Goal: Task Accomplishment & Management: Manage account settings

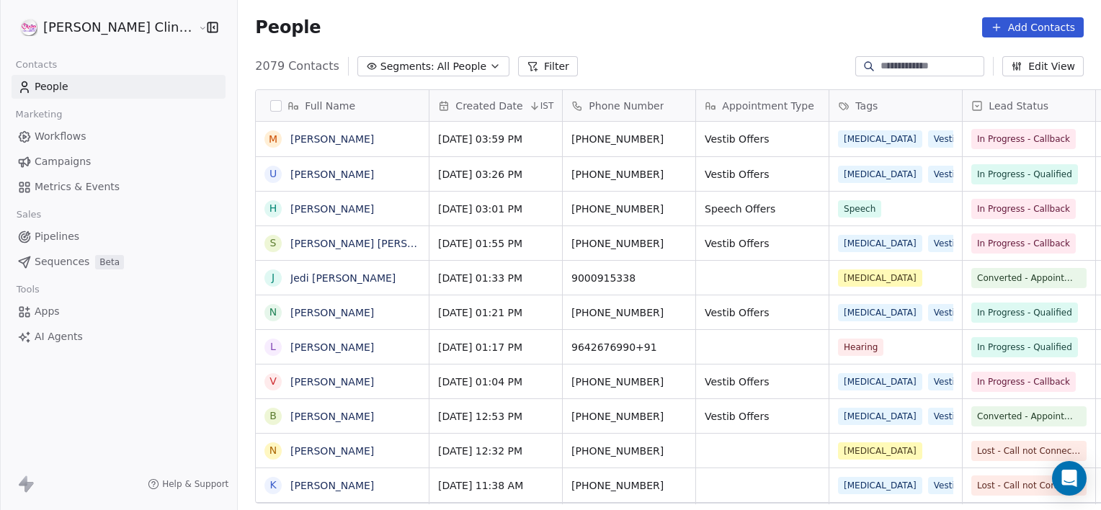
scroll to position [438, 895]
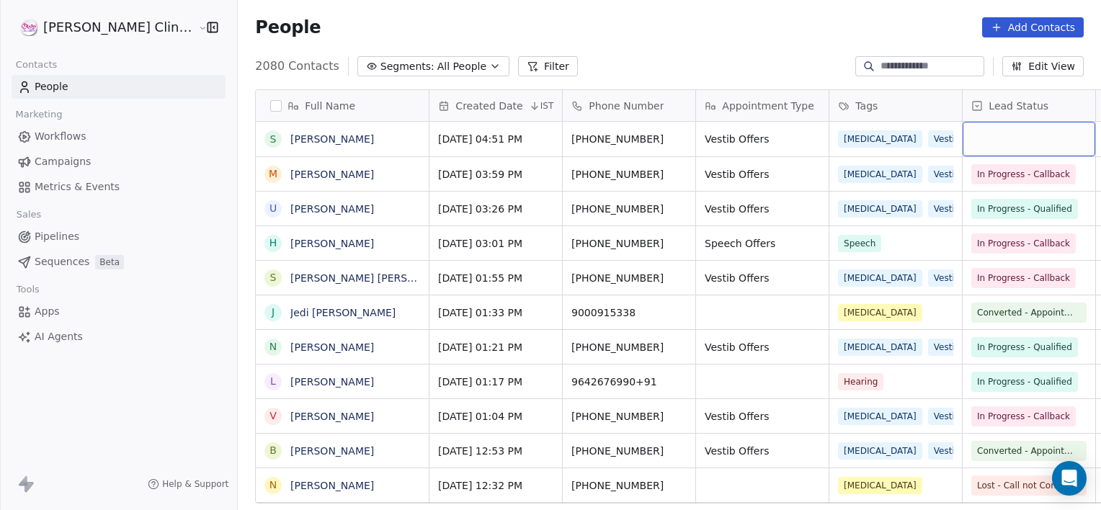
click at [963, 153] on div "grid" at bounding box center [1029, 139] width 133 height 35
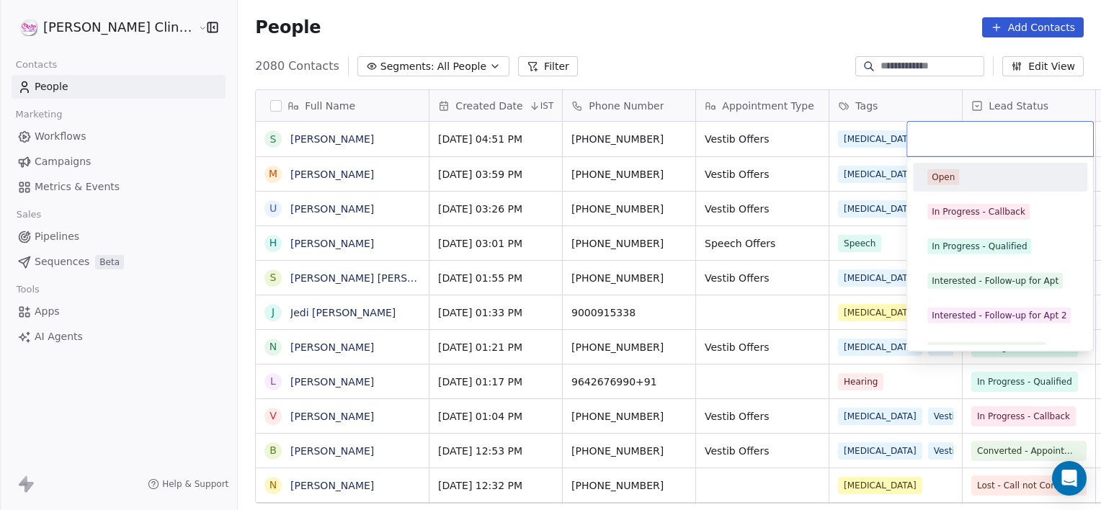
click at [759, 136] on html "[PERSON_NAME] Clinic External Contacts People Marketing Workflows Campaigns Met…" at bounding box center [550, 255] width 1101 height 510
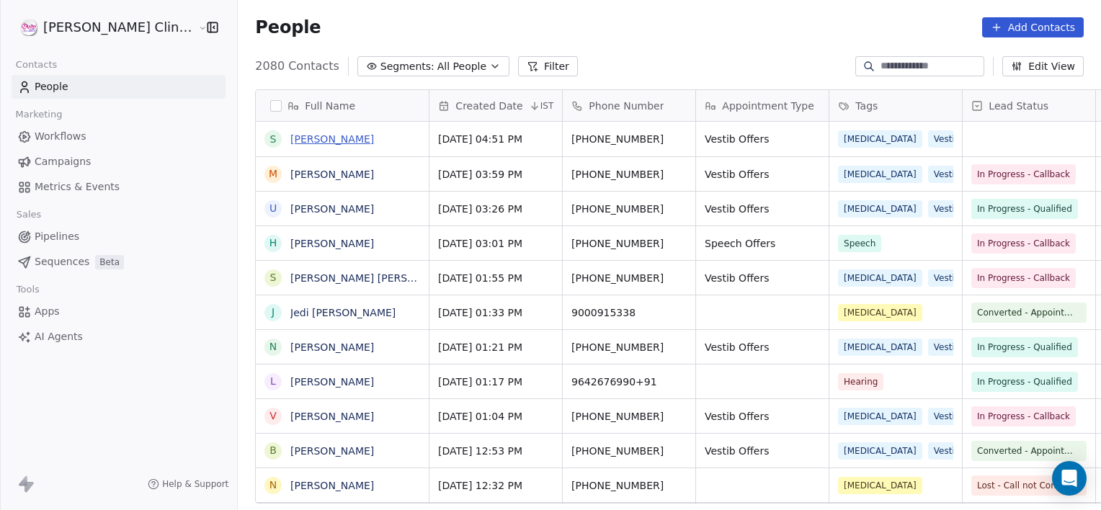
click at [290, 136] on link "[PERSON_NAME]" at bounding box center [332, 139] width 84 height 12
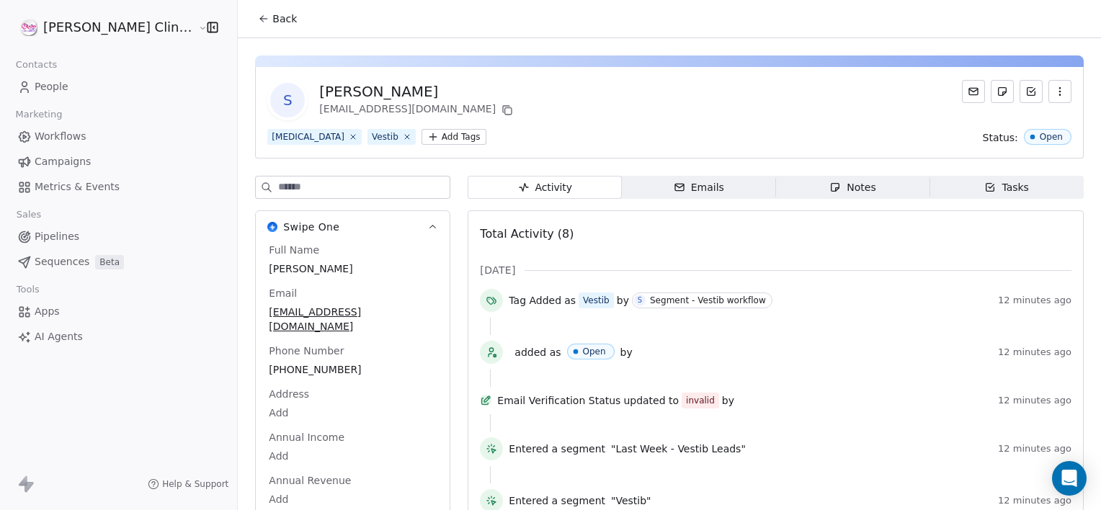
click at [790, 195] on span "Notes Notes" at bounding box center [853, 187] width 154 height 23
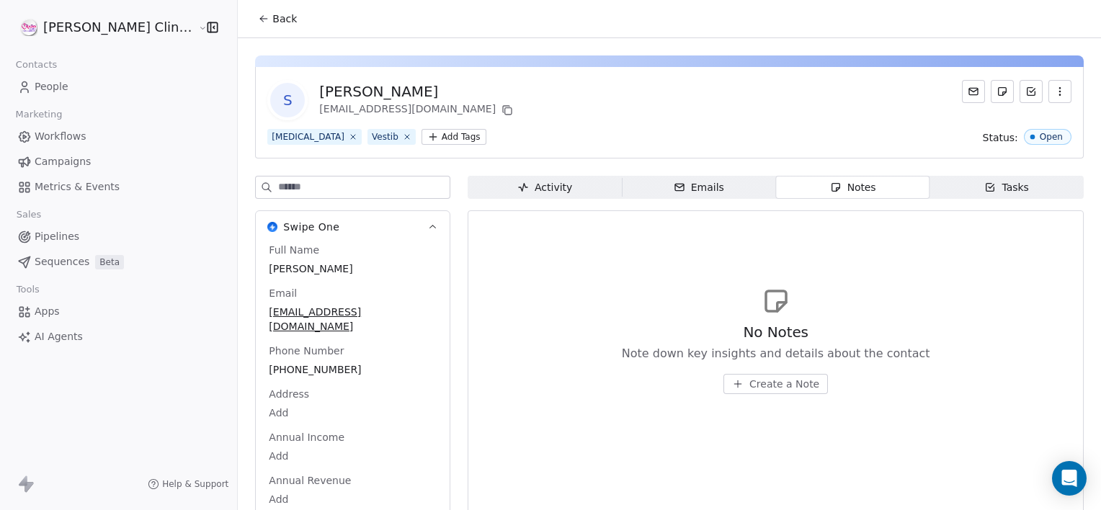
click at [724, 390] on button "Create a Note" at bounding box center [776, 384] width 105 height 20
click at [171, 324] on div "V Created less than a minute ago Cancel Save Note" at bounding box center [550, 255] width 1101 height 510
click at [249, 27] on button "Back" at bounding box center [277, 19] width 56 height 26
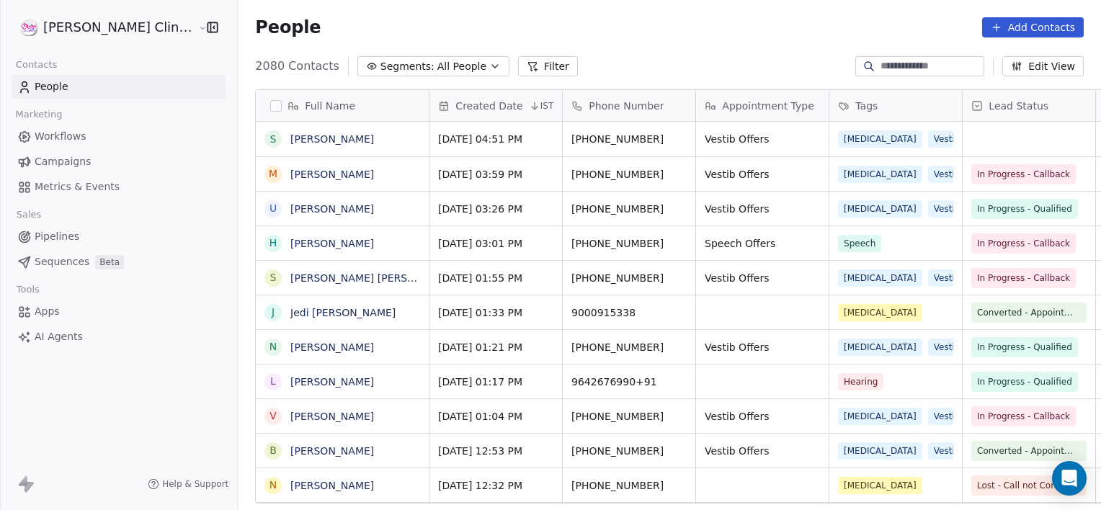
scroll to position [438, 895]
click at [650, 144] on div "[PHONE_NUMBER]" at bounding box center [631, 139] width 137 height 35
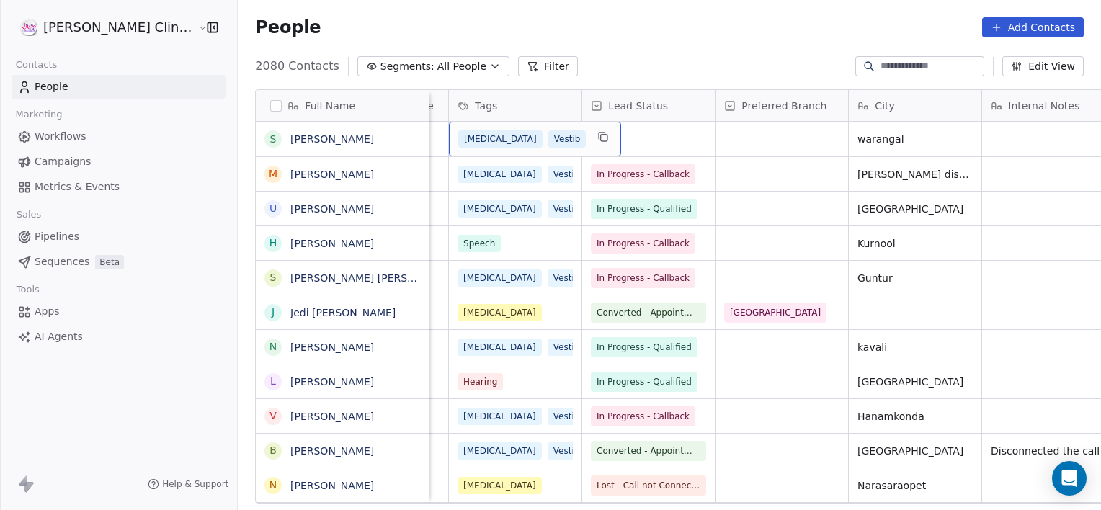
scroll to position [0, 0]
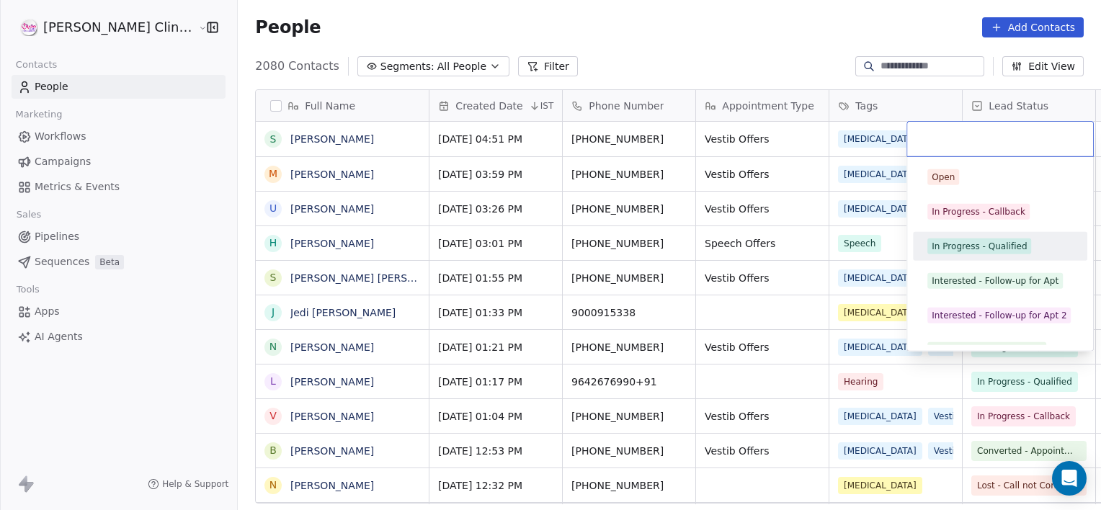
click at [945, 252] on div "In Progress - Qualified" at bounding box center [979, 246] width 95 height 13
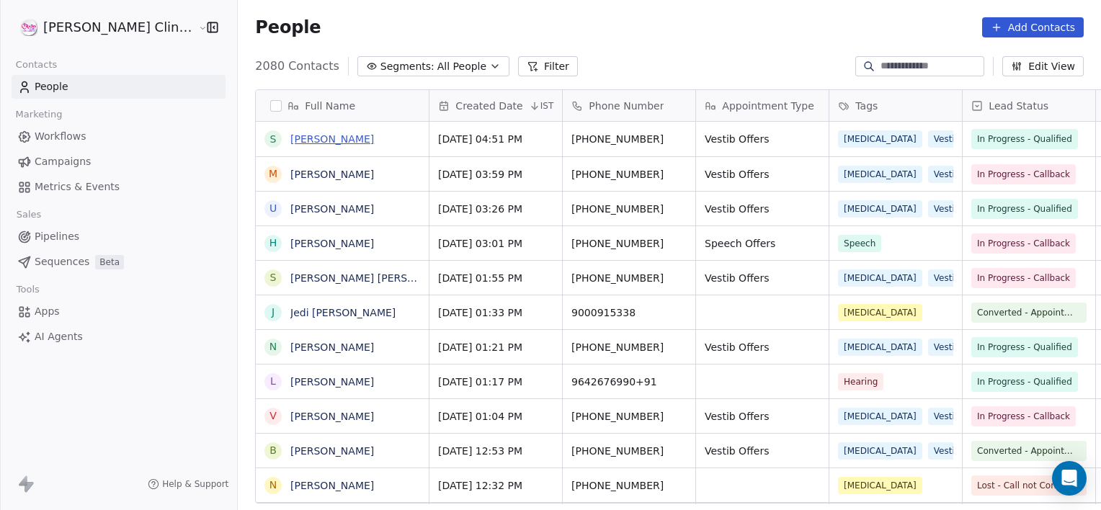
click at [290, 144] on link "[PERSON_NAME]" at bounding box center [332, 139] width 84 height 12
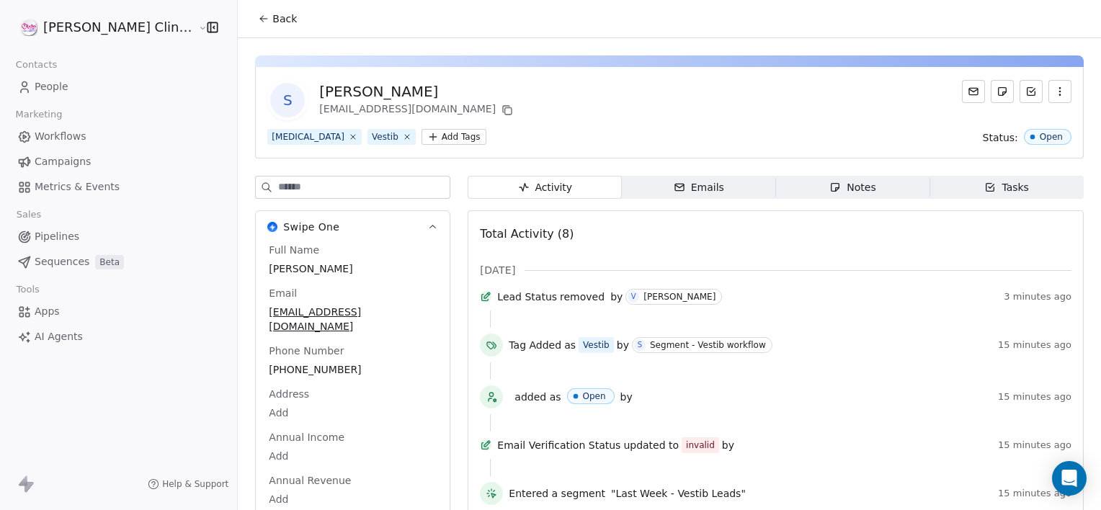
click at [812, 176] on span "Notes Notes" at bounding box center [853, 187] width 154 height 23
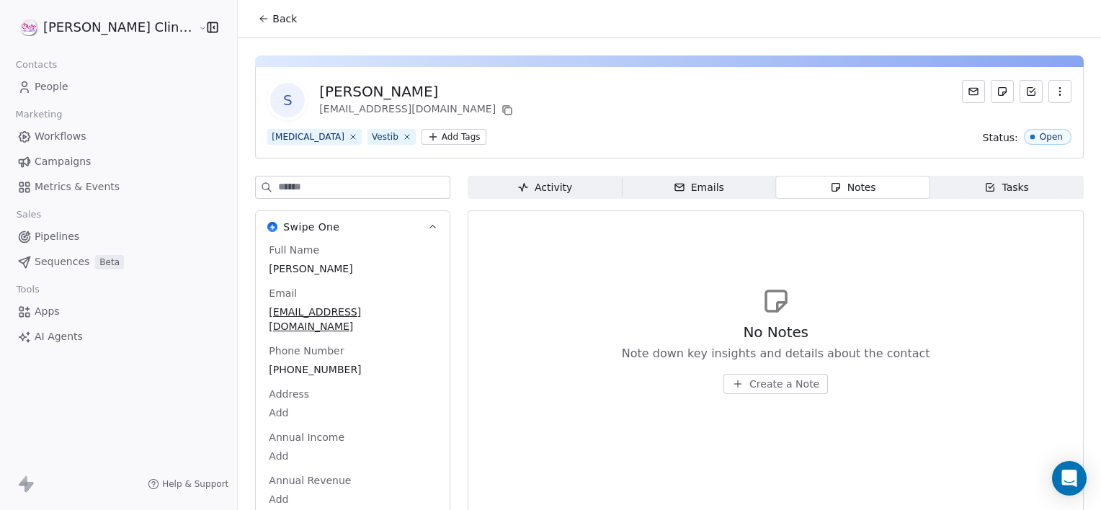
click at [750, 388] on span "Create a Note" at bounding box center [785, 384] width 70 height 14
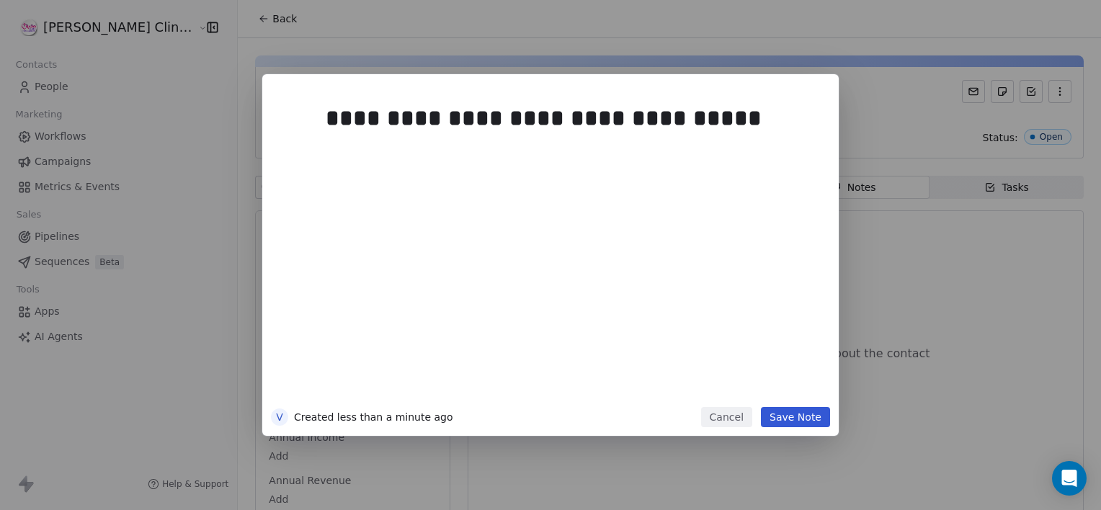
click at [788, 418] on button "Save Note" at bounding box center [795, 417] width 69 height 20
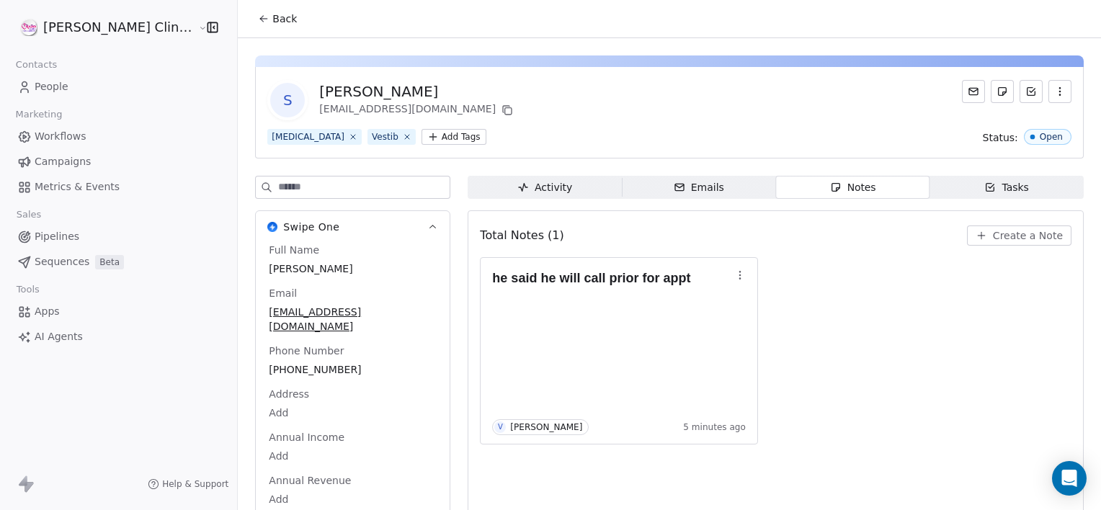
click at [258, 22] on icon at bounding box center [264, 19] width 12 height 12
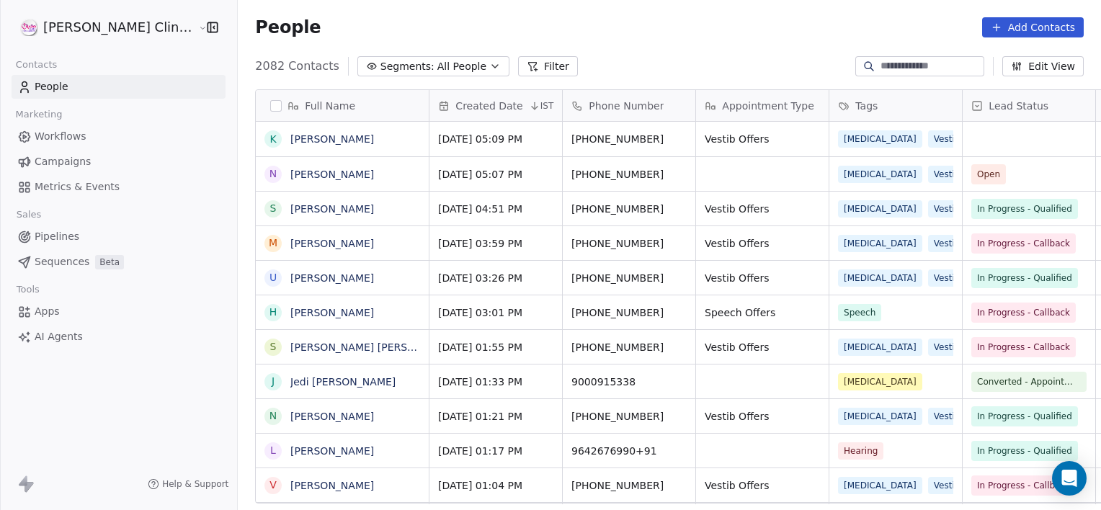
scroll to position [438, 895]
click at [605, 178] on span "[PHONE_NUMBER]" at bounding box center [618, 174] width 92 height 14
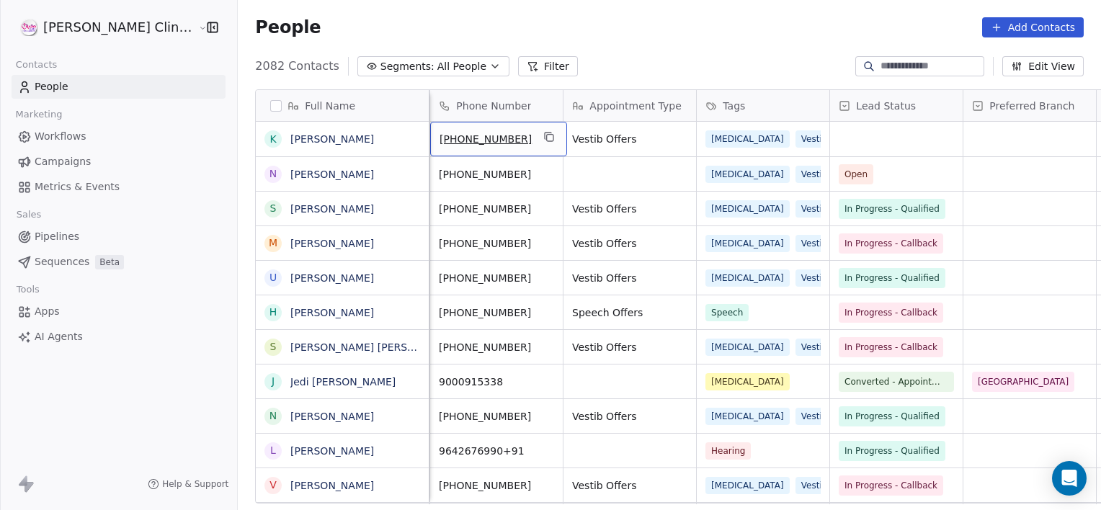
scroll to position [0, 0]
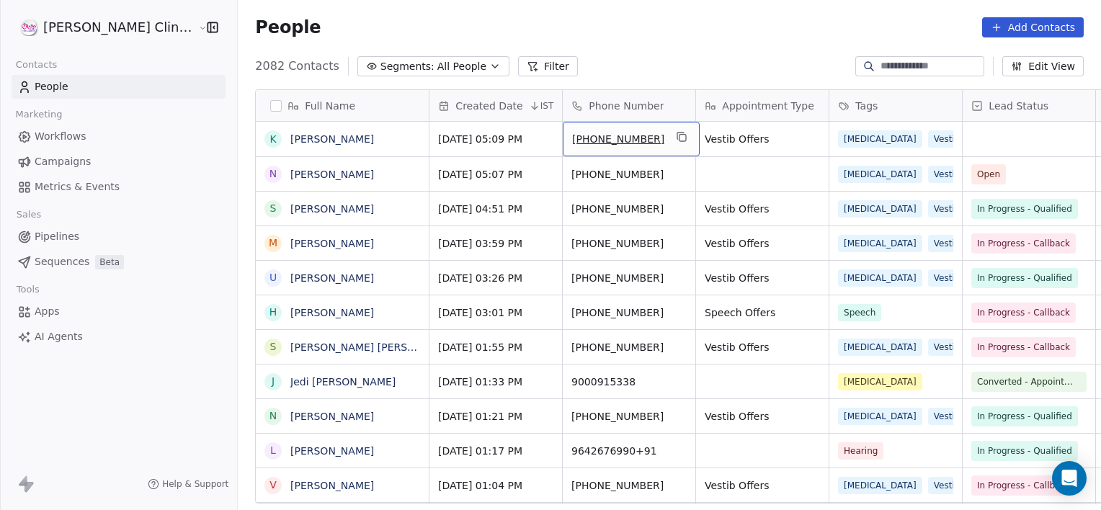
click at [633, 146] on div "[PHONE_NUMBER]" at bounding box center [631, 139] width 137 height 35
type input "**********"
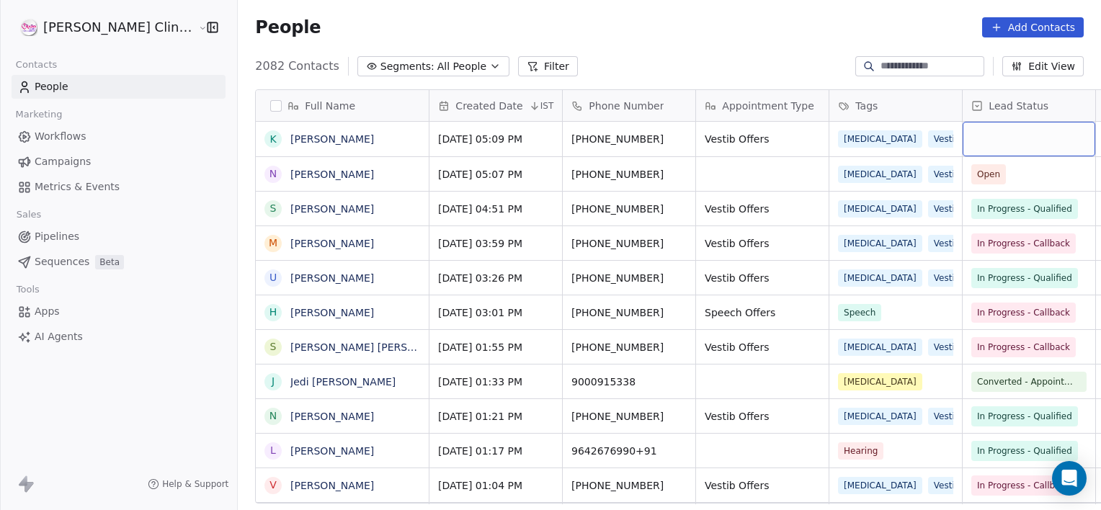
scroll to position [0, 114]
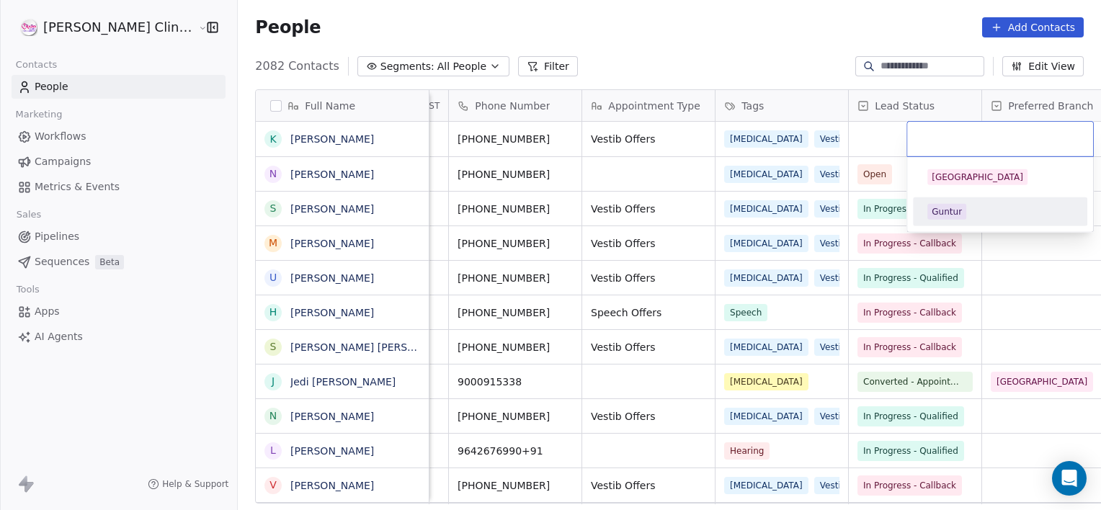
click at [943, 213] on div "Guntur" at bounding box center [947, 211] width 30 height 13
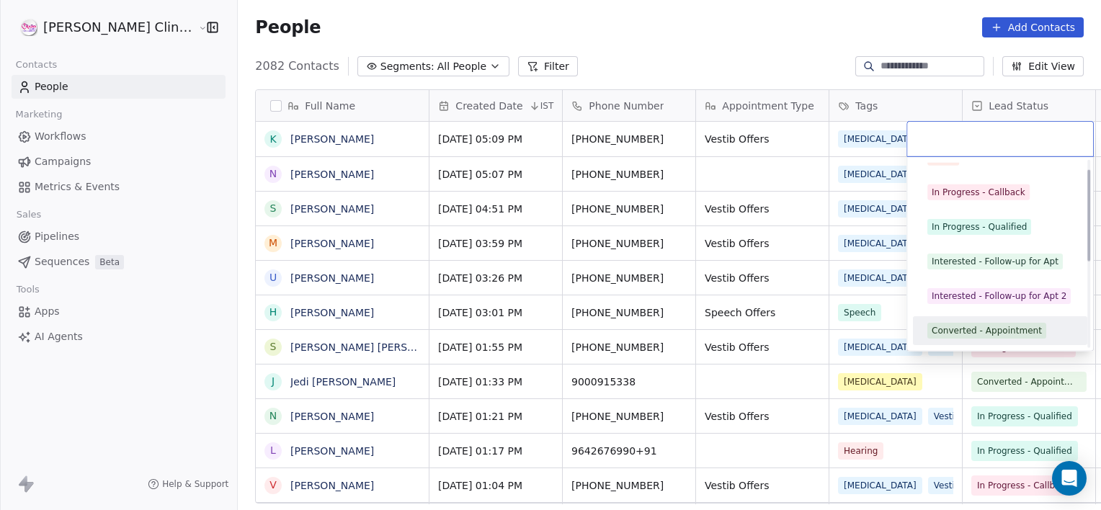
scroll to position [54, 0]
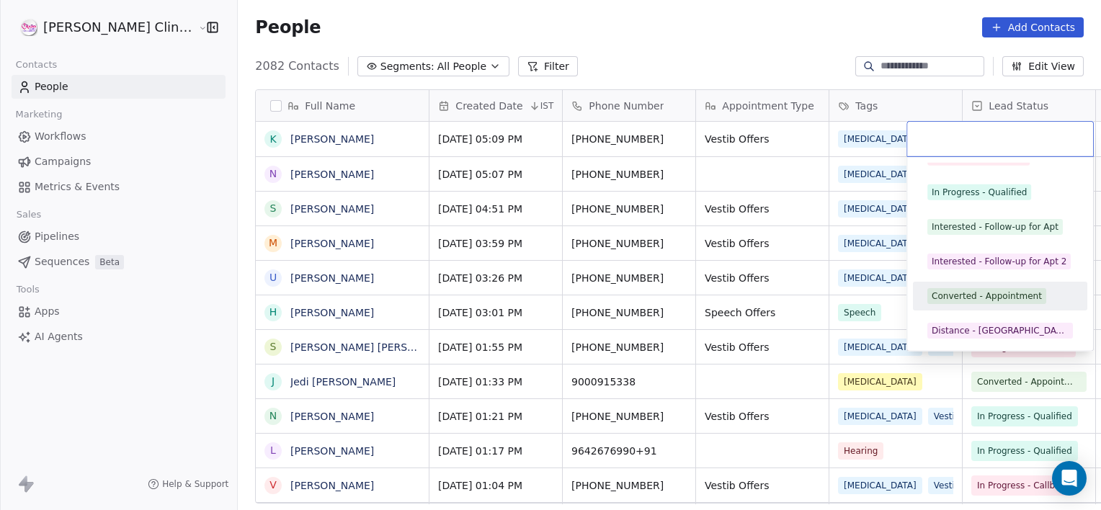
click at [953, 291] on div "Converted - Appointment" at bounding box center [987, 296] width 110 height 13
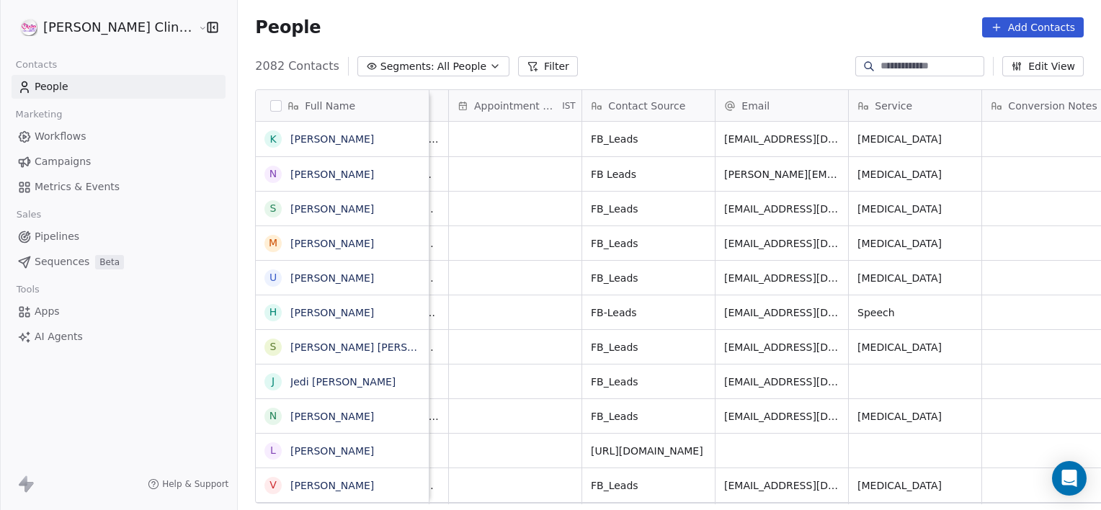
scroll to position [0, 1314]
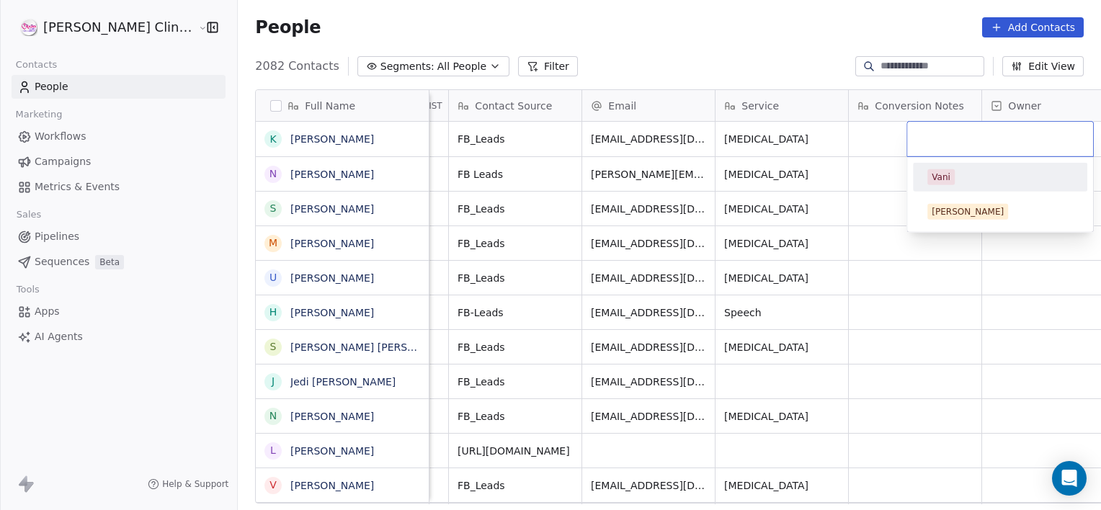
click at [990, 176] on div "Vani" at bounding box center [1001, 177] width 146 height 16
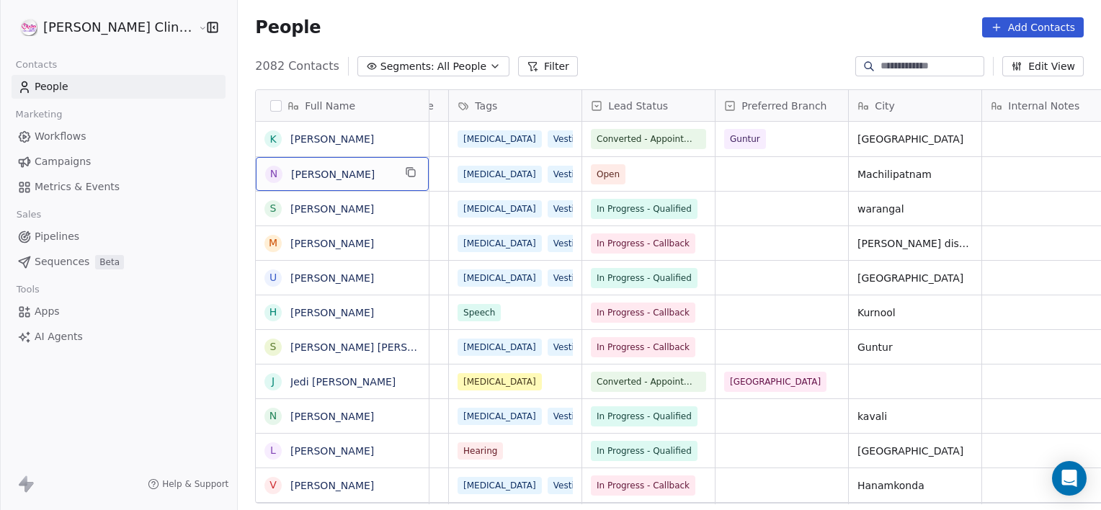
scroll to position [0, 0]
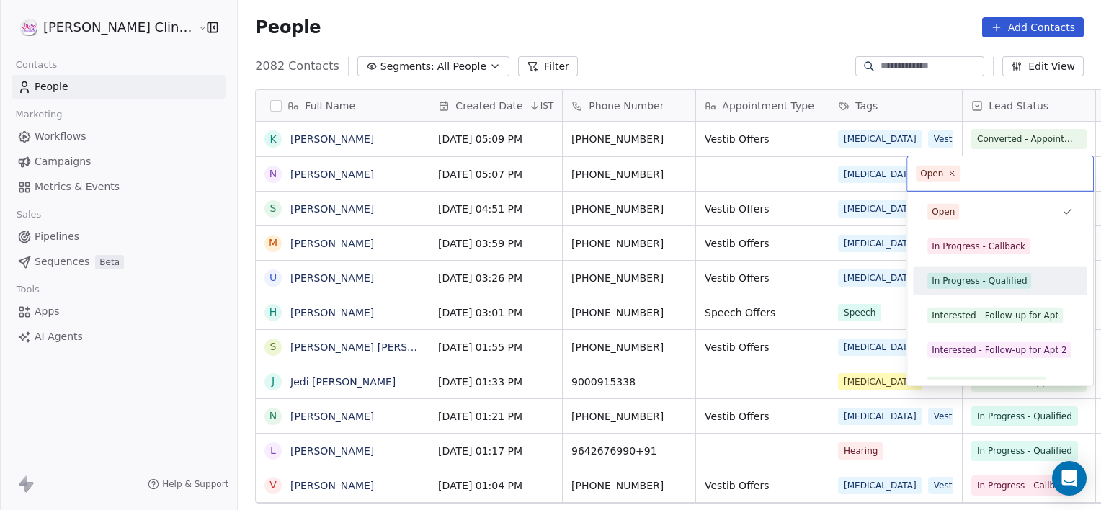
click at [1002, 278] on div "In Progress - Qualified" at bounding box center [979, 281] width 95 height 13
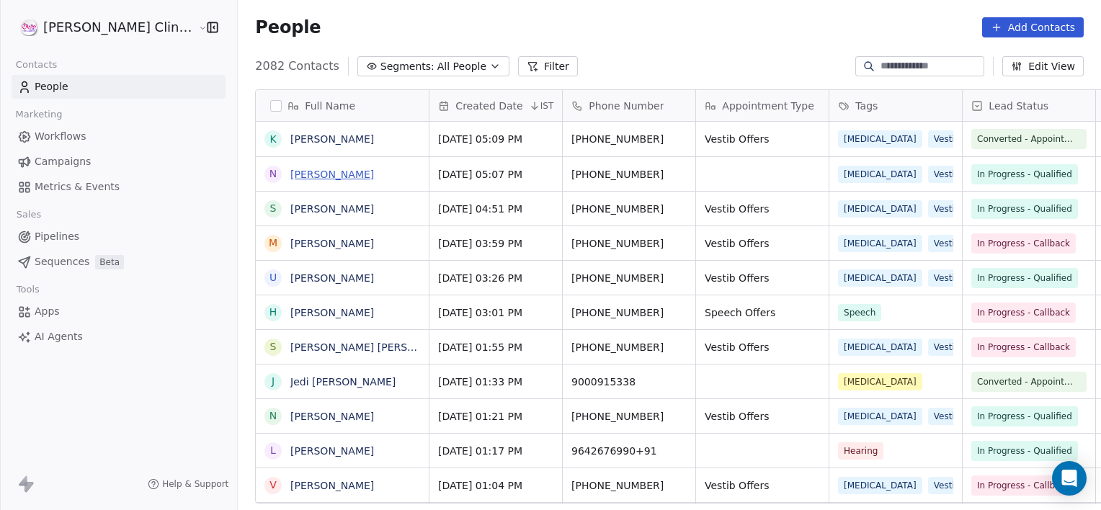
click at [290, 170] on link "[PERSON_NAME]" at bounding box center [332, 175] width 84 height 12
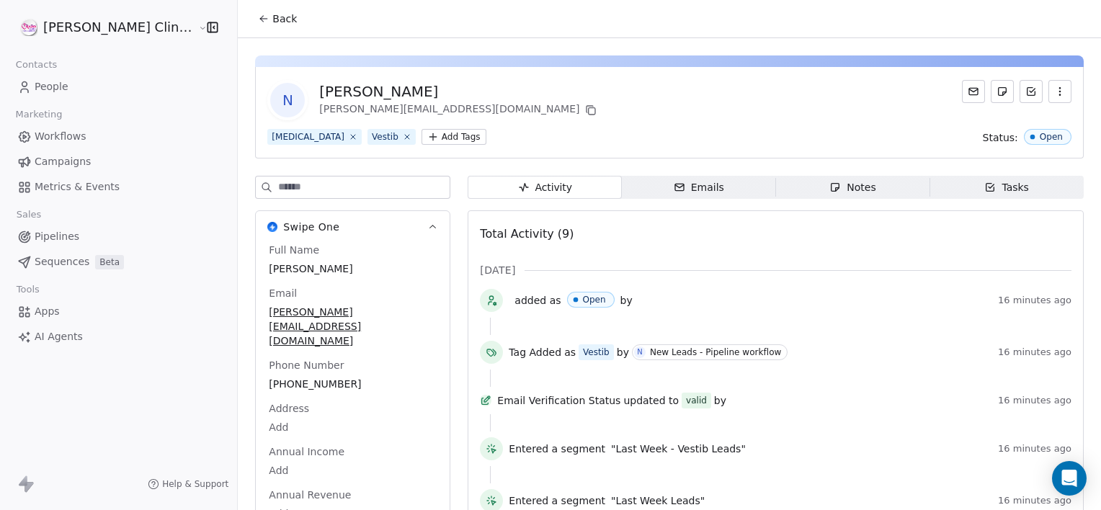
click at [781, 196] on span "Notes Notes" at bounding box center [853, 187] width 154 height 23
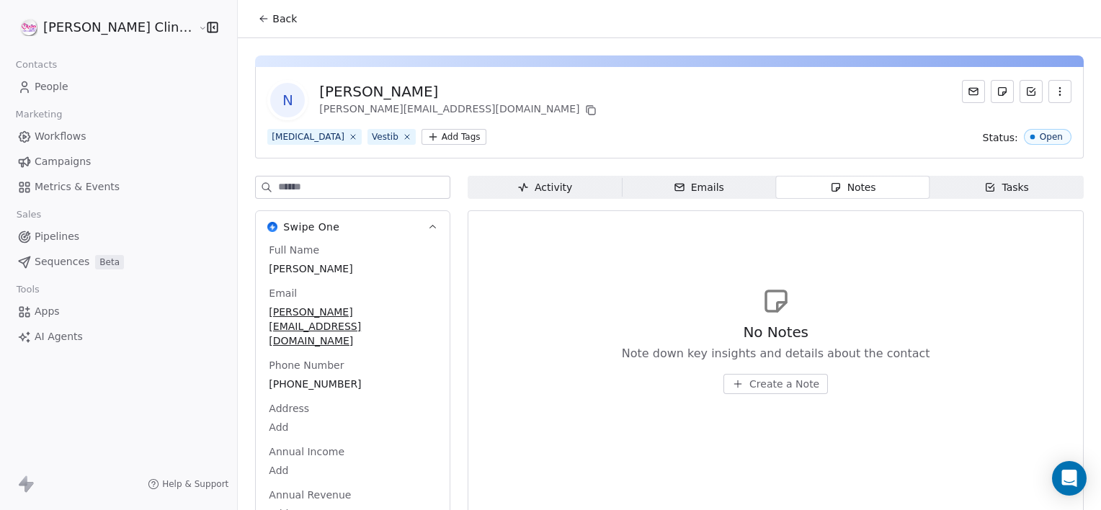
click at [750, 385] on span "Create a Note" at bounding box center [785, 384] width 70 height 14
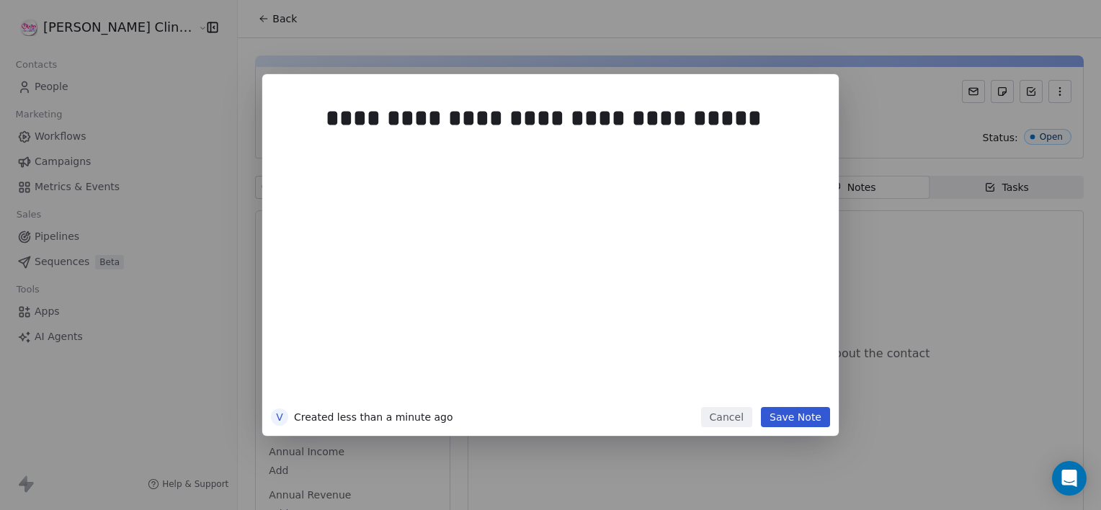
click at [786, 424] on button "Save Note" at bounding box center [795, 417] width 69 height 20
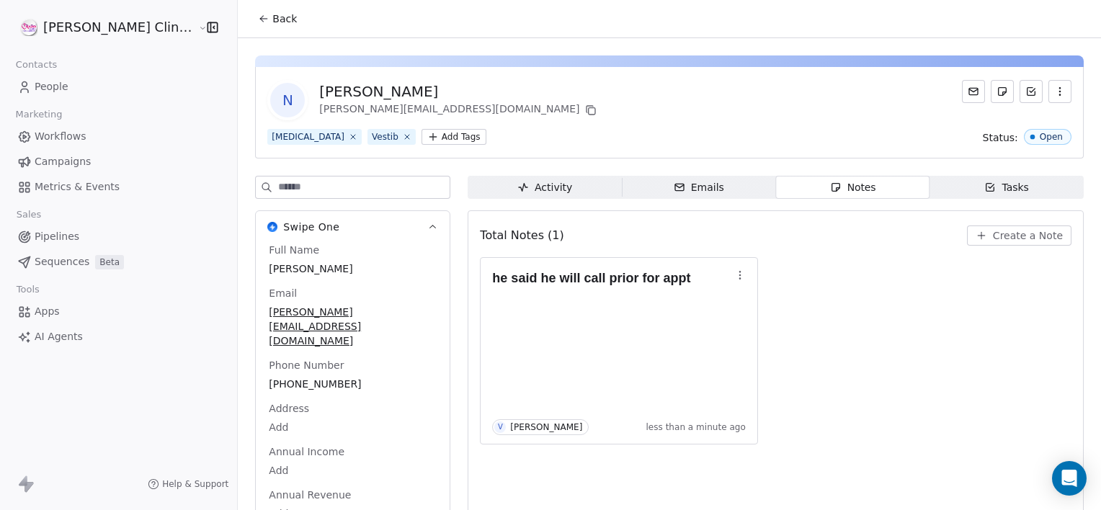
click at [272, 18] on span "Back" at bounding box center [284, 19] width 25 height 14
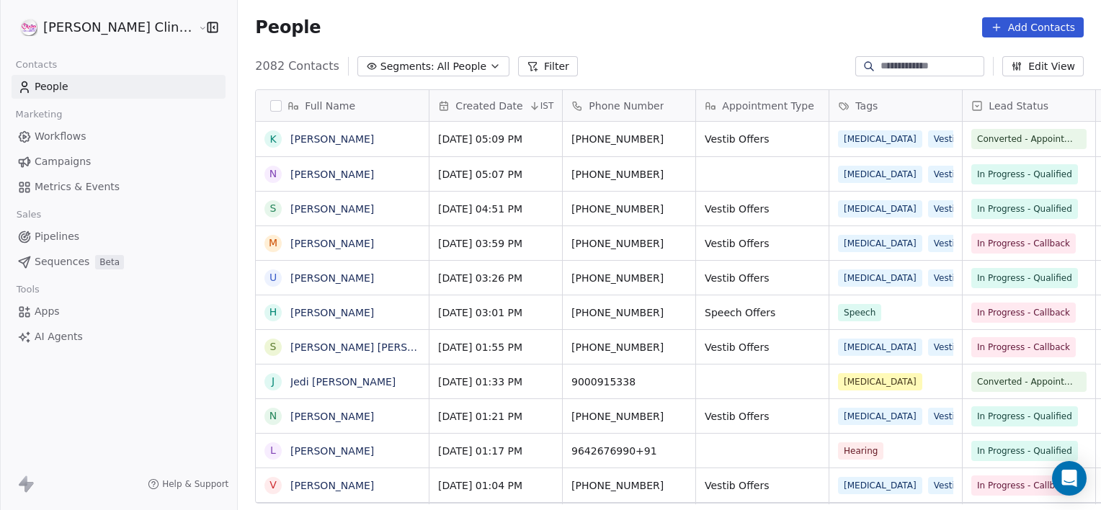
scroll to position [438, 895]
click at [437, 63] on span "All People" at bounding box center [461, 66] width 49 height 15
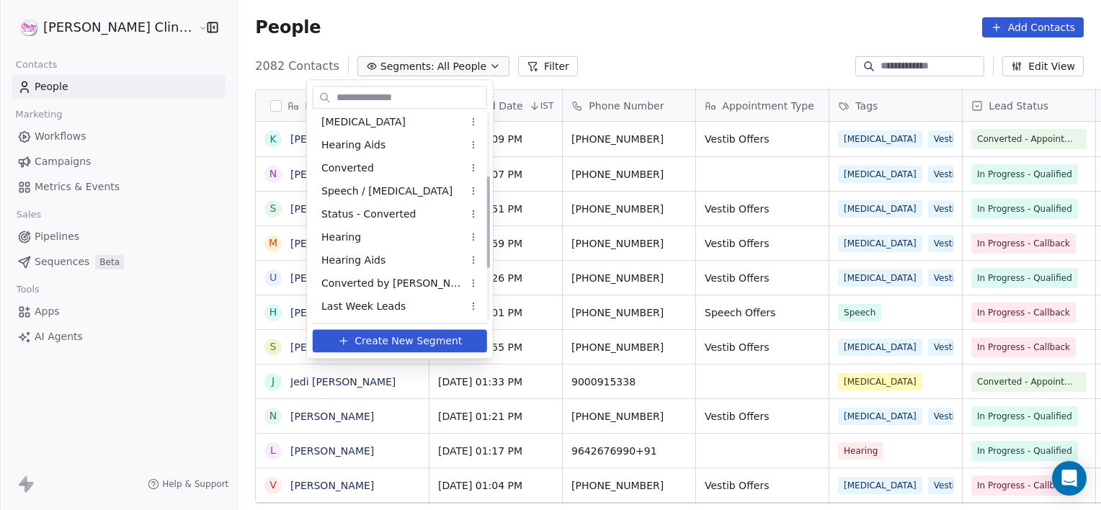
scroll to position [143, 0]
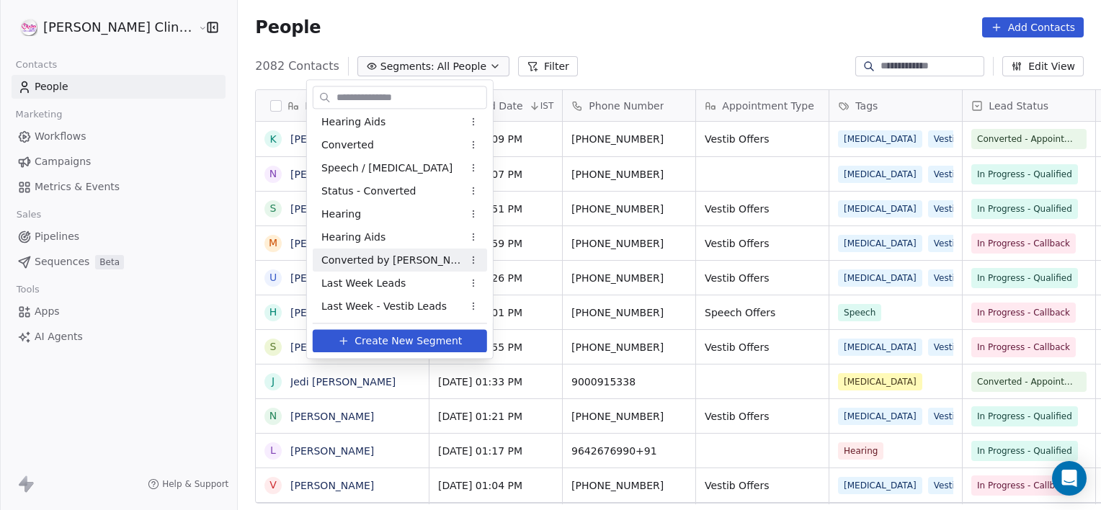
click at [404, 262] on span "Converted by [PERSON_NAME]" at bounding box center [391, 260] width 141 height 15
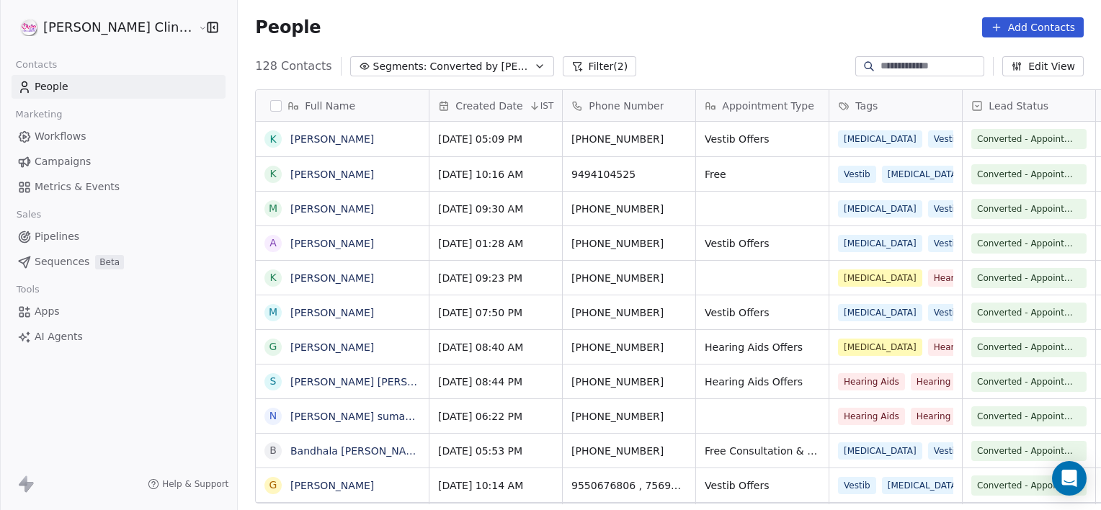
scroll to position [438, 895]
click at [563, 68] on button "Filter (2)" at bounding box center [600, 66] width 74 height 20
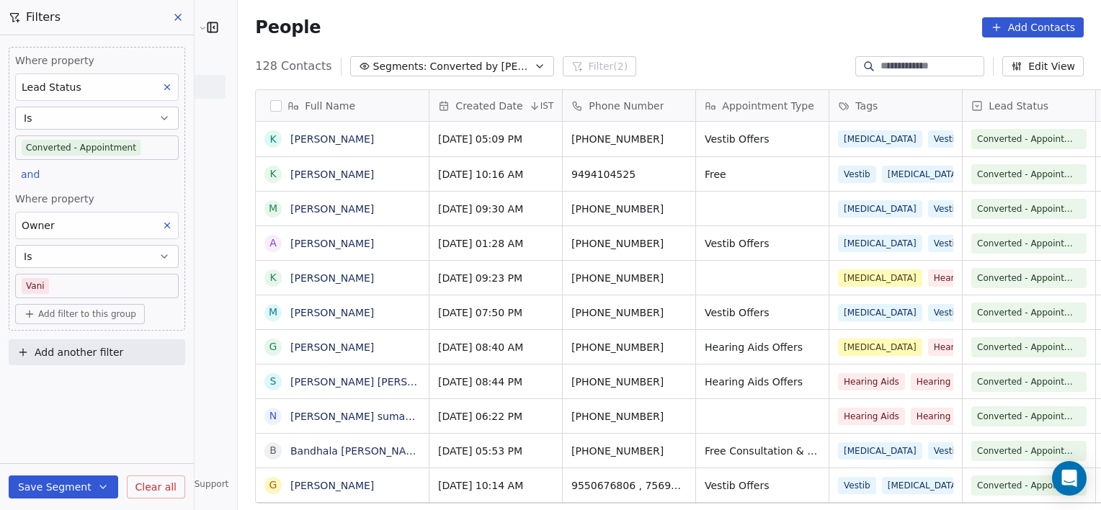
click at [176, 16] on icon at bounding box center [178, 18] width 12 height 12
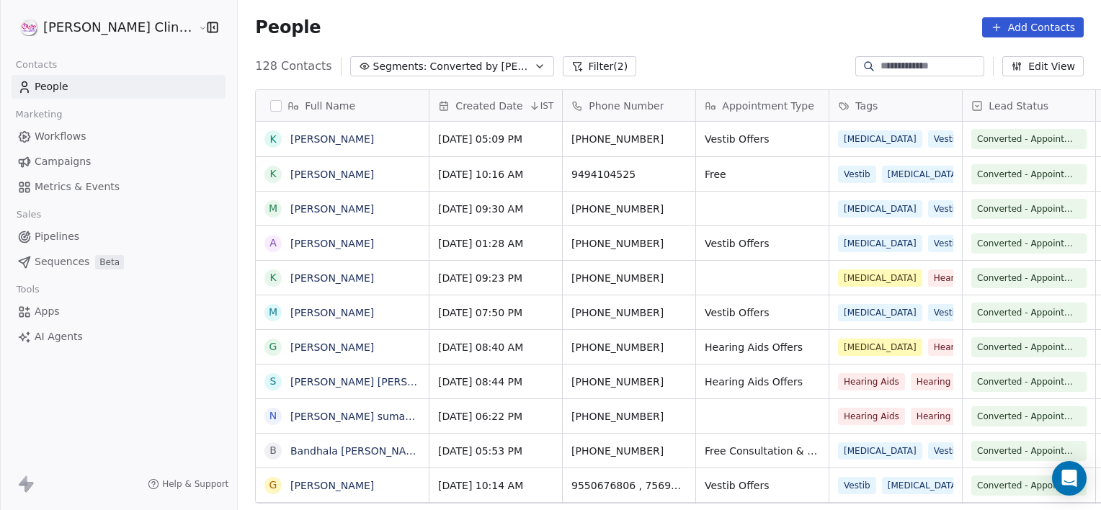
click at [453, 63] on span "Converted by [PERSON_NAME]" at bounding box center [480, 66] width 101 height 15
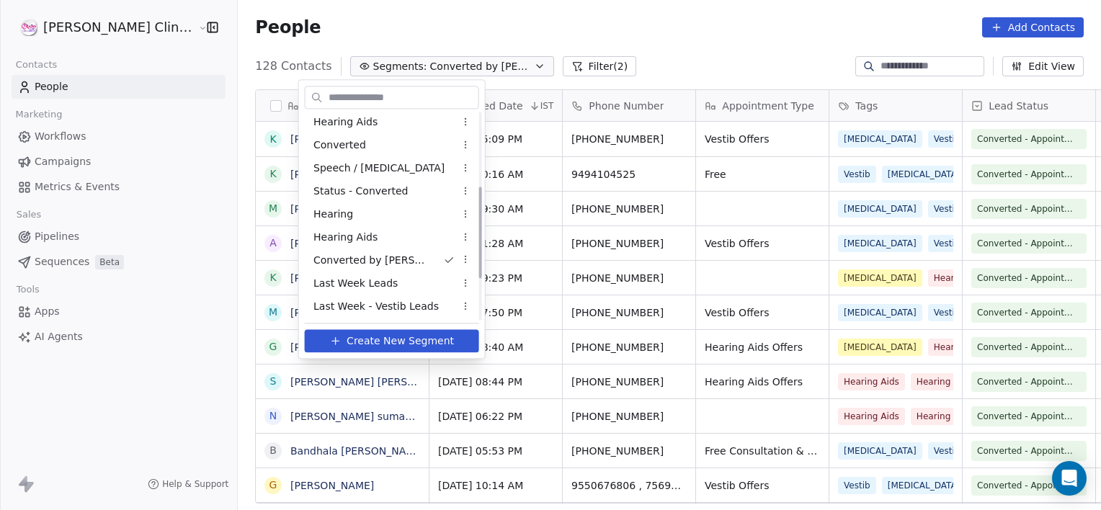
scroll to position [166, 0]
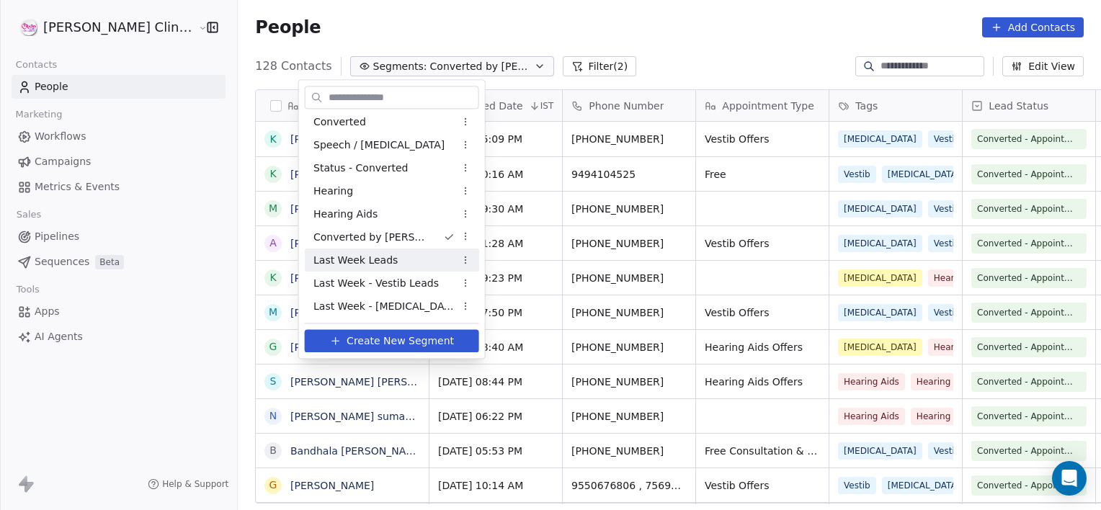
click at [389, 257] on div "Last Week Leads" at bounding box center [392, 260] width 174 height 23
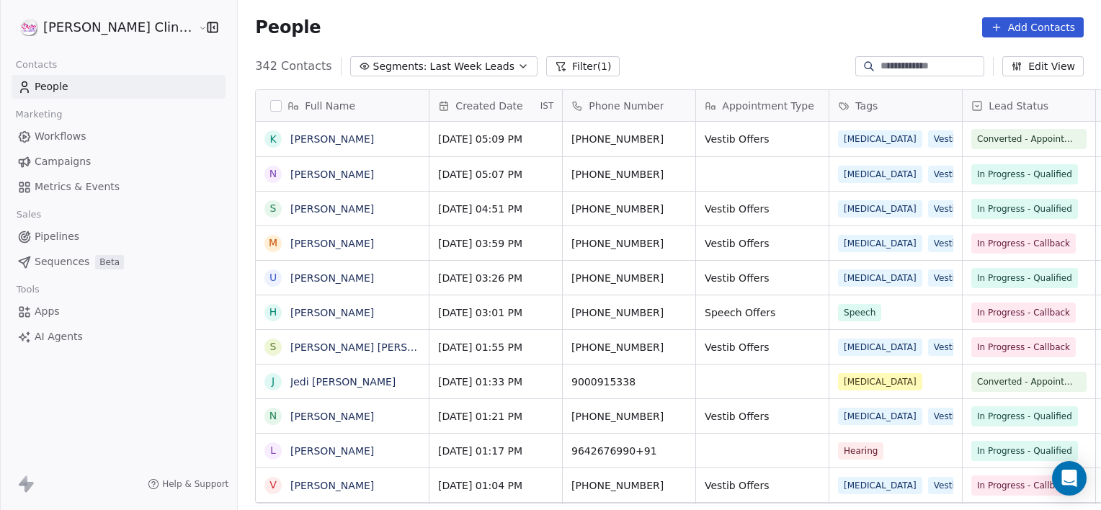
scroll to position [438, 895]
click at [557, 63] on icon at bounding box center [561, 67] width 8 height 8
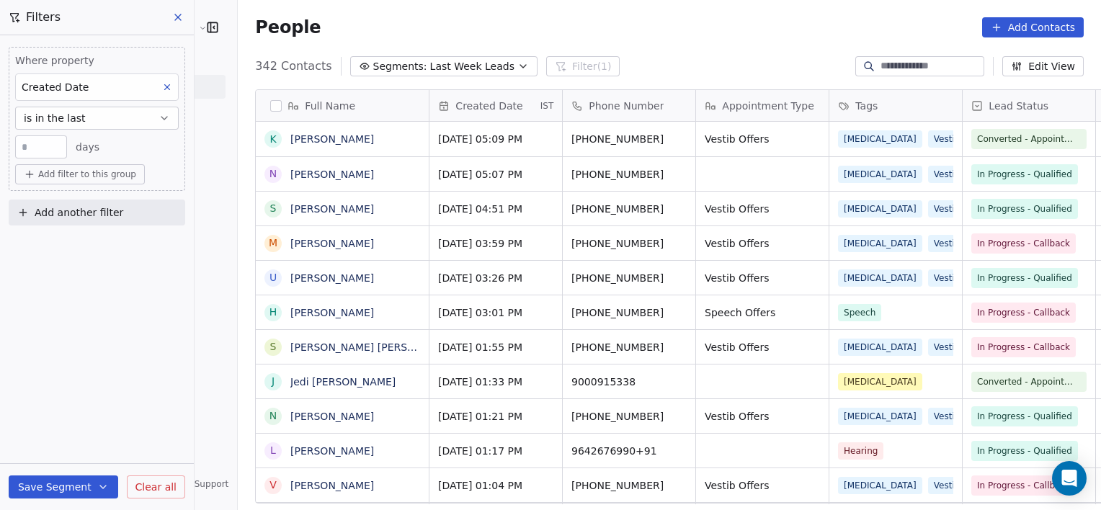
click at [43, 146] on input "*" at bounding box center [41, 147] width 45 height 11
type input "*"
click at [101, 176] on span "Add filter to this group" at bounding box center [87, 175] width 98 height 12
click at [91, 203] on span "Contact properties" at bounding box center [77, 204] width 94 height 15
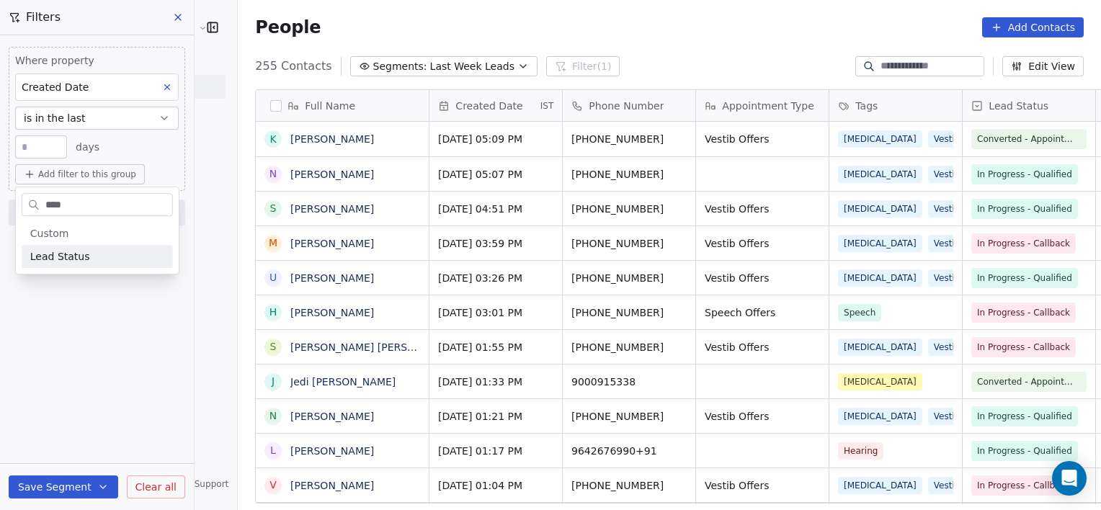
type input "****"
click at [94, 267] on div "Lead Status" at bounding box center [97, 256] width 151 height 23
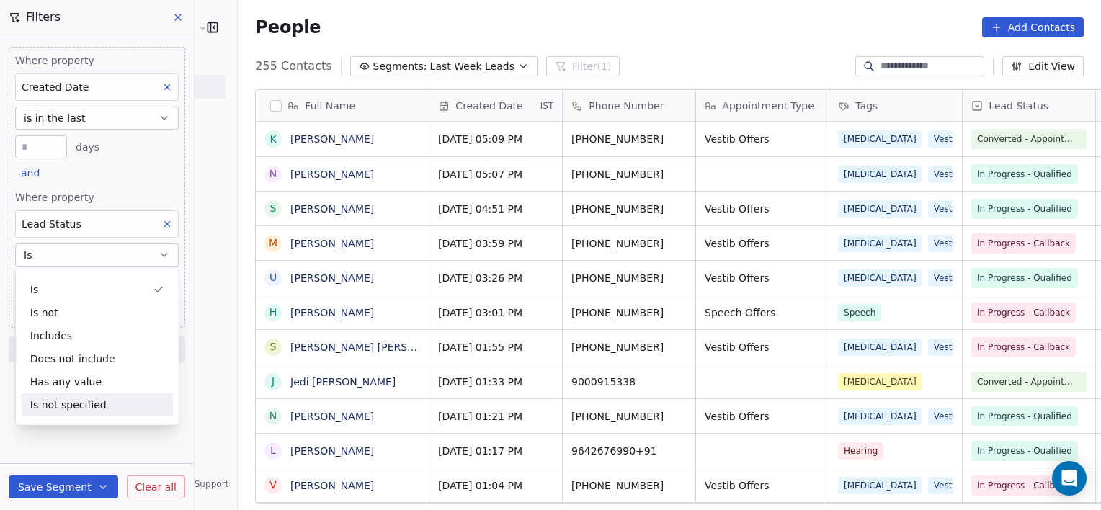
click at [157, 452] on div "Where property Created Date is in the last * days and Where property Lead Statu…" at bounding box center [97, 272] width 194 height 475
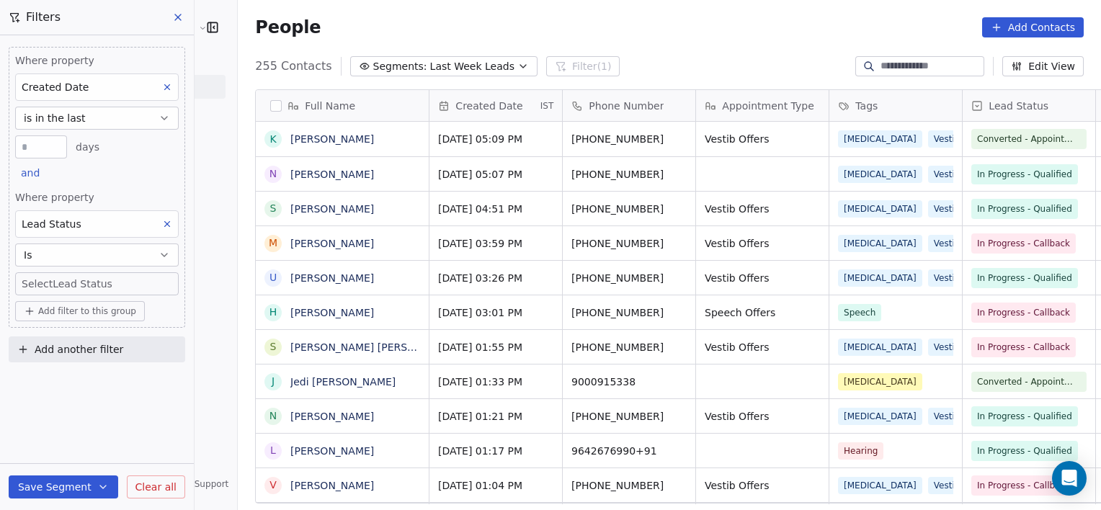
click at [135, 277] on body "[PERSON_NAME] Clinic External Contacts People Marketing Workflows Campaigns Met…" at bounding box center [550, 255] width 1101 height 510
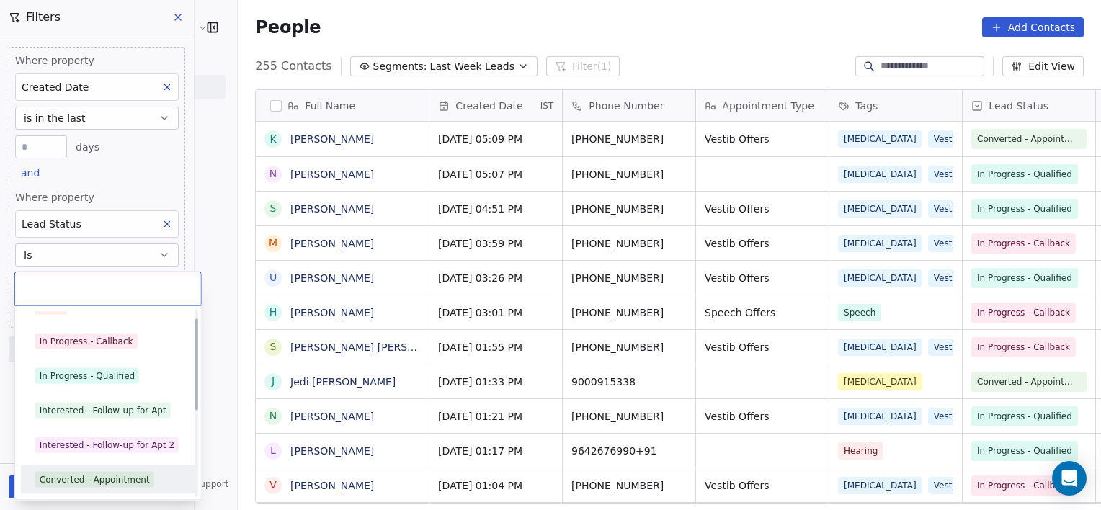
scroll to position [54, 0]
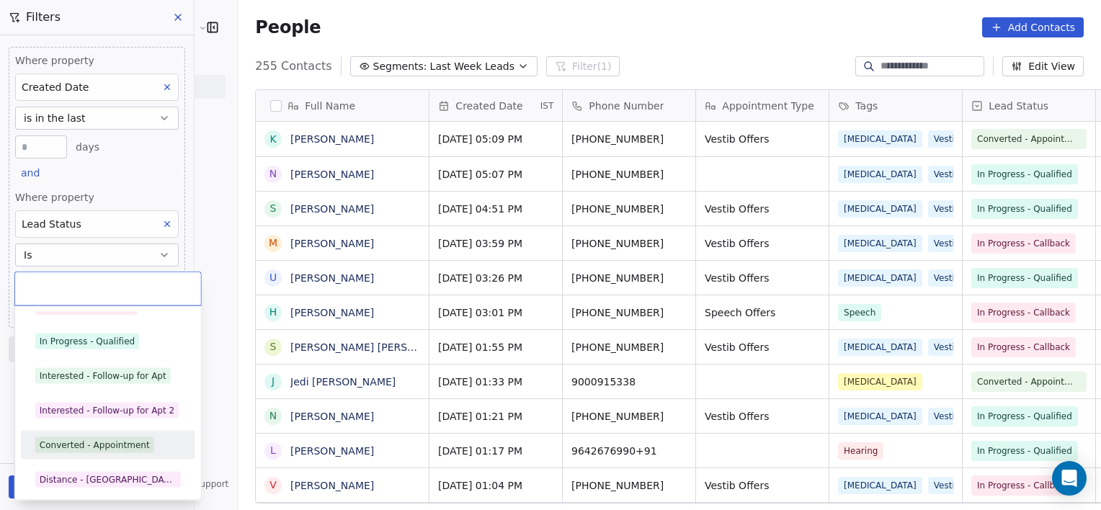
click at [115, 453] on div "Converted - Appointment" at bounding box center [108, 445] width 163 height 23
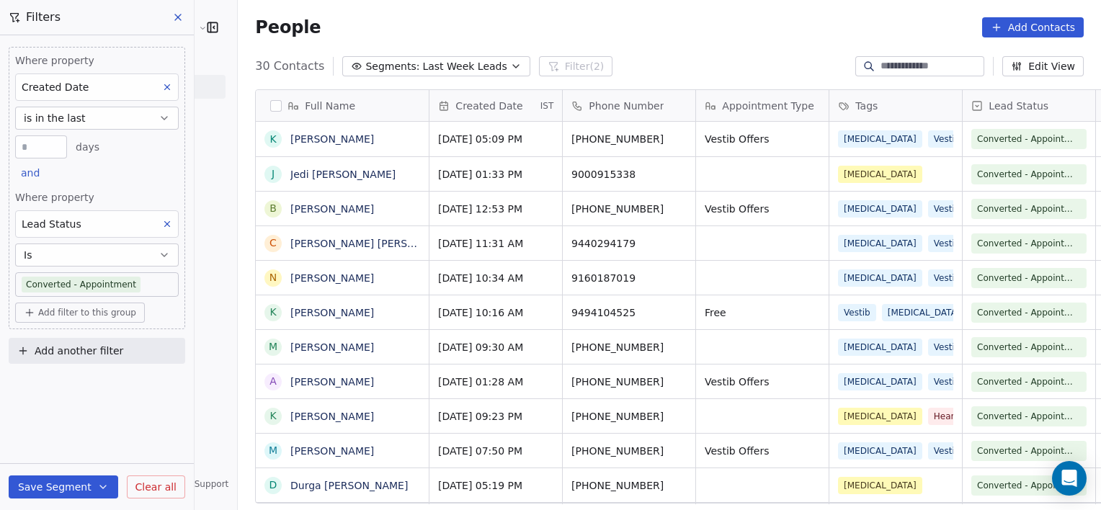
scroll to position [438, 895]
click at [170, 222] on icon at bounding box center [167, 224] width 10 height 10
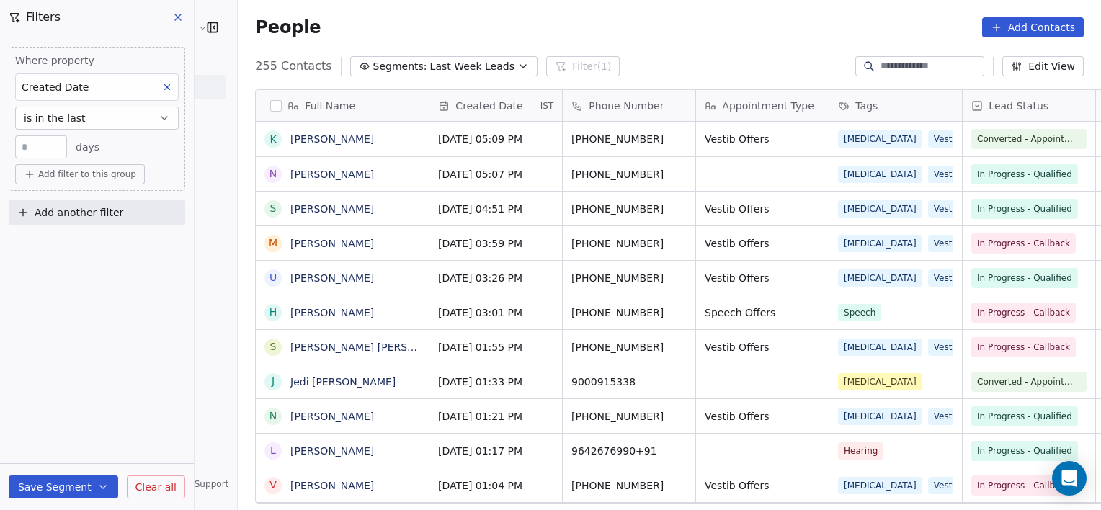
click at [101, 178] on span "Add filter to this group" at bounding box center [87, 175] width 98 height 12
click at [101, 205] on span "Contact properties" at bounding box center [77, 204] width 94 height 15
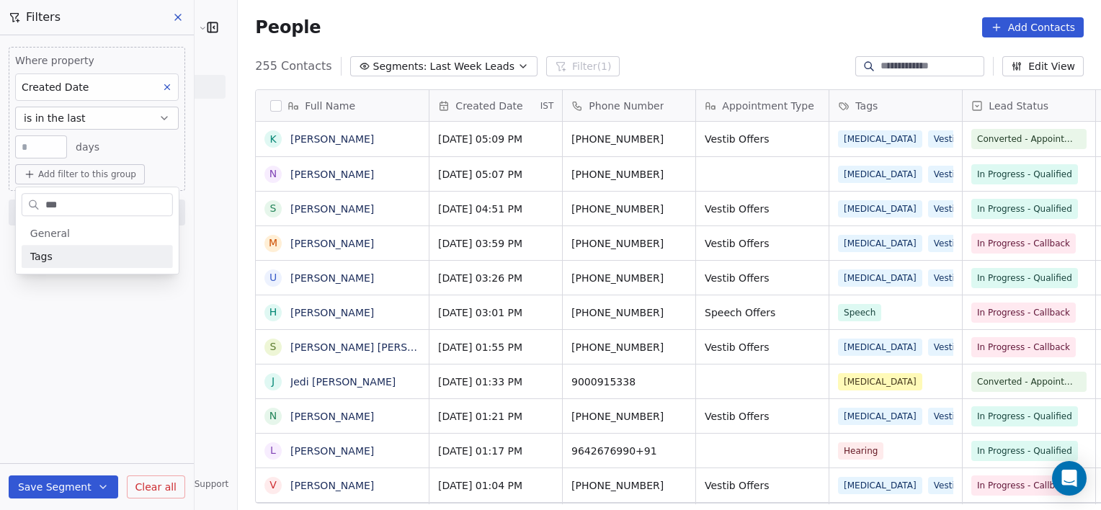
type input "***"
click at [89, 249] on div "Tags" at bounding box center [97, 256] width 134 height 14
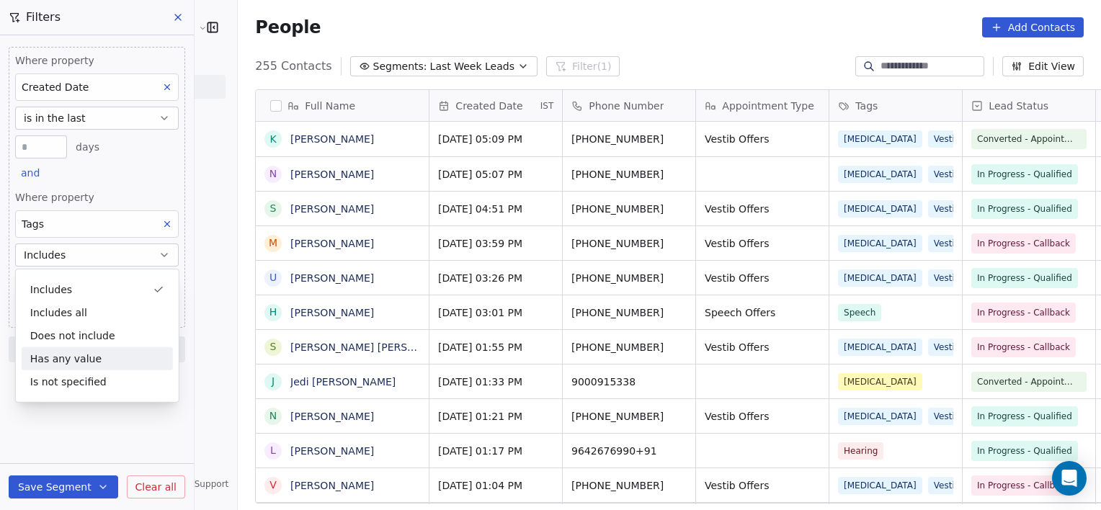
click at [113, 444] on div "Where property Created Date is in the last * days and Where property Tags Inclu…" at bounding box center [97, 272] width 194 height 475
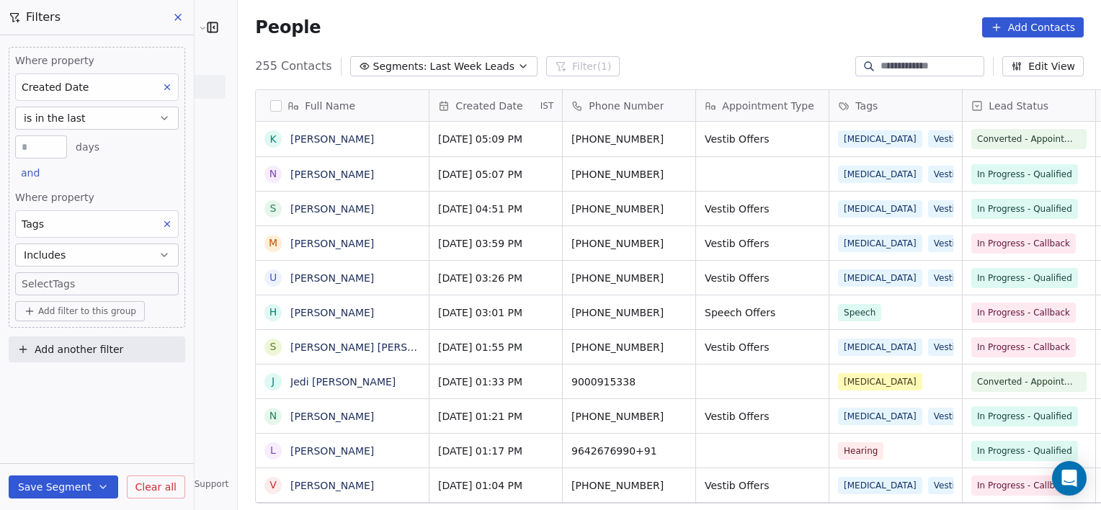
click at [140, 277] on body "[PERSON_NAME] Clinic External Contacts People Marketing Workflows Campaigns Met…" at bounding box center [550, 255] width 1101 height 510
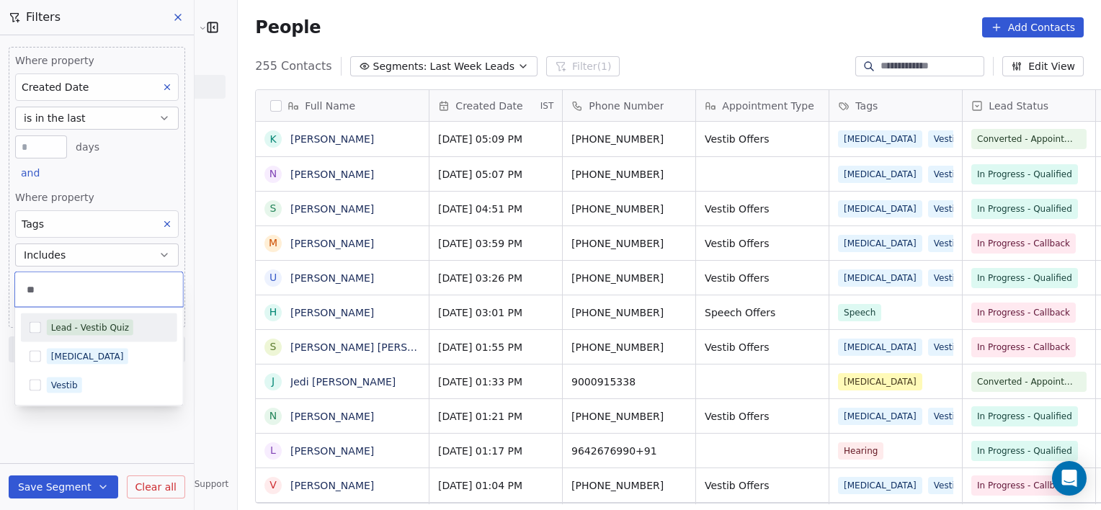
type input "**"
click at [116, 331] on div "Lead - Vestib Quiz" at bounding box center [90, 327] width 78 height 13
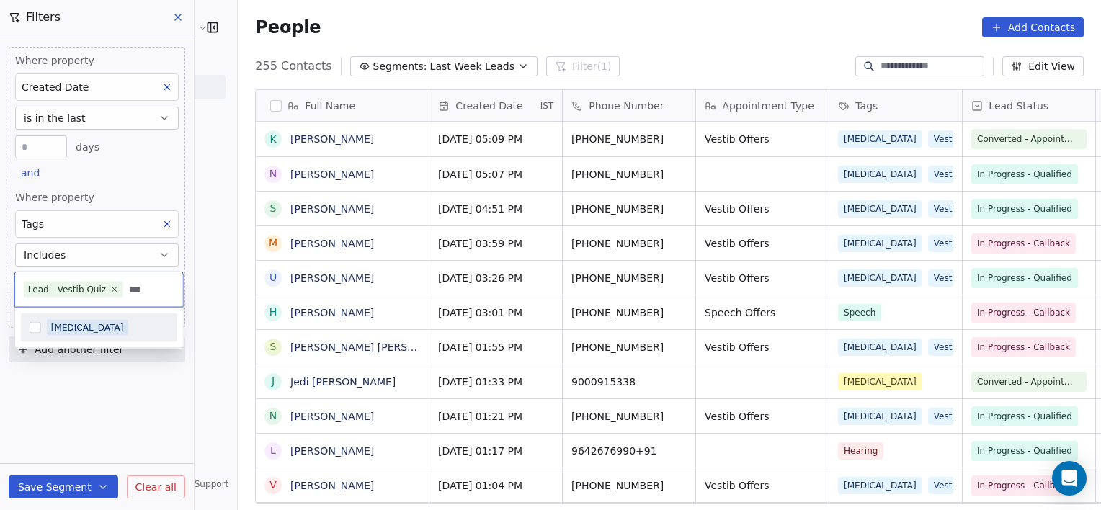
type input "***"
click at [121, 317] on div "[MEDICAL_DATA]" at bounding box center [99, 327] width 156 height 23
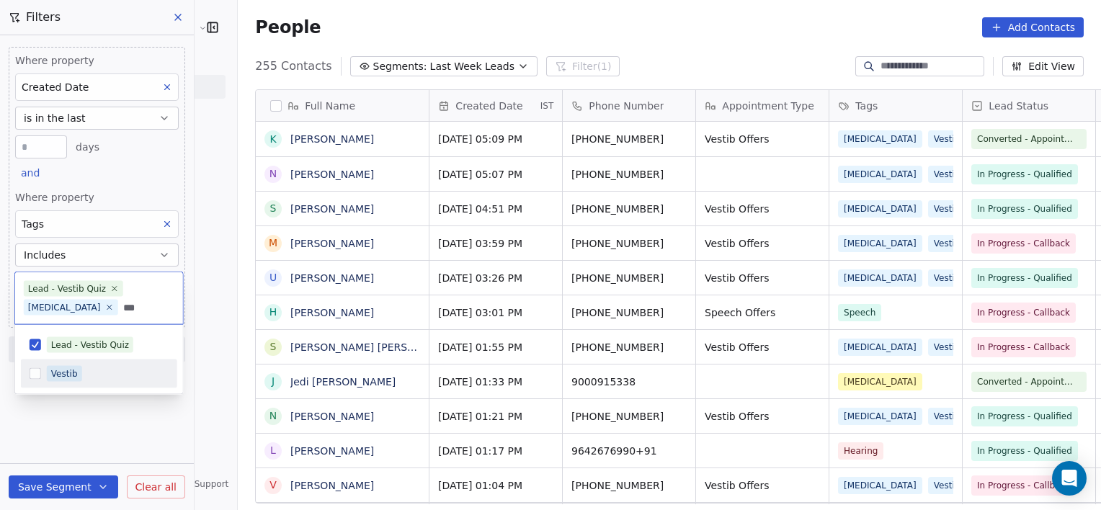
type input "***"
click at [90, 368] on div "Vestib" at bounding box center [108, 374] width 122 height 16
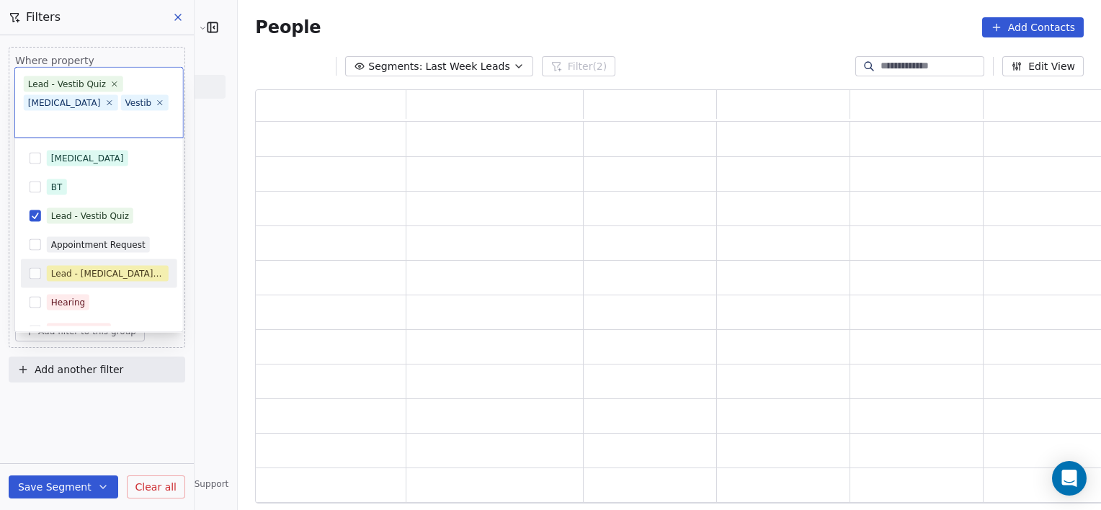
click at [93, 447] on html "[PERSON_NAME] Clinic External Contacts People Marketing Workflows Campaigns Met…" at bounding box center [550, 255] width 1101 height 510
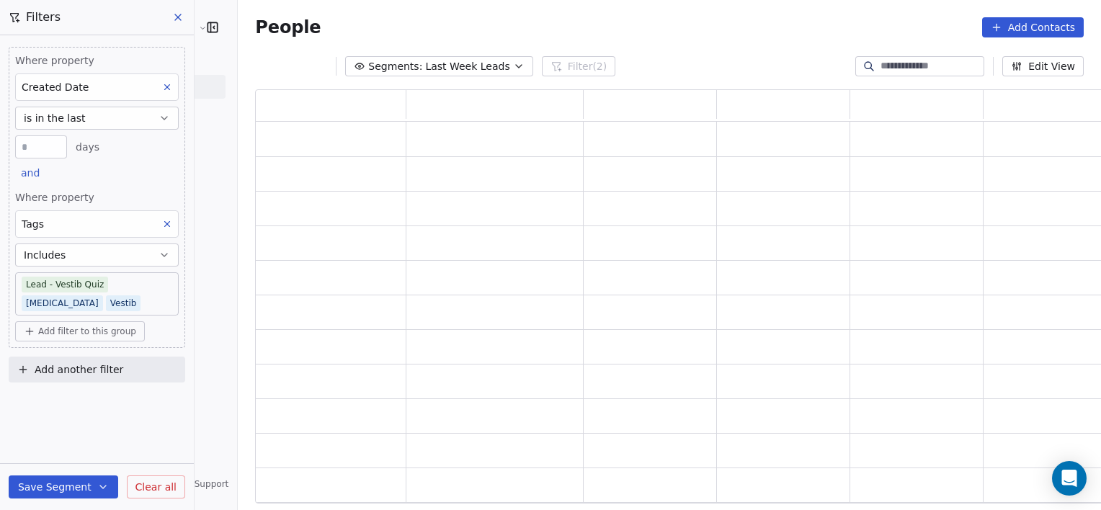
click at [121, 331] on span "Add filter to this group" at bounding box center [87, 332] width 98 height 12
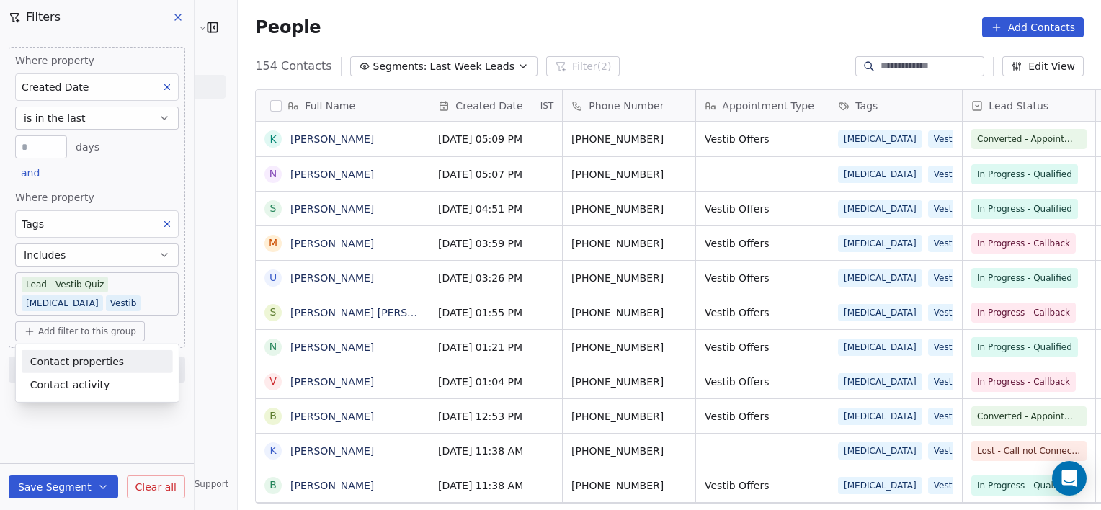
scroll to position [438, 895]
click at [115, 355] on div "Contact properties" at bounding box center [97, 361] width 134 height 15
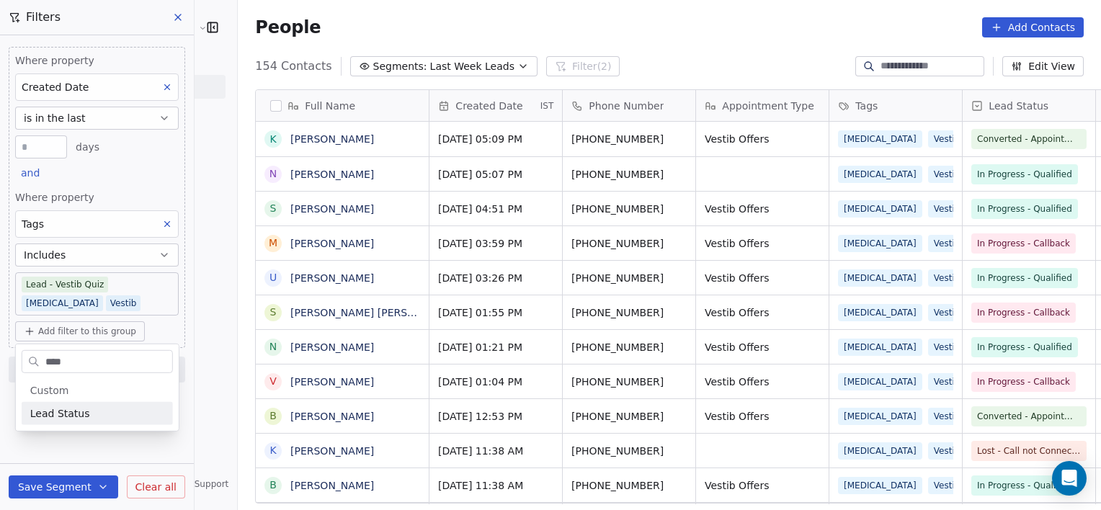
type input "****"
click at [118, 404] on div "Lead Status" at bounding box center [97, 413] width 151 height 23
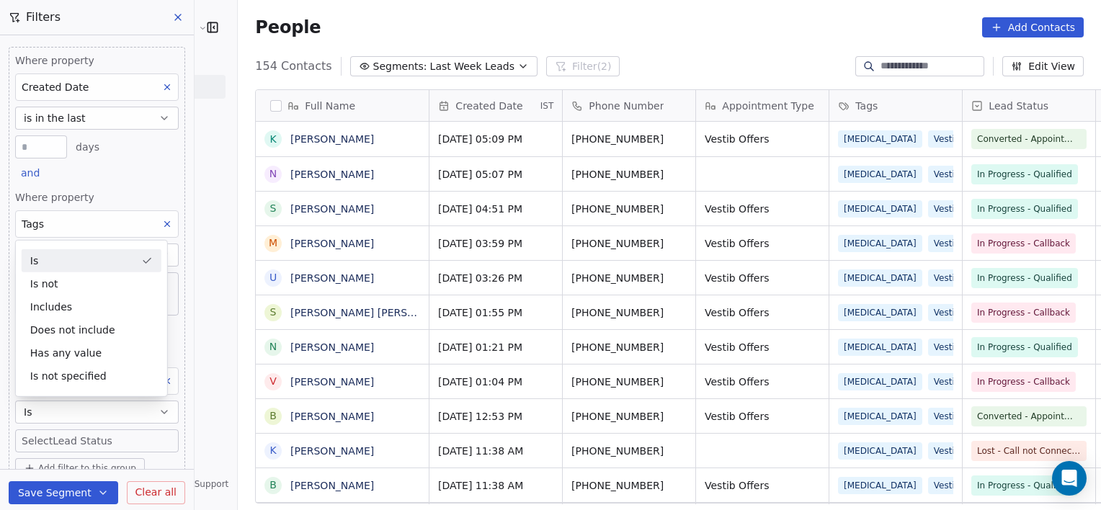
click at [121, 449] on body "[PERSON_NAME] Clinic External Contacts People Marketing Workflows Campaigns Met…" at bounding box center [550, 255] width 1101 height 510
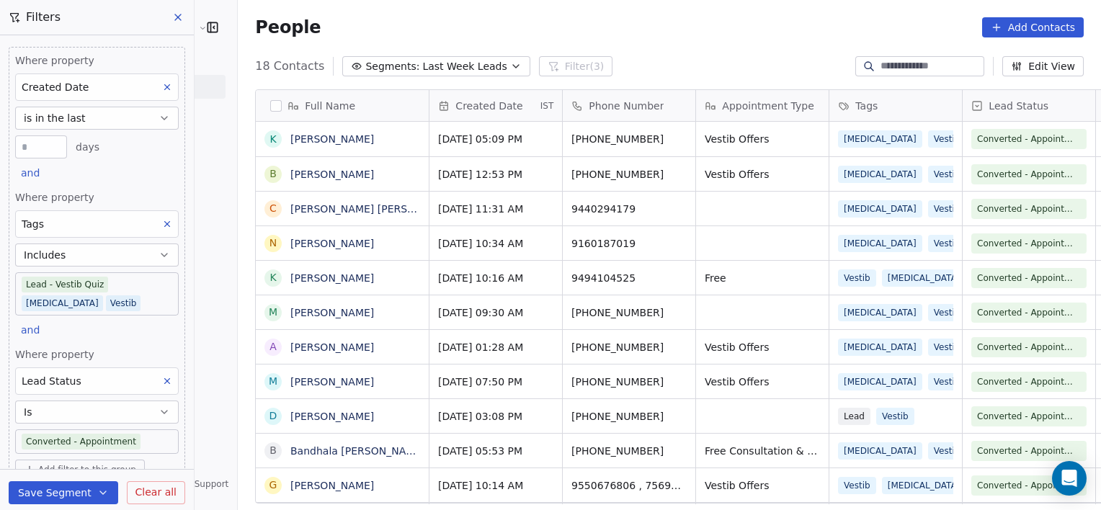
click at [148, 297] on body "[PERSON_NAME] Clinic External Contacts People Marketing Workflows Campaigns Met…" at bounding box center [550, 255] width 1101 height 510
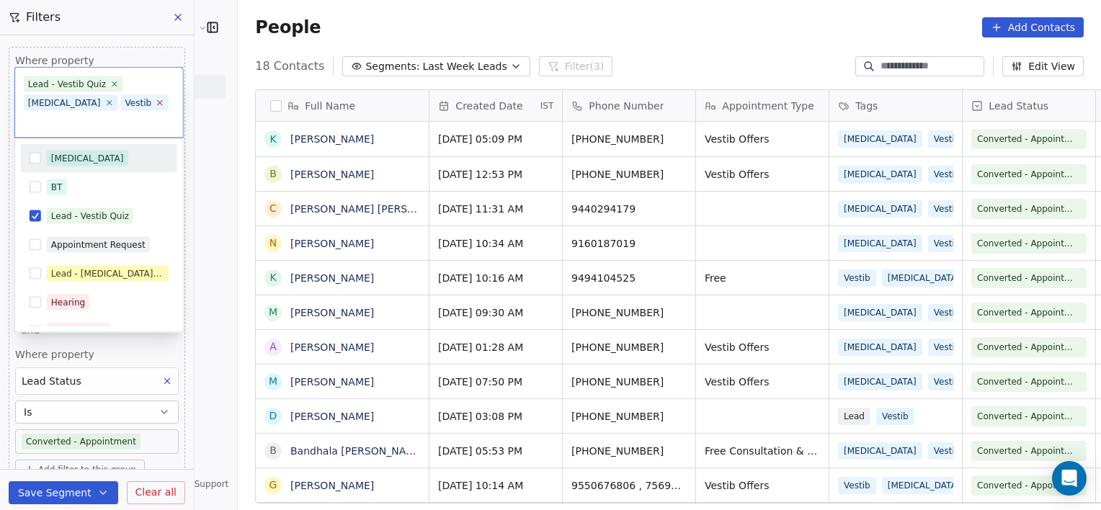
click at [156, 107] on icon at bounding box center [160, 102] width 9 height 9
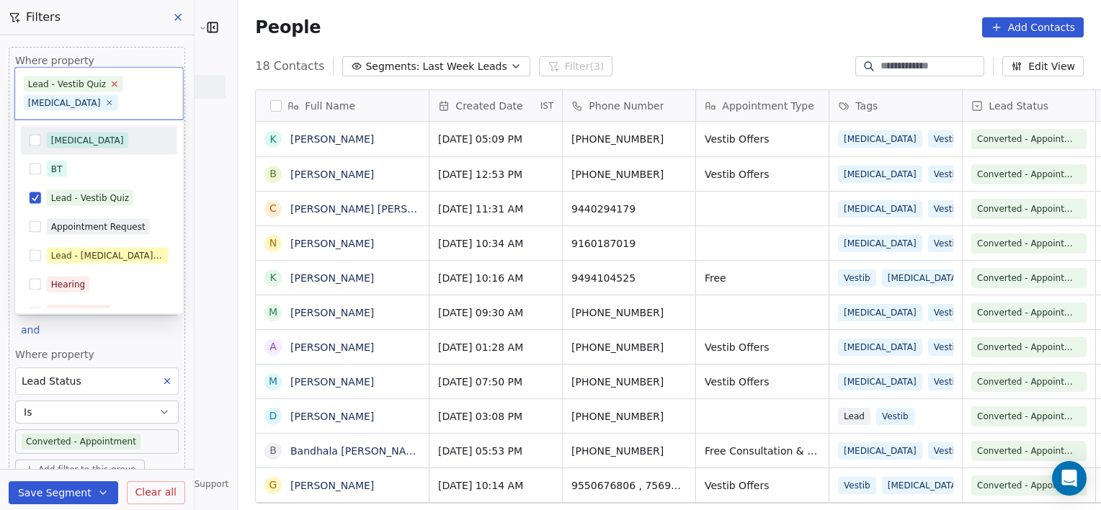
click at [110, 84] on icon at bounding box center [114, 83] width 9 height 9
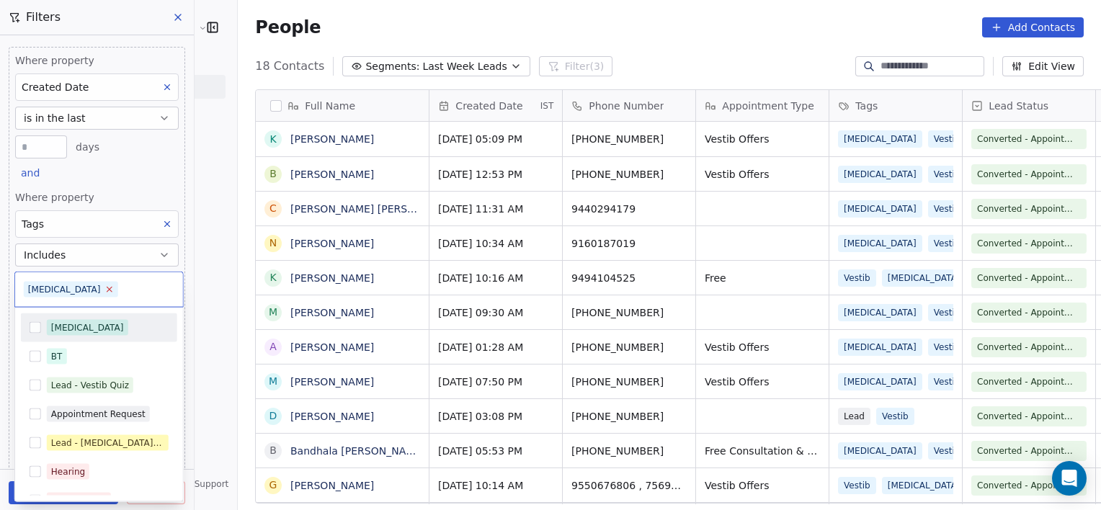
click at [105, 292] on icon at bounding box center [109, 289] width 9 height 9
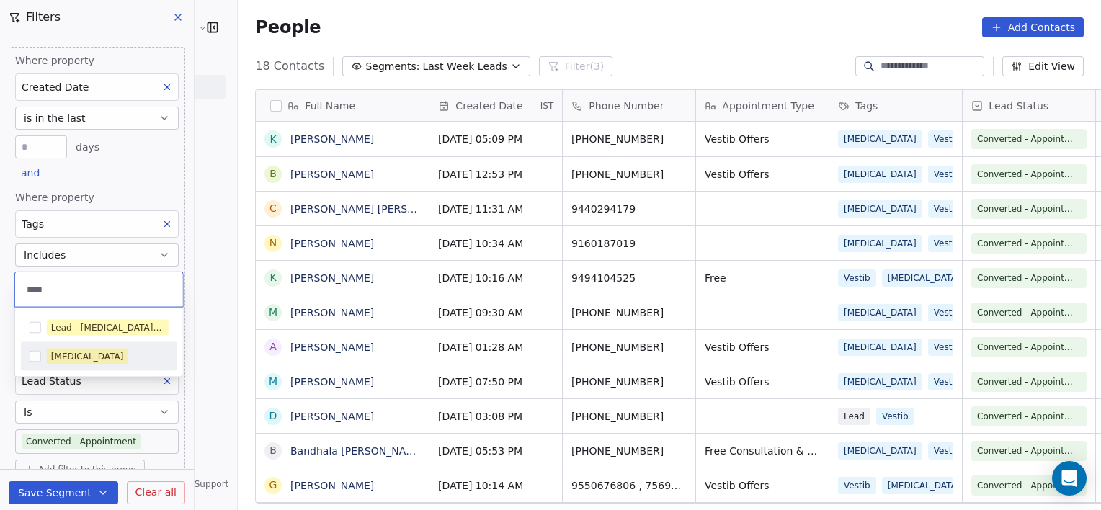
type input "****"
click at [71, 352] on div "[MEDICAL_DATA]" at bounding box center [87, 356] width 73 height 13
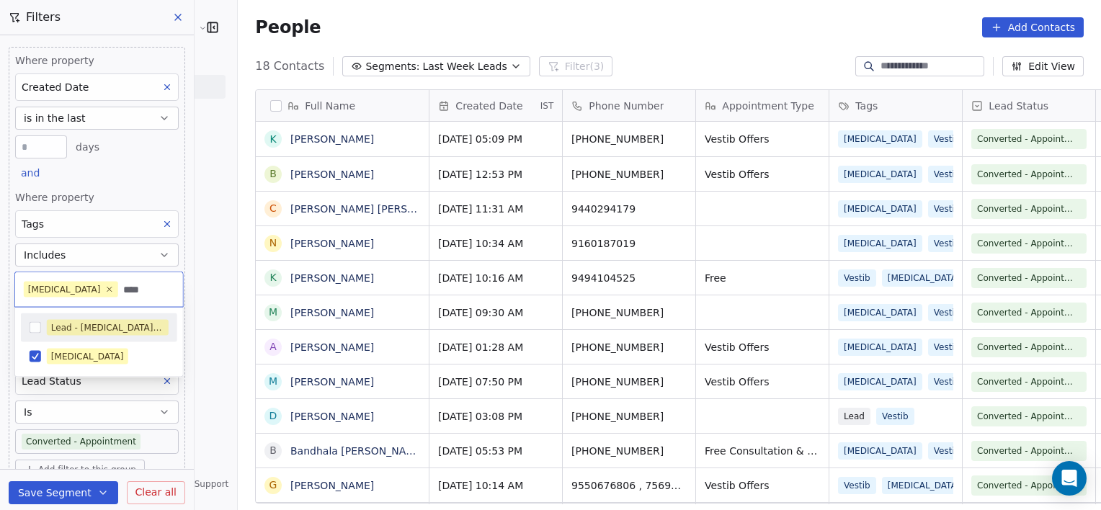
type input "****"
click at [114, 326] on div "Lead - [MEDICAL_DATA] Quiz" at bounding box center [107, 327] width 113 height 13
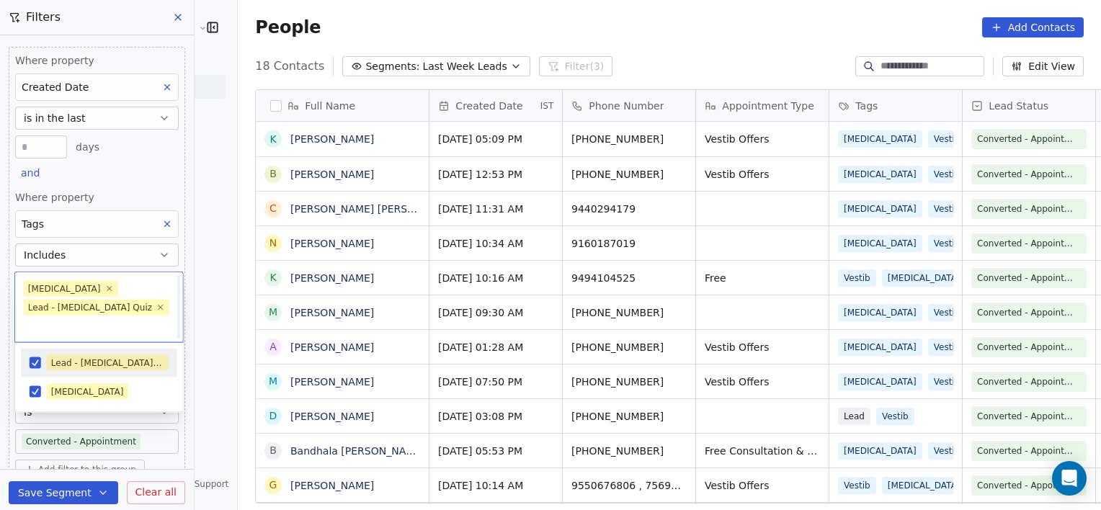
scroll to position [0, 0]
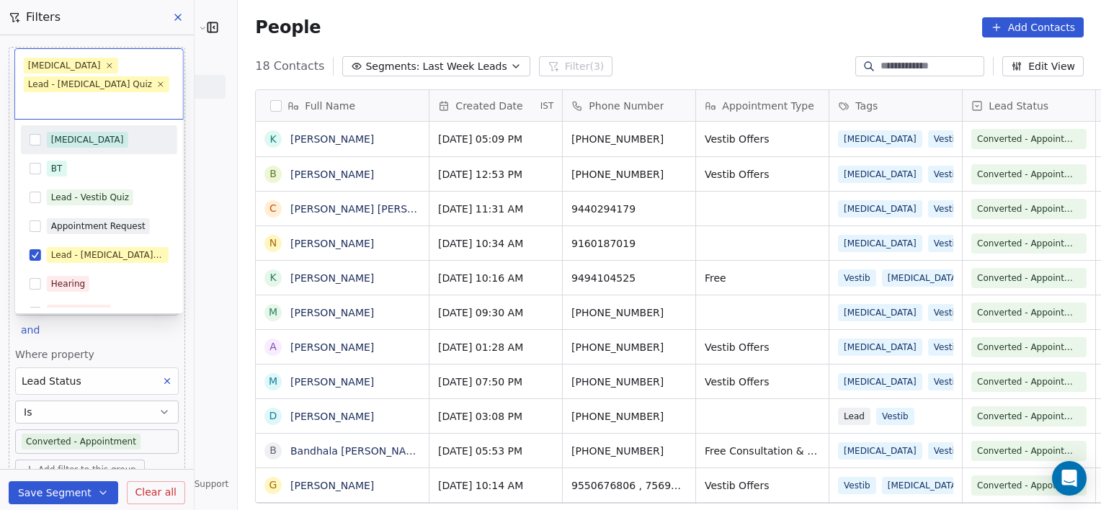
click at [206, 426] on html "[PERSON_NAME] Clinic External Contacts People Marketing Workflows Campaigns Met…" at bounding box center [550, 255] width 1101 height 510
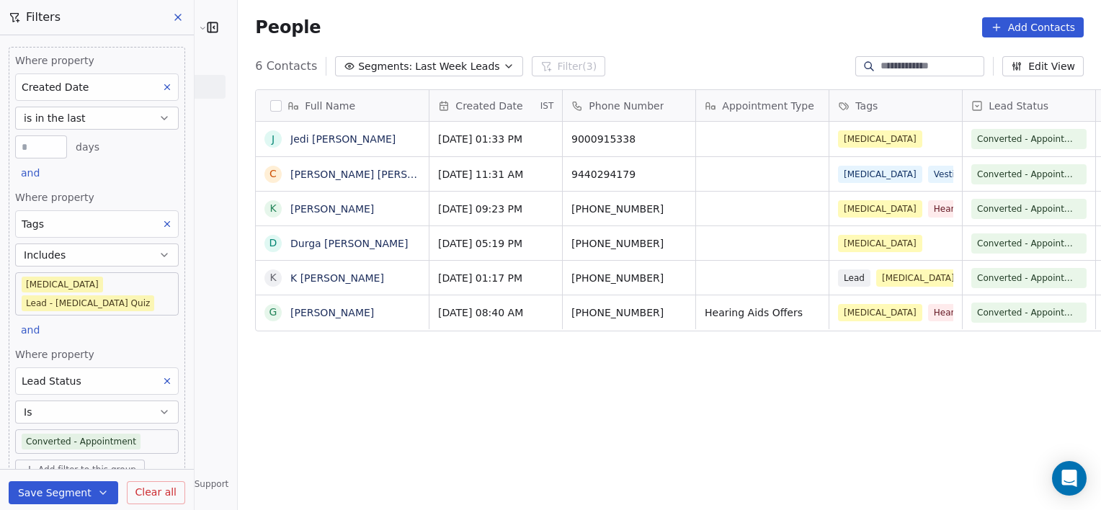
scroll to position [438, 895]
click at [118, 280] on body "[PERSON_NAME] Clinic External Contacts People Marketing Workflows Campaigns Met…" at bounding box center [550, 255] width 1101 height 510
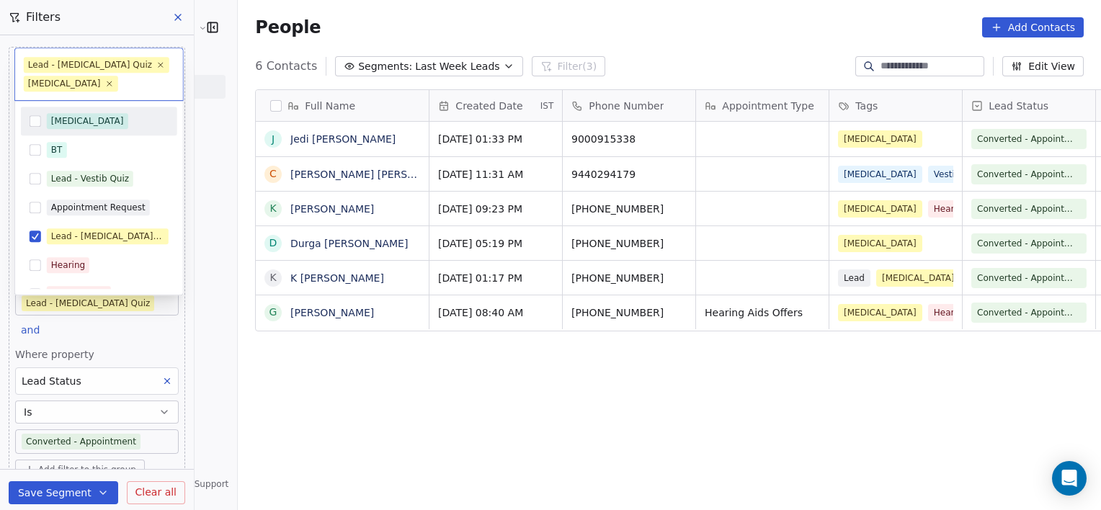
click at [74, 83] on span "[MEDICAL_DATA]" at bounding box center [71, 84] width 94 height 16
click at [105, 84] on icon at bounding box center [109, 83] width 9 height 9
click at [156, 64] on icon at bounding box center [160, 65] width 9 height 9
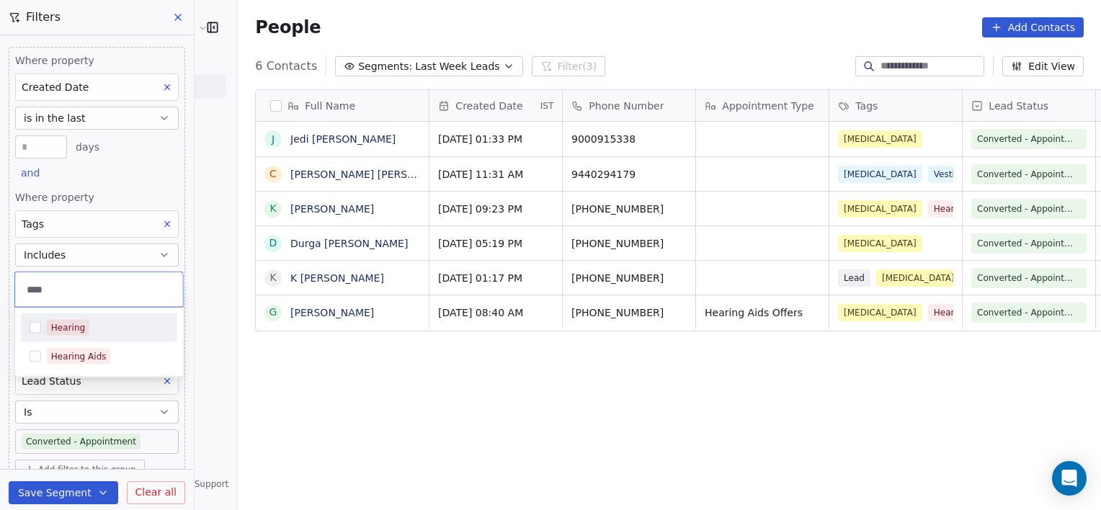
type input "****"
click at [107, 336] on div "Hearing" at bounding box center [99, 327] width 156 height 23
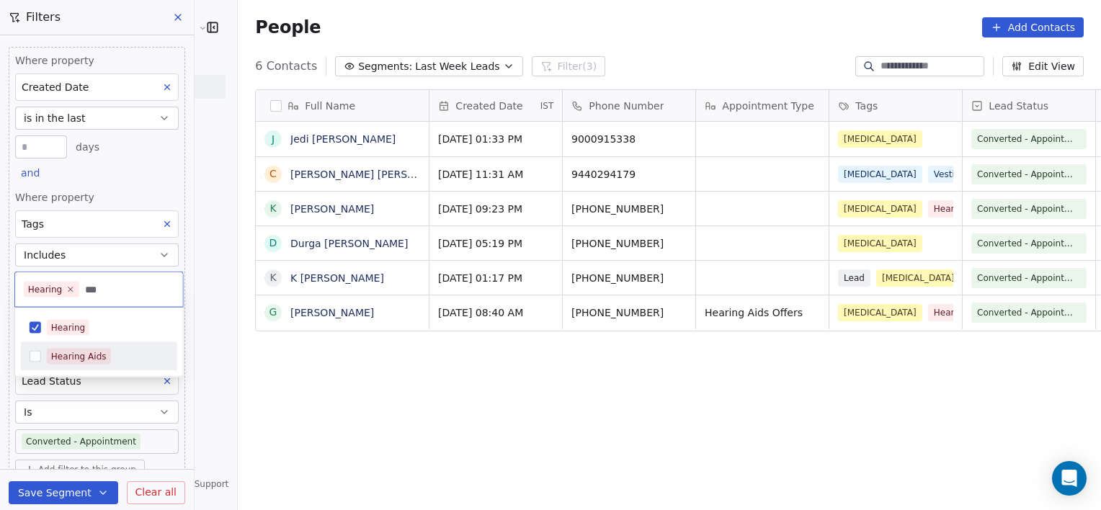
type input "***"
click at [124, 364] on div "Hearing Aids" at bounding box center [99, 356] width 156 height 23
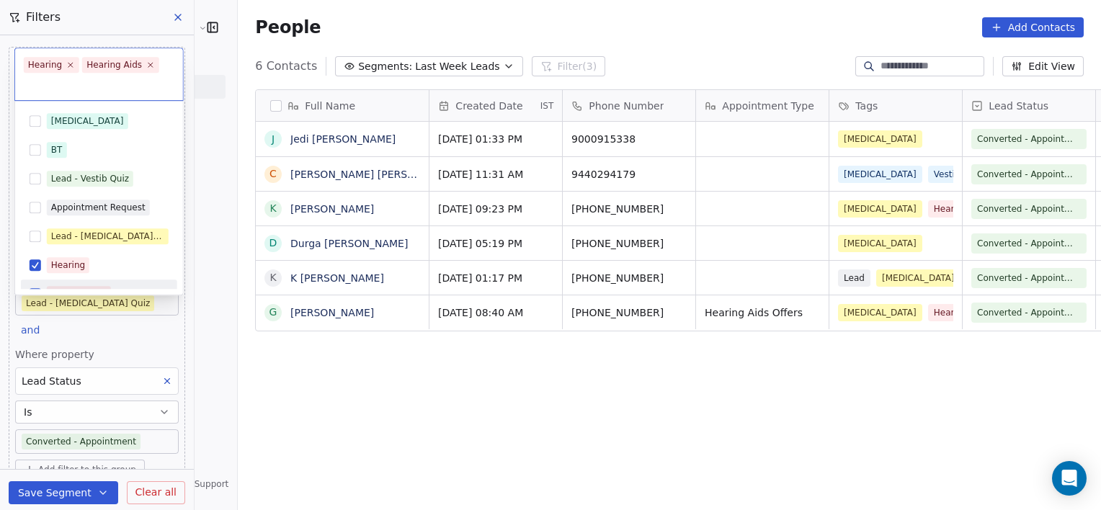
click at [299, 409] on html "[PERSON_NAME] Clinic External Contacts People Marketing Workflows Campaigns Met…" at bounding box center [550, 255] width 1101 height 510
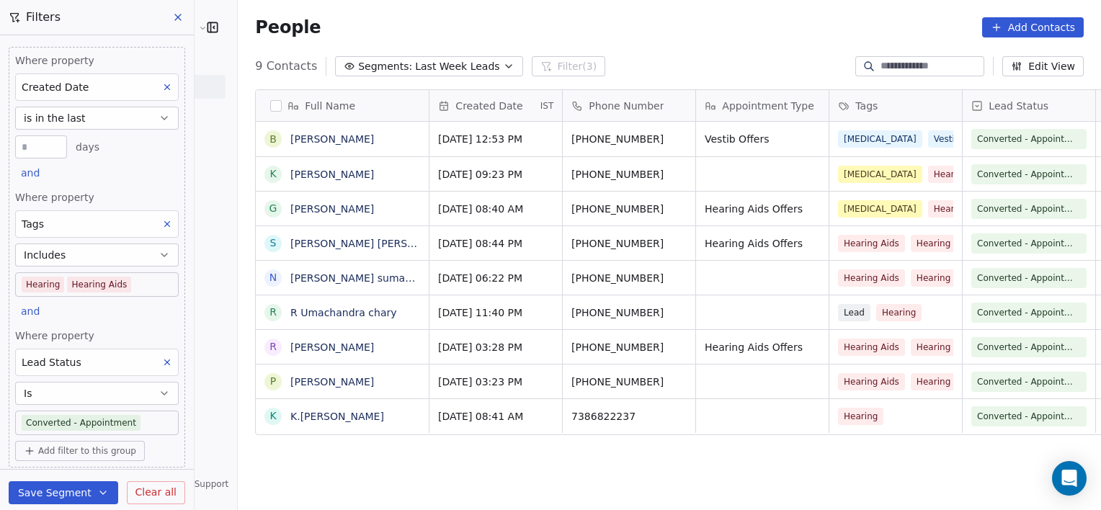
click at [141, 283] on body "[PERSON_NAME] Clinic External Contacts People Marketing Workflows Campaigns Met…" at bounding box center [550, 255] width 1101 height 510
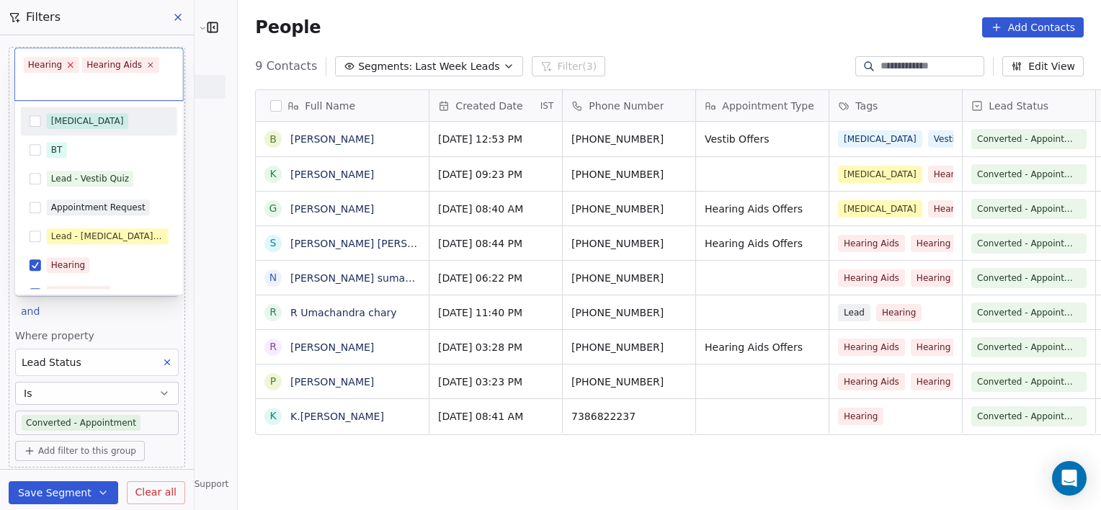
click at [67, 64] on icon at bounding box center [70, 65] width 9 height 9
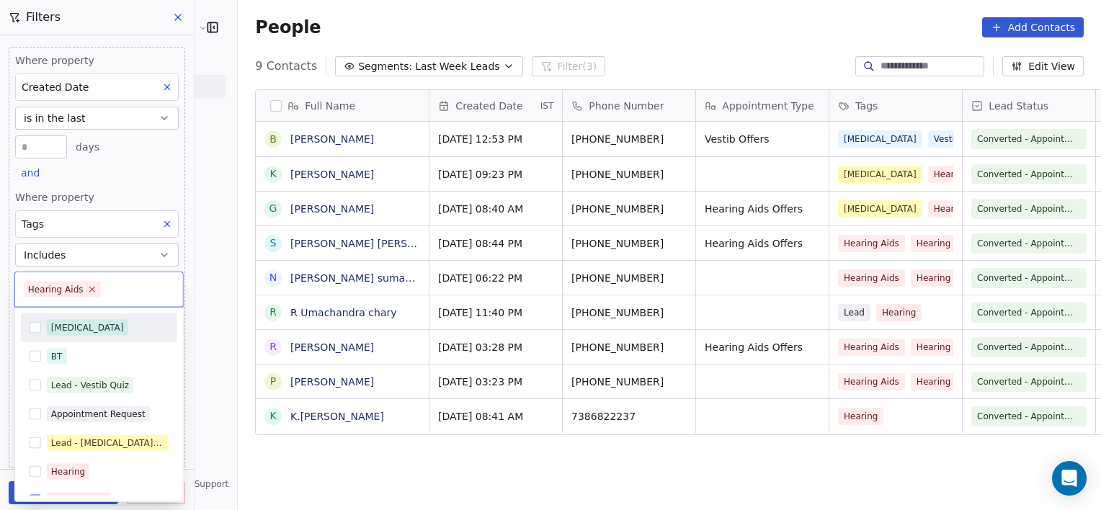
click at [92, 289] on icon at bounding box center [91, 289] width 9 height 9
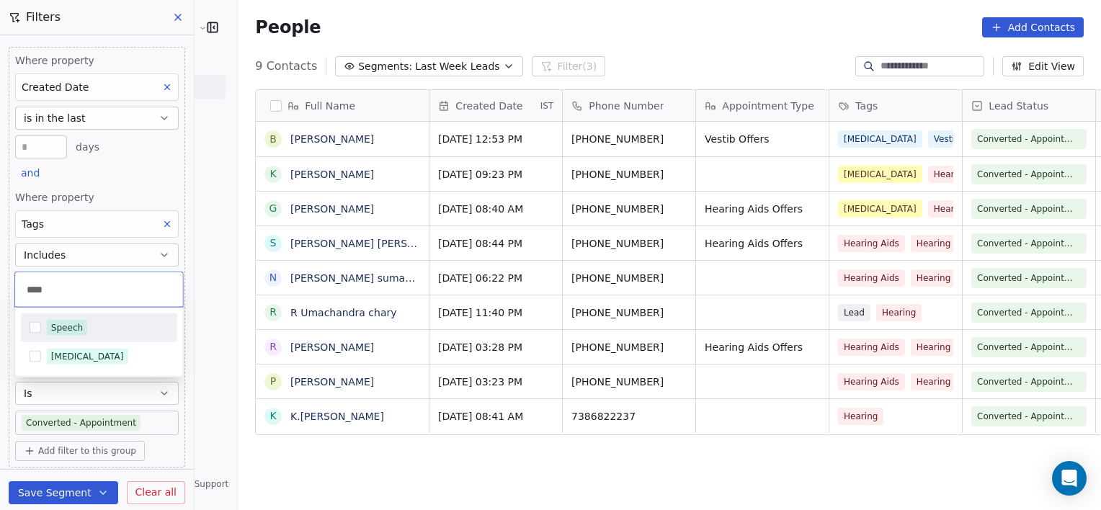
type input "****"
click at [120, 329] on div "Speech" at bounding box center [108, 328] width 122 height 16
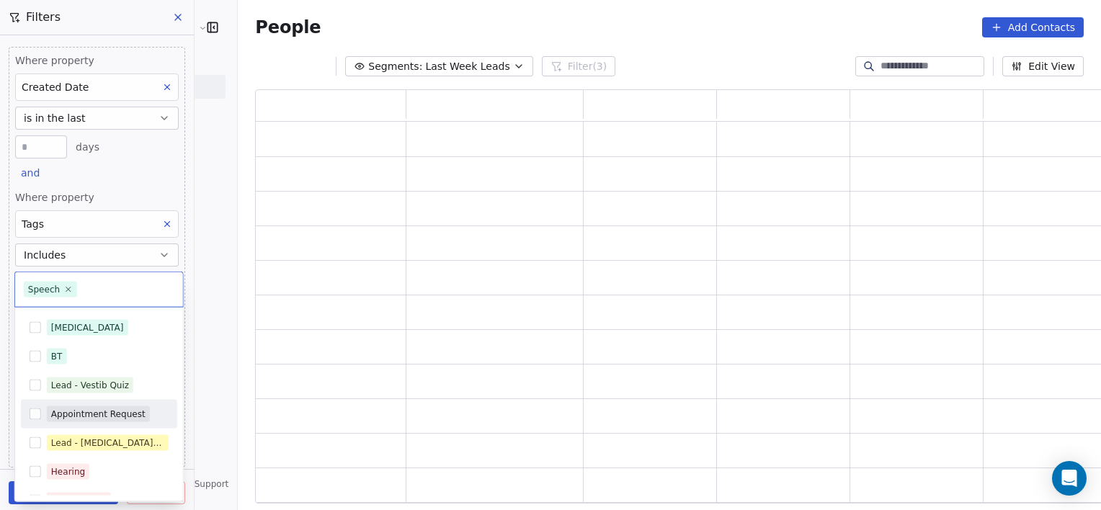
click at [230, 475] on html "[PERSON_NAME] Clinic External Contacts People Marketing Workflows Campaigns Met…" at bounding box center [550, 255] width 1101 height 510
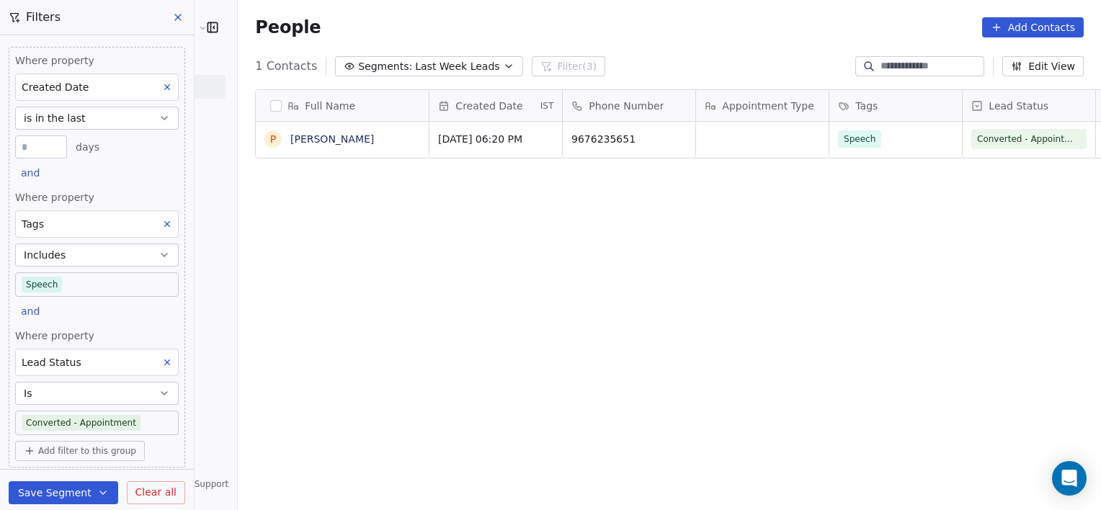
click at [153, 493] on span "Clear all" at bounding box center [155, 492] width 41 height 15
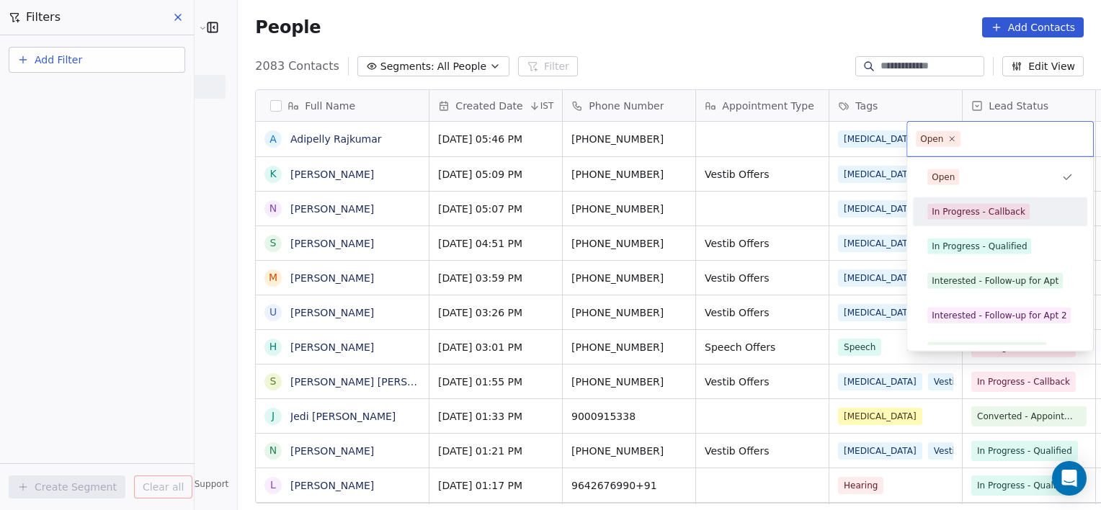
click at [995, 203] on div "In Progress - Callback" at bounding box center [1000, 211] width 163 height 23
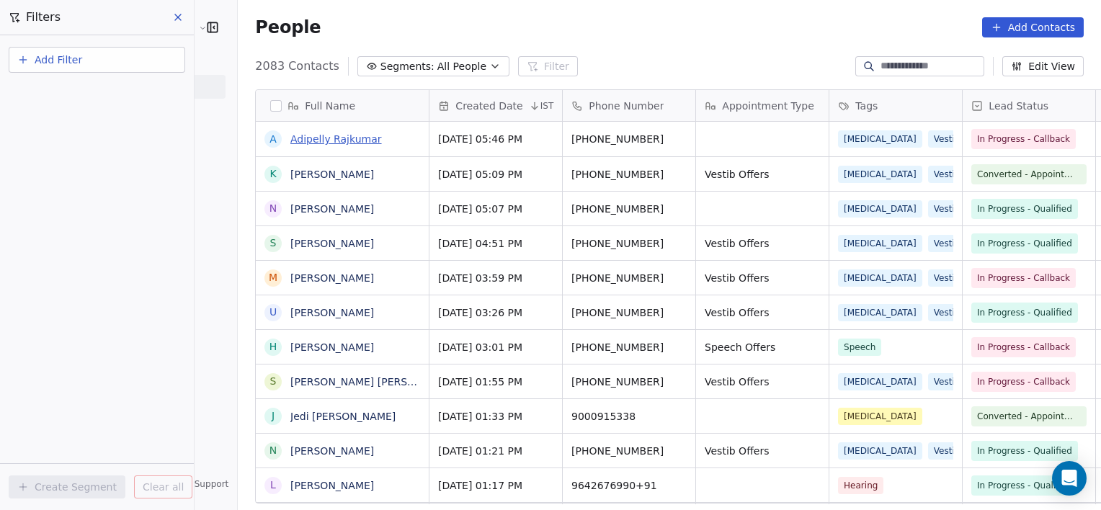
click at [299, 133] on link "Adipelly Rajkumar" at bounding box center [336, 139] width 92 height 12
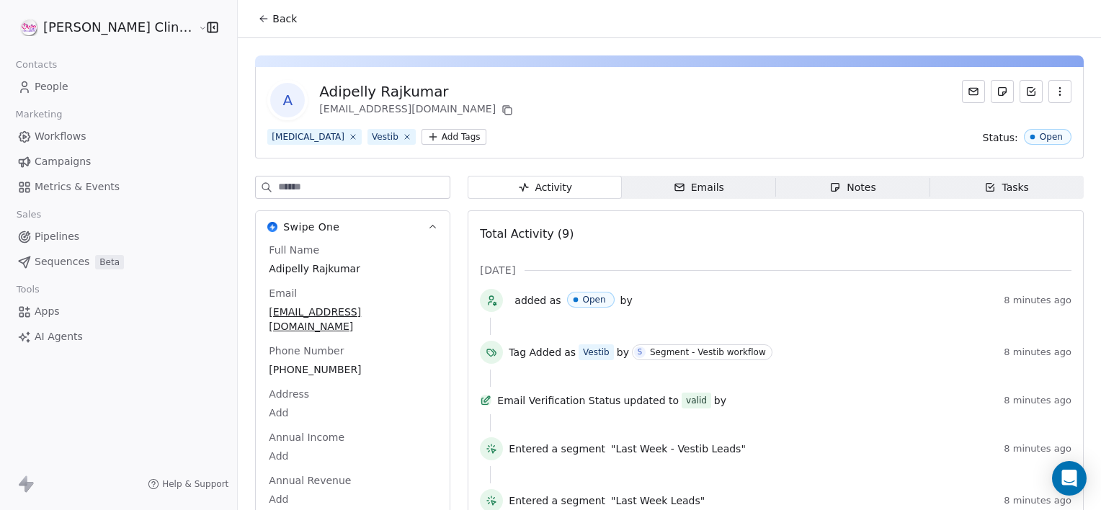
click at [840, 196] on span "Notes Notes" at bounding box center [853, 187] width 154 height 23
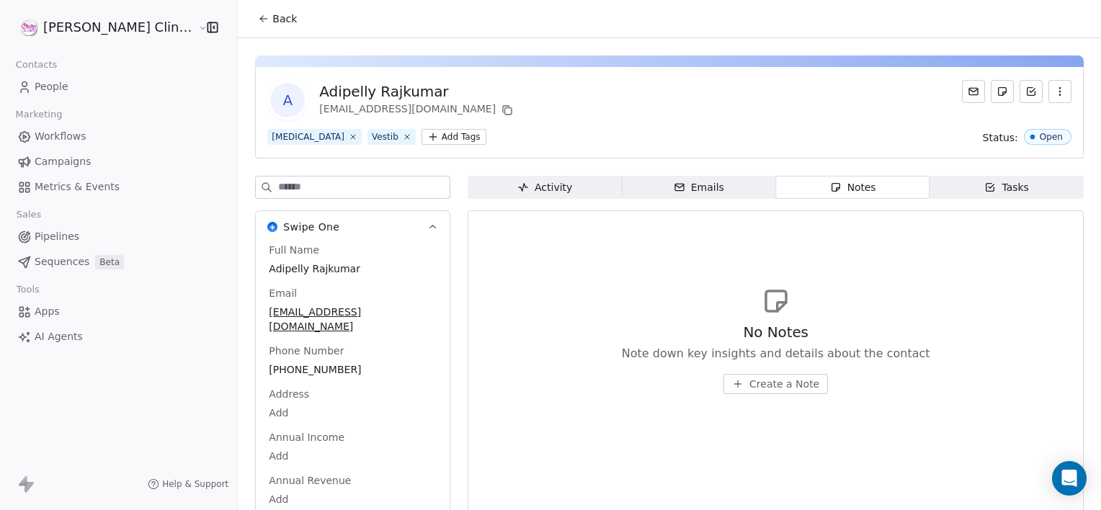
click at [750, 390] on span "Create a Note" at bounding box center [785, 384] width 70 height 14
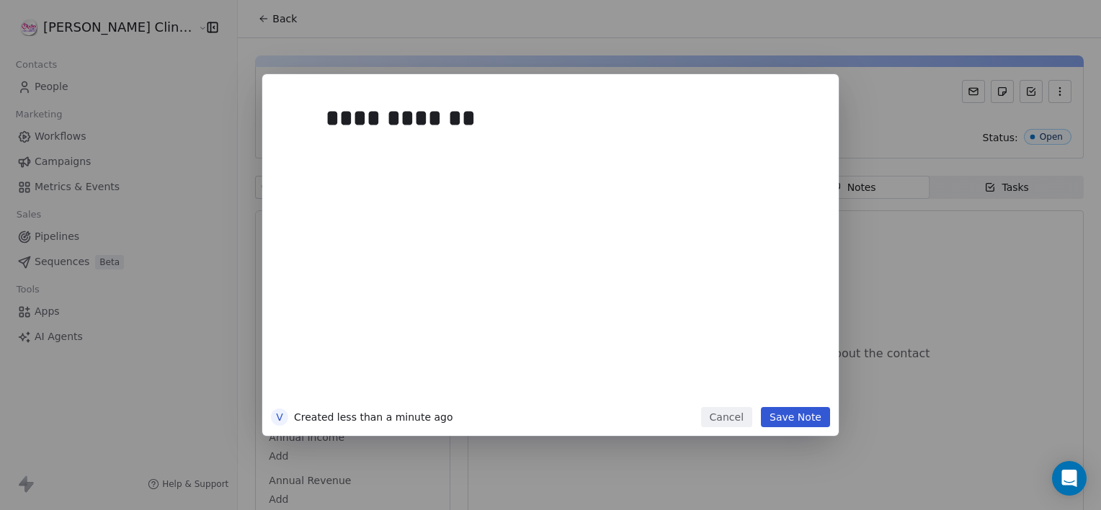
click at [810, 418] on button "Save Note" at bounding box center [795, 417] width 69 height 20
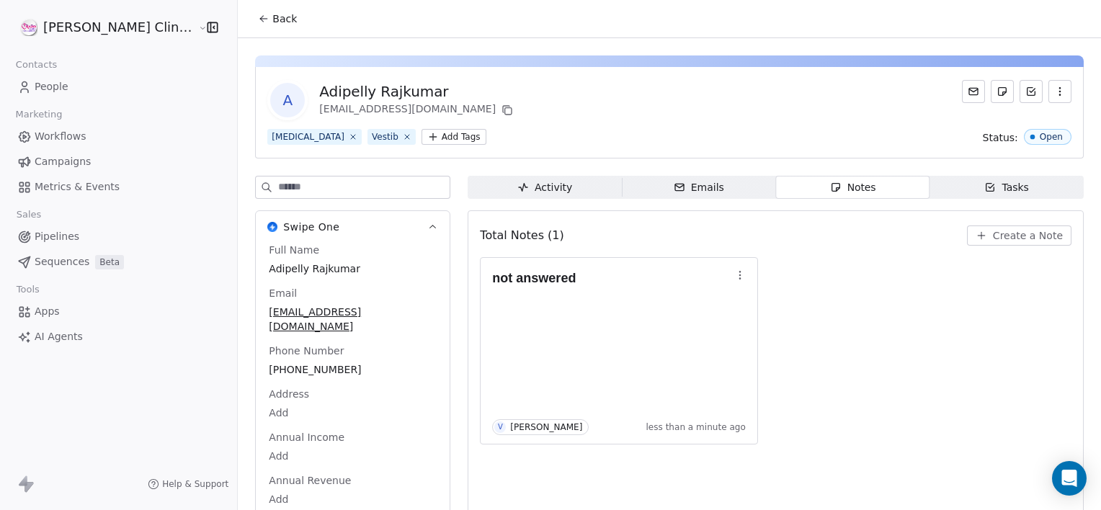
click at [272, 19] on span "Back" at bounding box center [284, 19] width 25 height 14
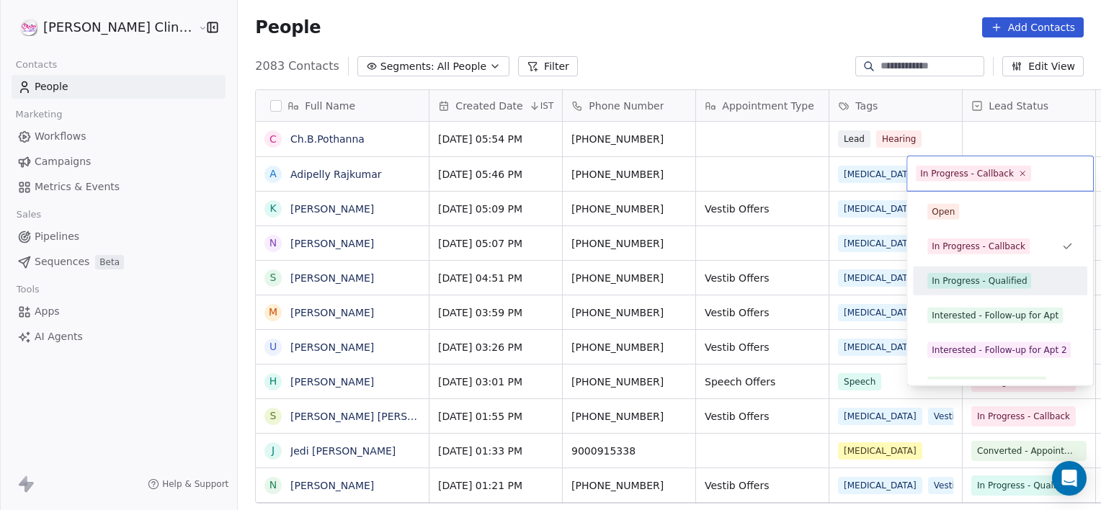
click at [1002, 280] on div "In Progress - Qualified" at bounding box center [979, 281] width 95 height 13
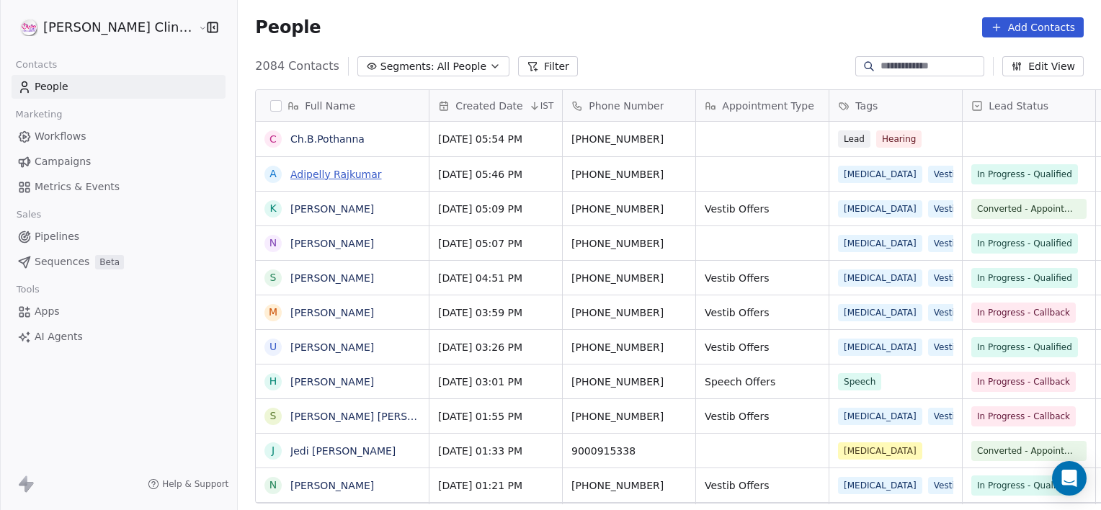
click at [290, 172] on link "Adipelly Rajkumar" at bounding box center [336, 175] width 92 height 12
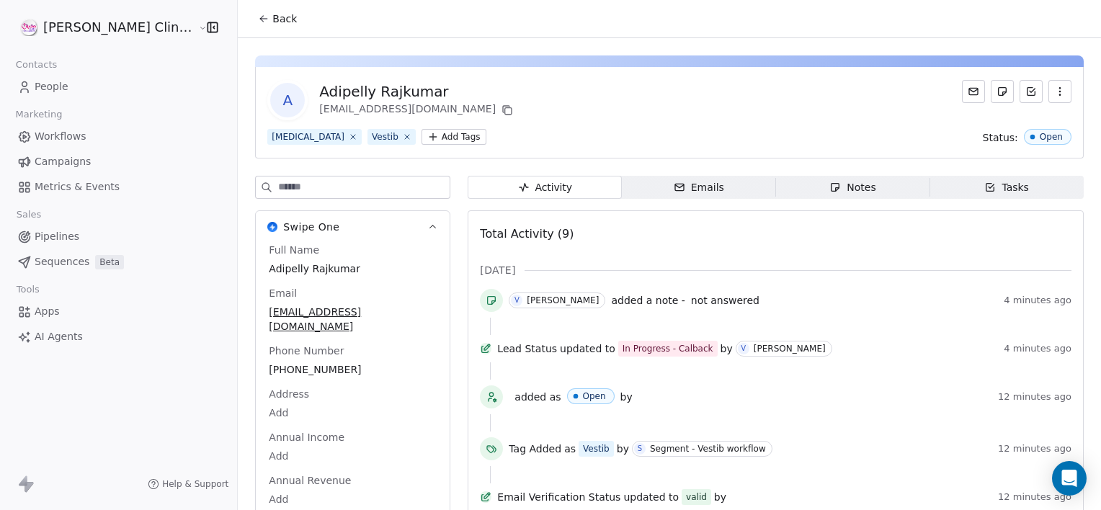
click at [850, 189] on div "Notes" at bounding box center [853, 187] width 46 height 15
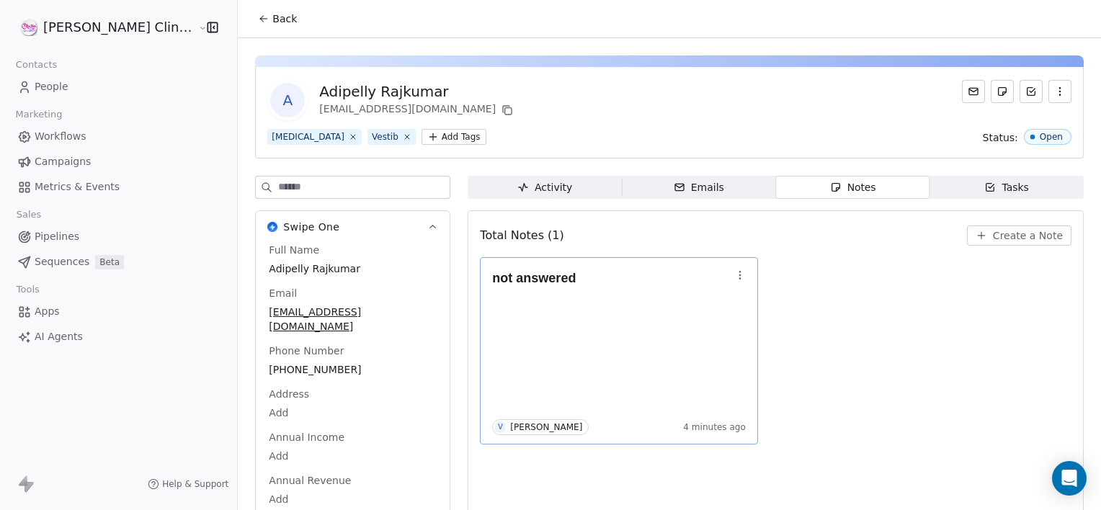
click at [734, 275] on icon "button" at bounding box center [740, 276] width 12 height 12
click at [721, 308] on span "Edit" at bounding box center [728, 305] width 19 height 14
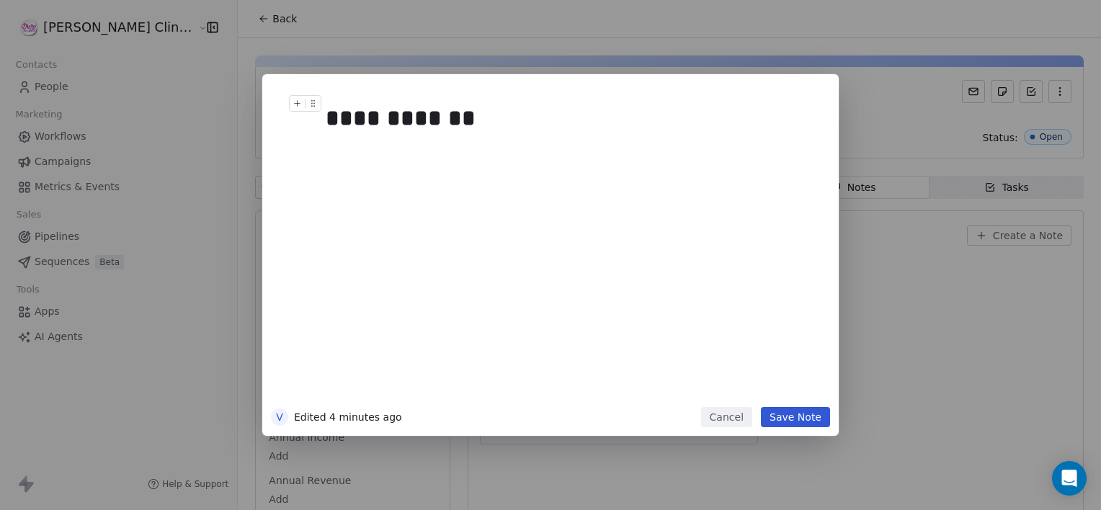
click at [511, 127] on div "**********" at bounding box center [567, 118] width 482 height 35
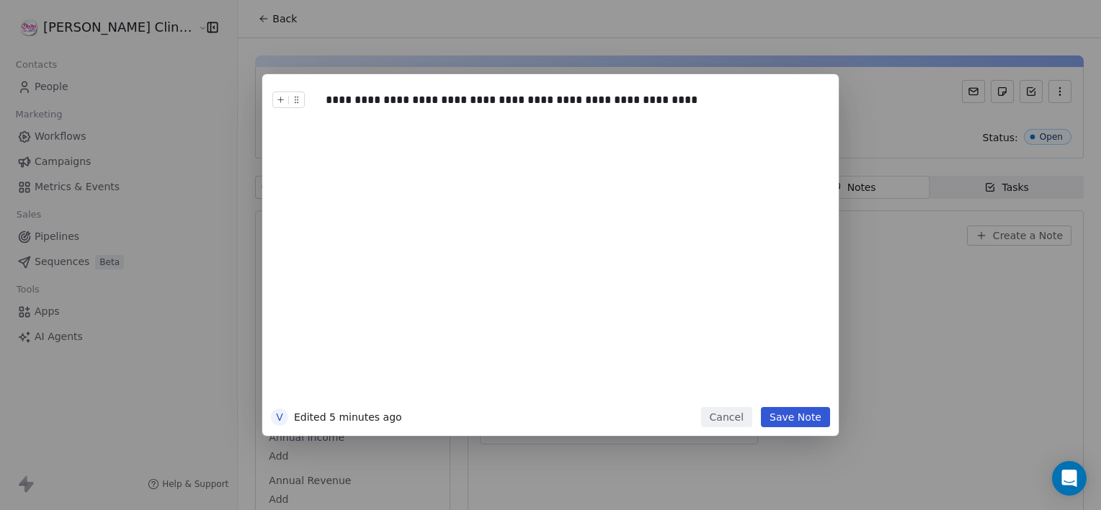
click at [783, 411] on button "Save Note" at bounding box center [795, 417] width 69 height 20
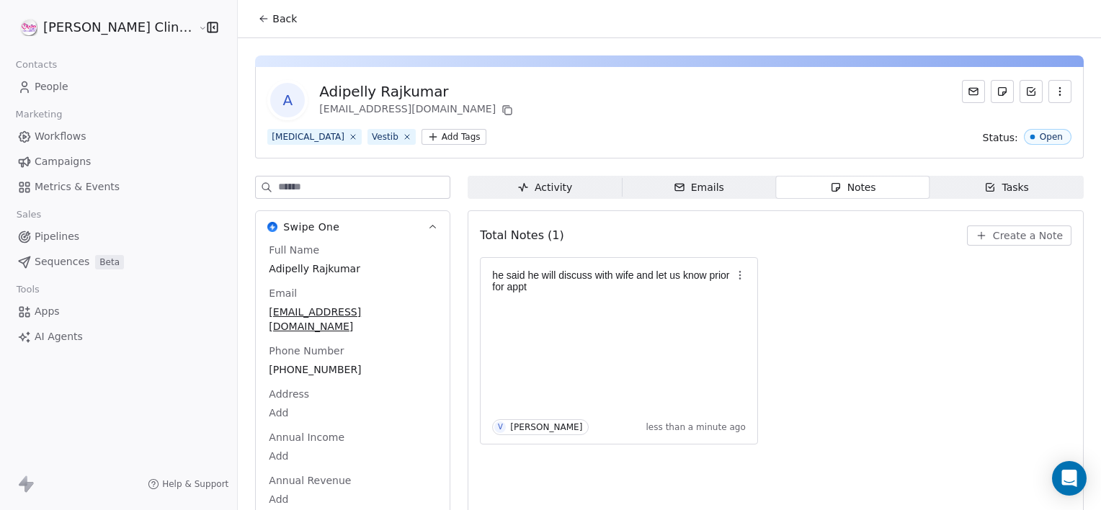
click at [272, 17] on span "Back" at bounding box center [284, 19] width 25 height 14
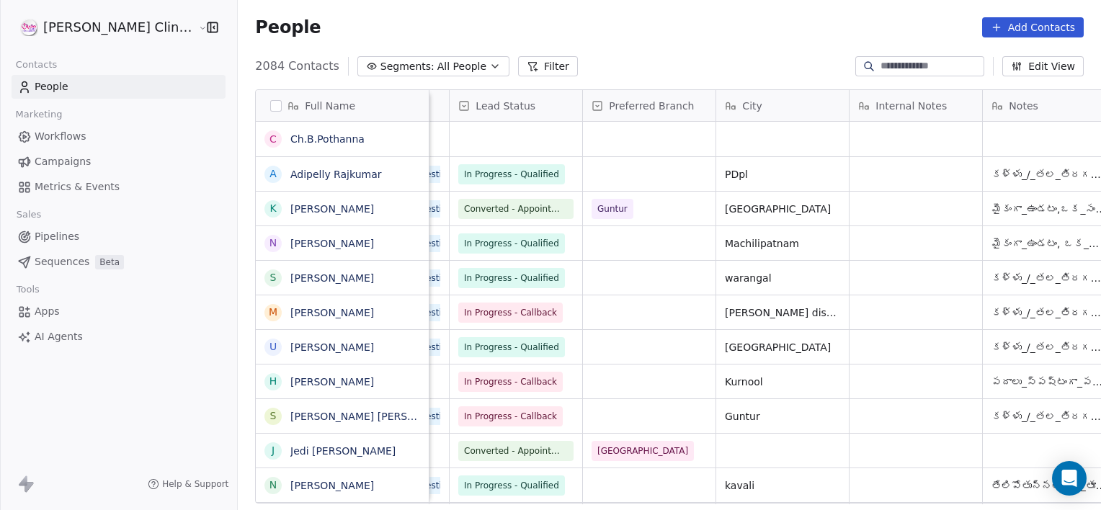
scroll to position [0, 647]
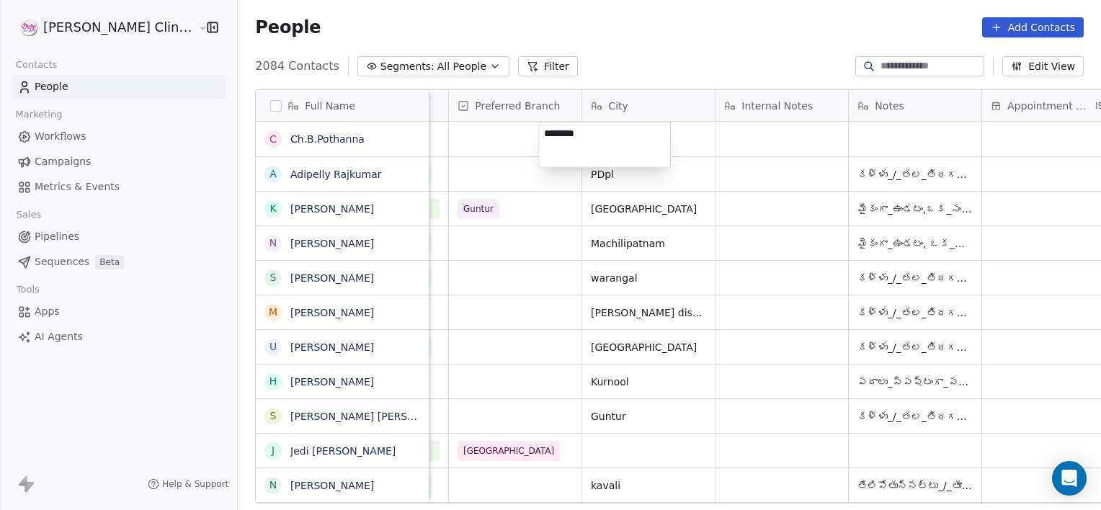
type textarea "*********"
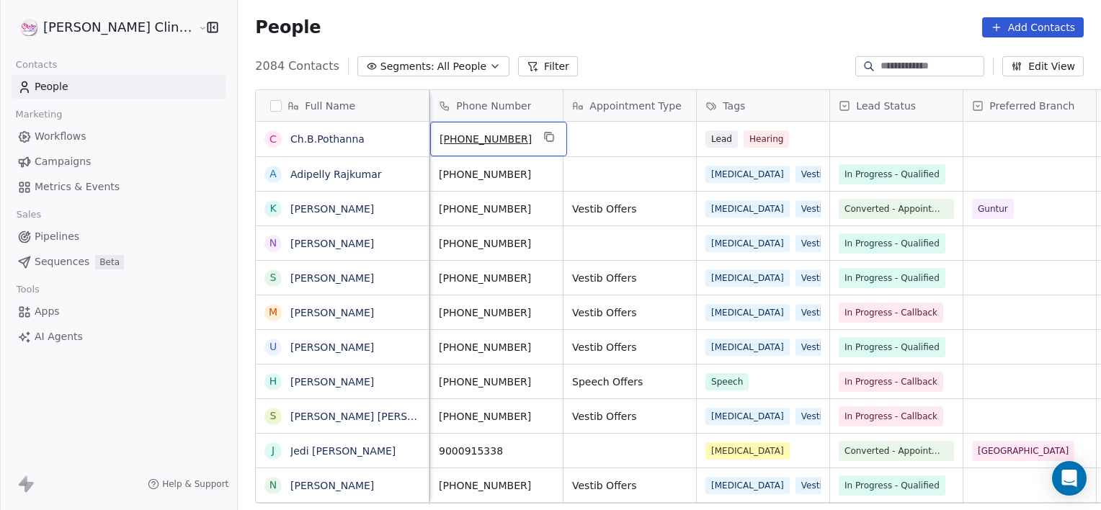
scroll to position [0, 0]
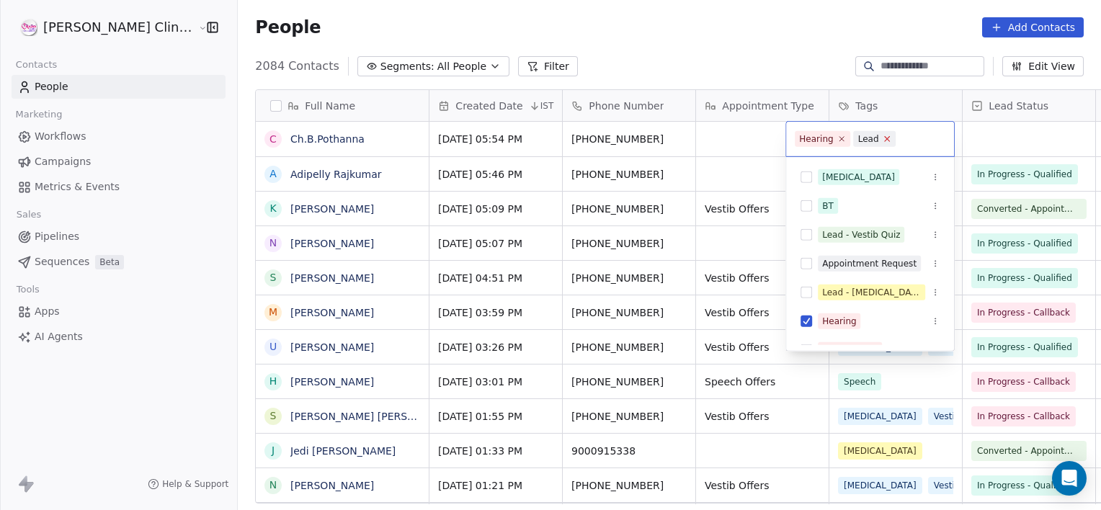
click at [884, 143] on span "Lead" at bounding box center [875, 139] width 43 height 16
click at [884, 143] on icon at bounding box center [887, 138] width 9 height 9
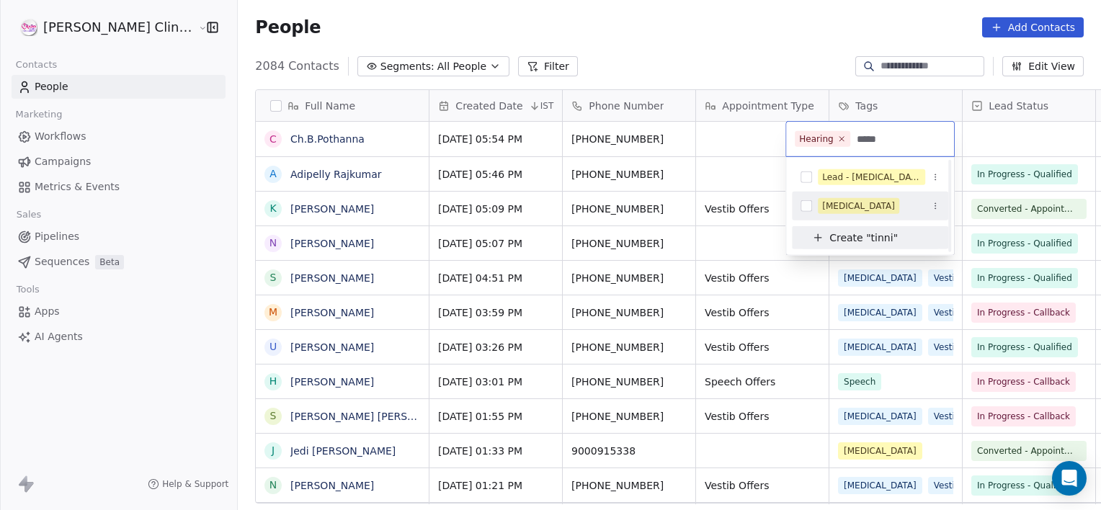
type input "*****"
click at [865, 195] on div "[MEDICAL_DATA]" at bounding box center [870, 206] width 156 height 23
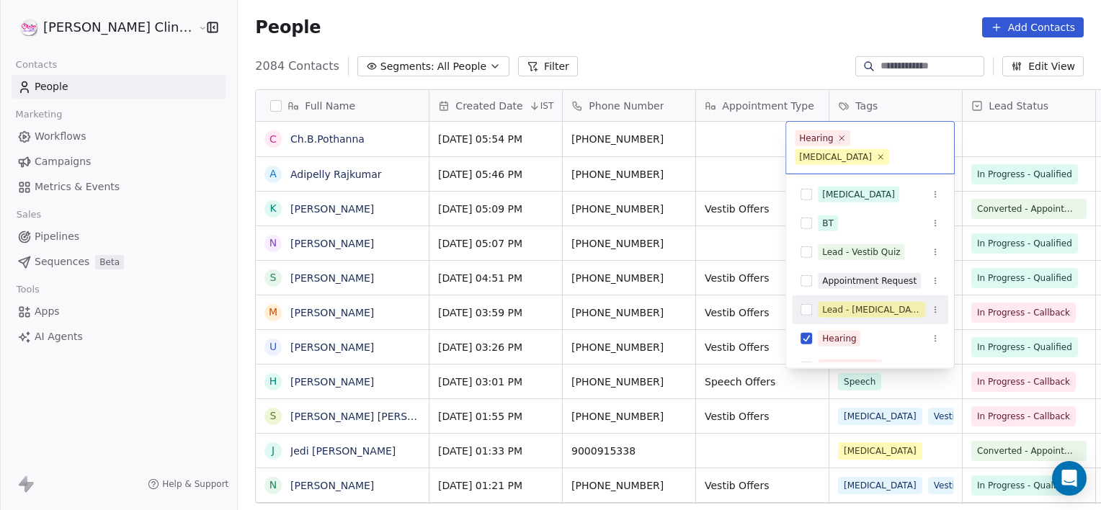
click at [755, 120] on html "[PERSON_NAME] Clinic External Contacts People Marketing Workflows Campaigns Met…" at bounding box center [550, 255] width 1101 height 510
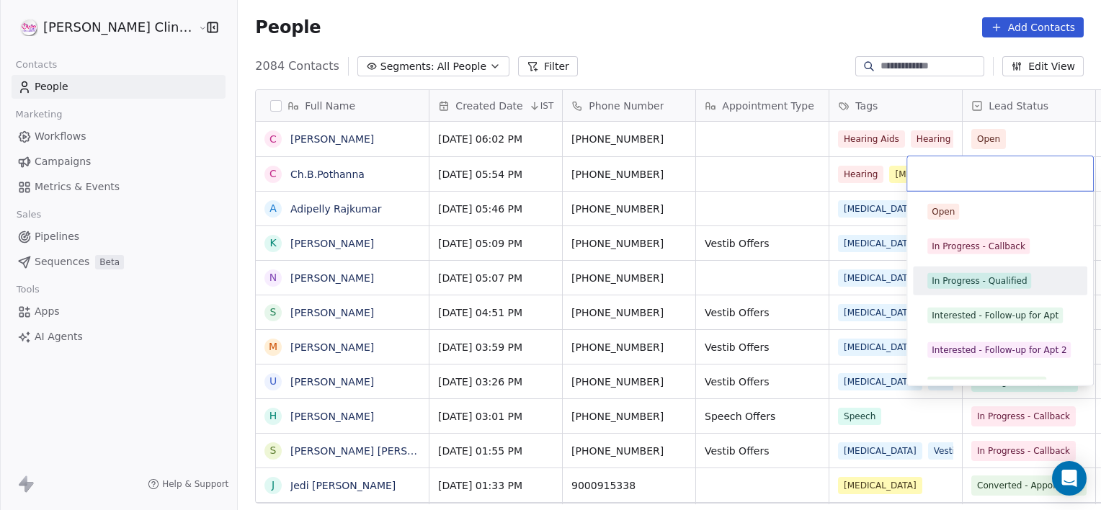
click at [969, 280] on div "In Progress - Qualified" at bounding box center [979, 281] width 95 height 13
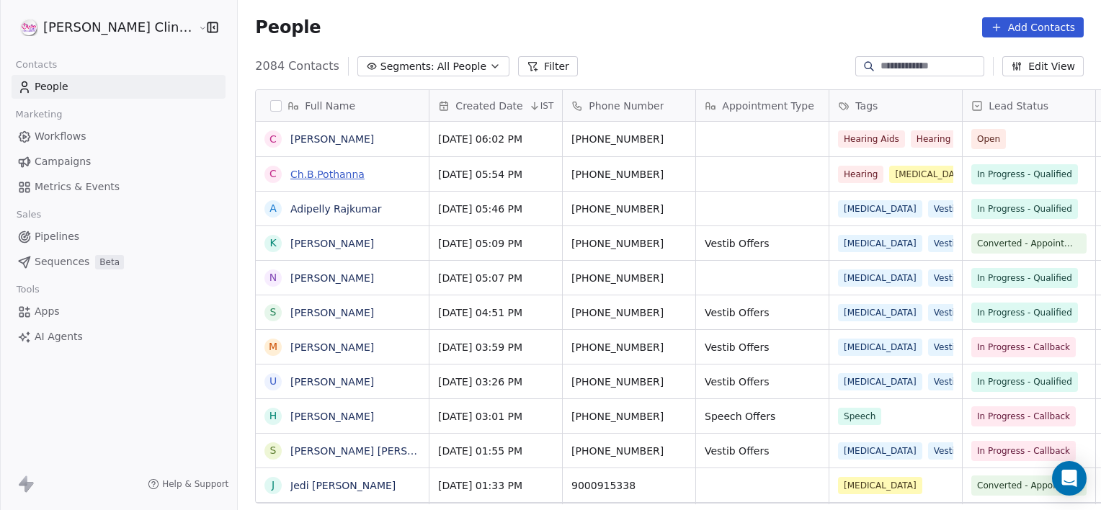
click at [290, 174] on link "Ch.B.Pothanna" at bounding box center [327, 175] width 74 height 12
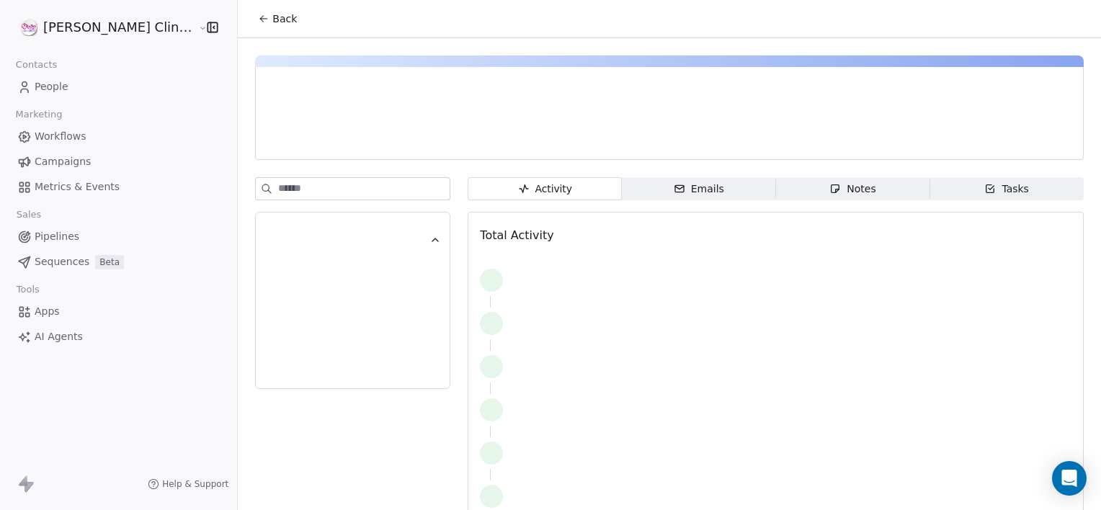
click at [840, 185] on div "Notes" at bounding box center [853, 189] width 46 height 15
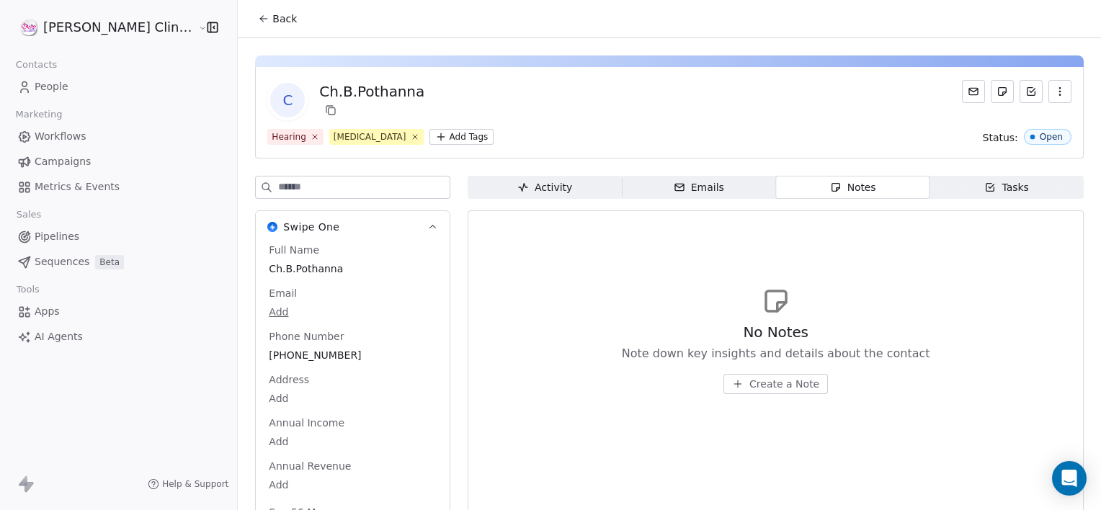
click at [750, 384] on span "Create a Note" at bounding box center [785, 384] width 70 height 14
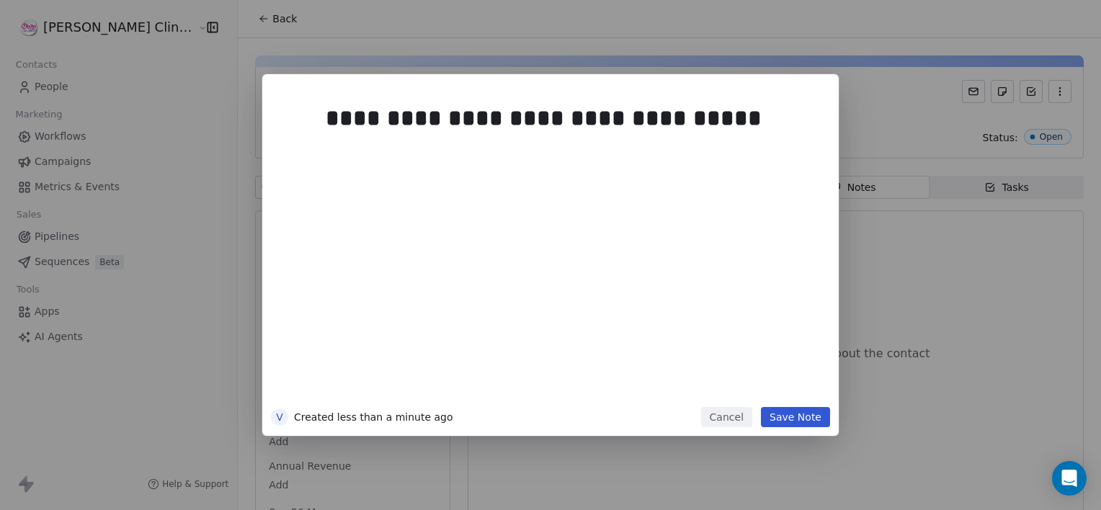
click at [817, 424] on button "Save Note" at bounding box center [795, 417] width 69 height 20
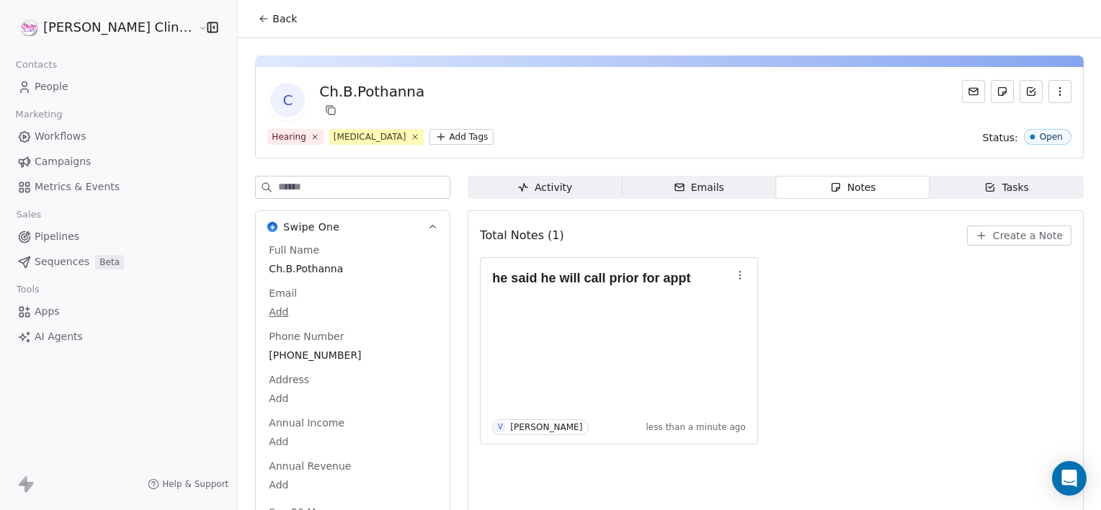
click at [249, 11] on button "Back" at bounding box center [277, 19] width 56 height 26
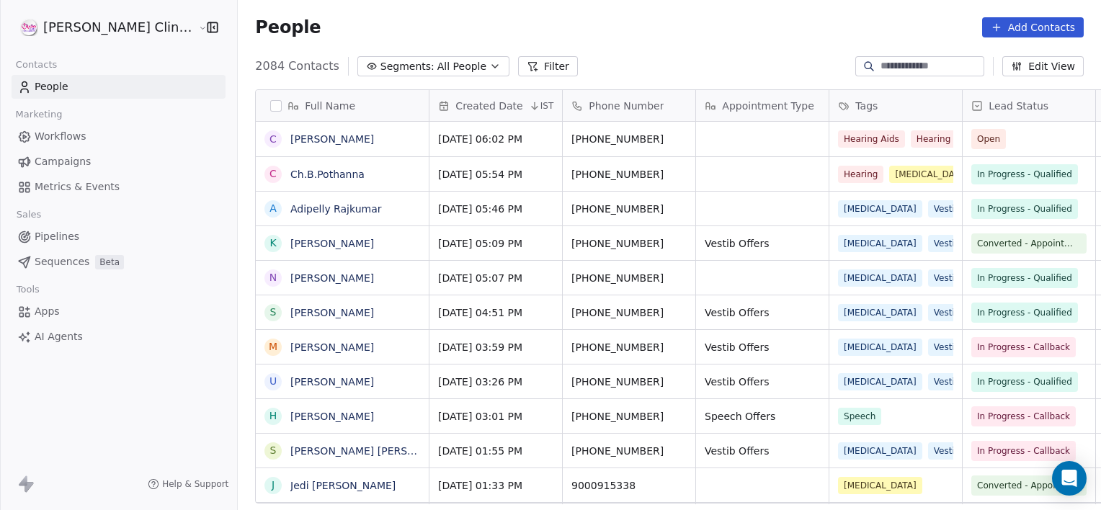
scroll to position [438, 895]
drag, startPoint x: 395, startPoint y: 386, endPoint x: 409, endPoint y: 372, distance: 19.9
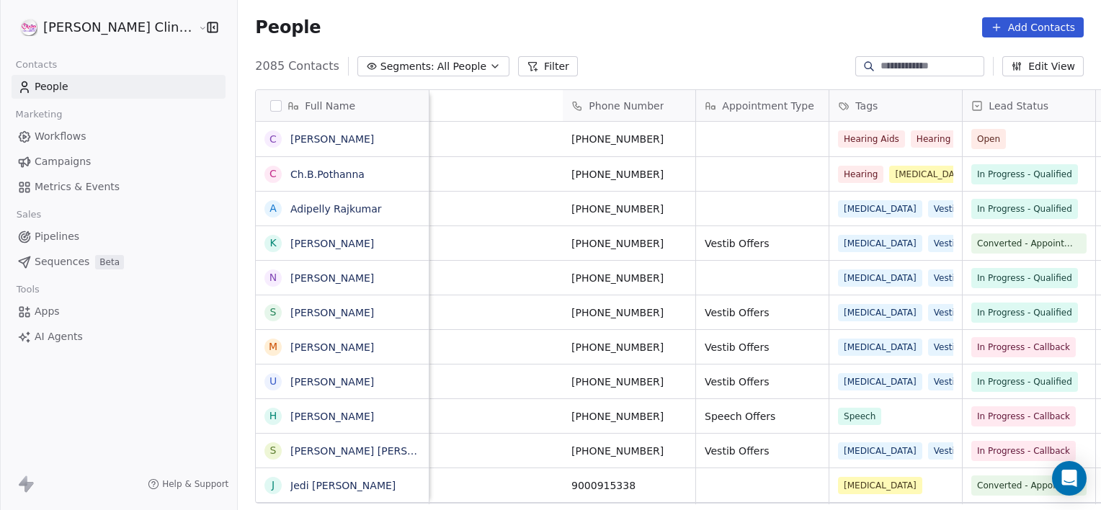
scroll to position [0, 647]
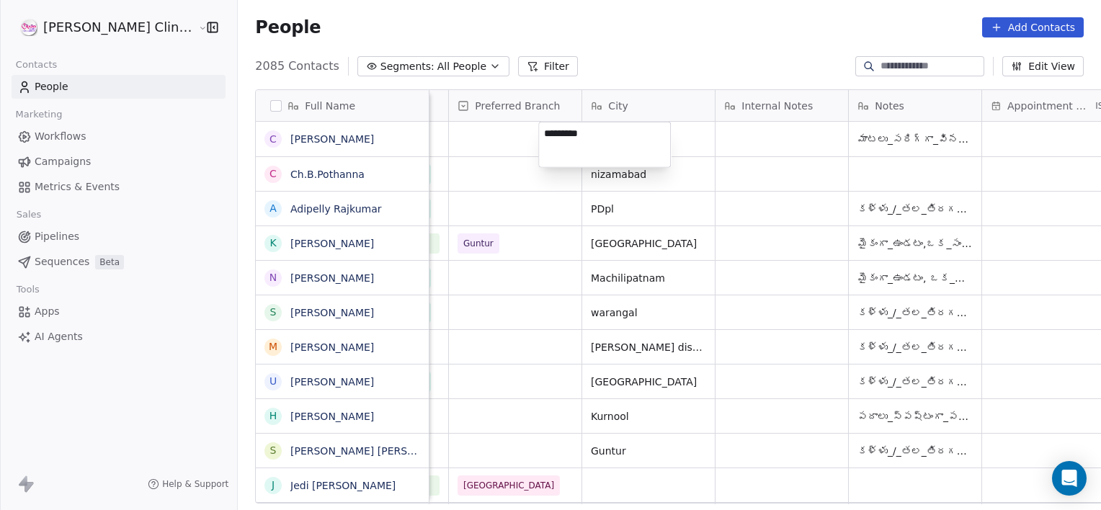
click at [734, 162] on html "[PERSON_NAME] Clinic External Contacts People Marketing Workflows Campaigns Met…" at bounding box center [550, 255] width 1101 height 510
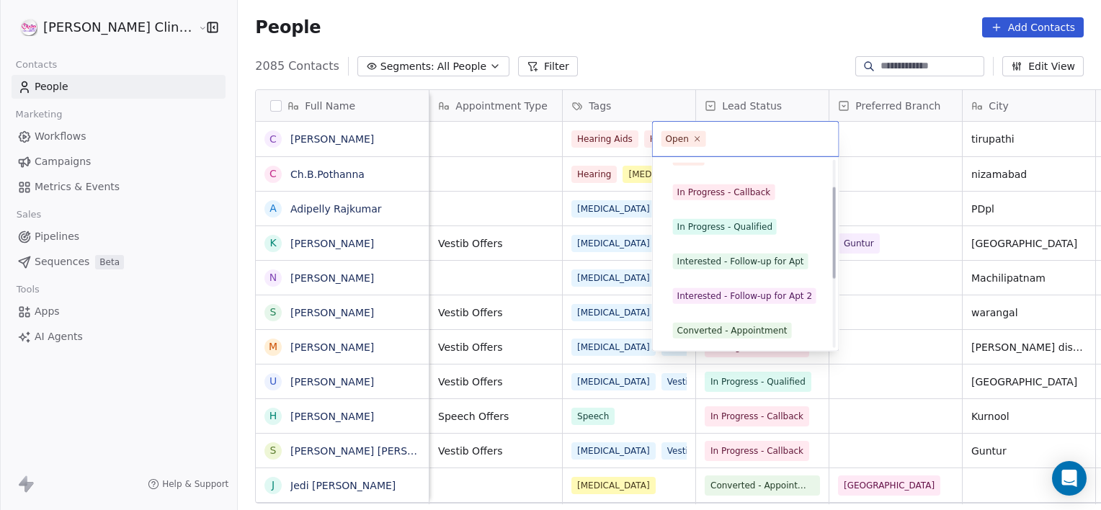
scroll to position [54, 0]
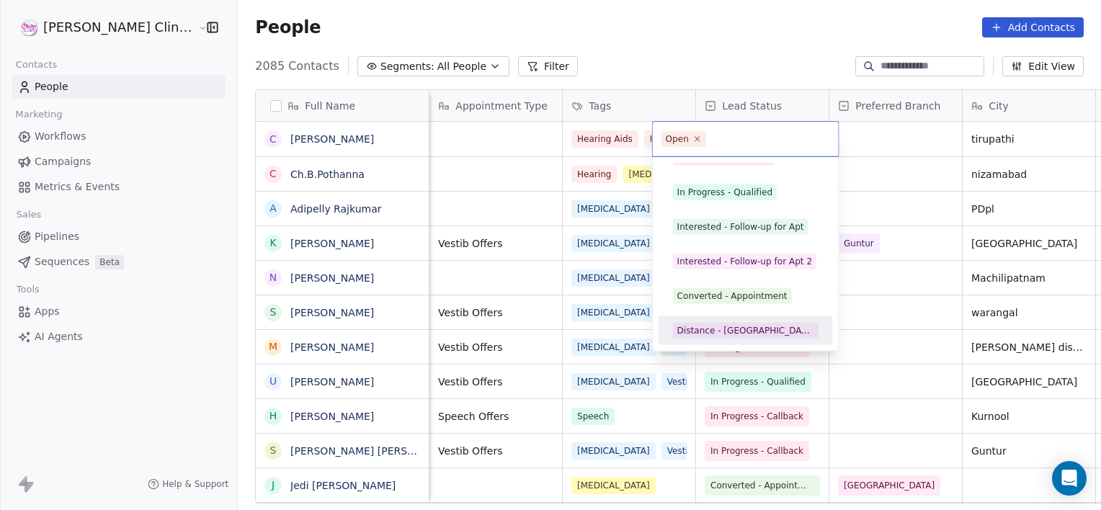
click at [726, 329] on div "Distance - [GEOGRAPHIC_DATA]" at bounding box center [745, 330] width 137 height 13
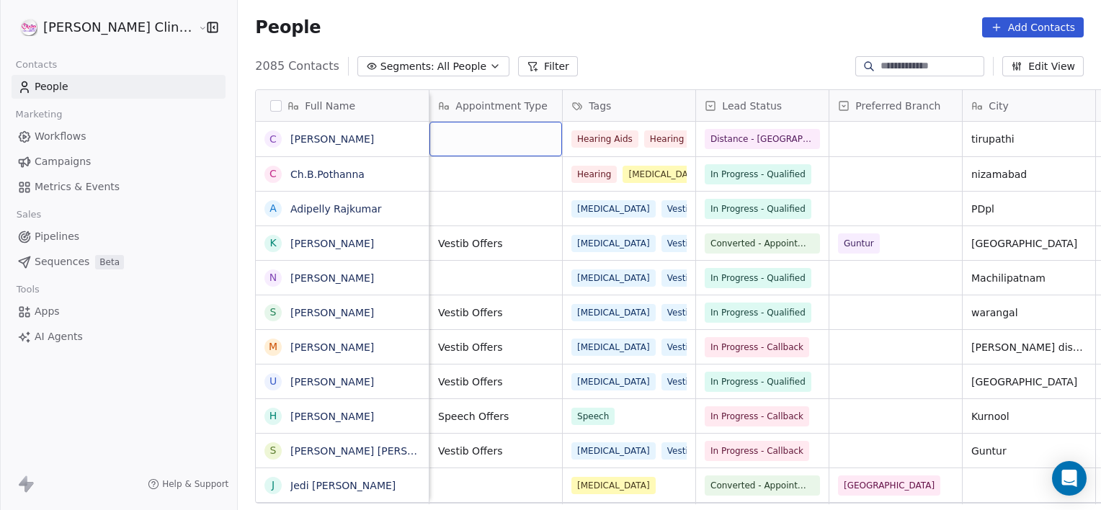
click at [509, 144] on div "grid" at bounding box center [496, 139] width 133 height 35
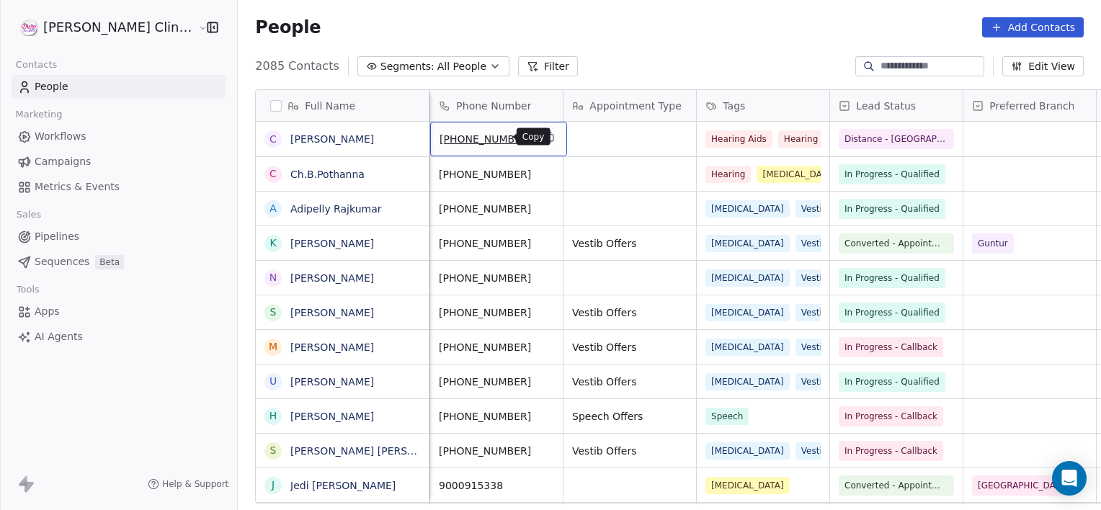
scroll to position [0, 0]
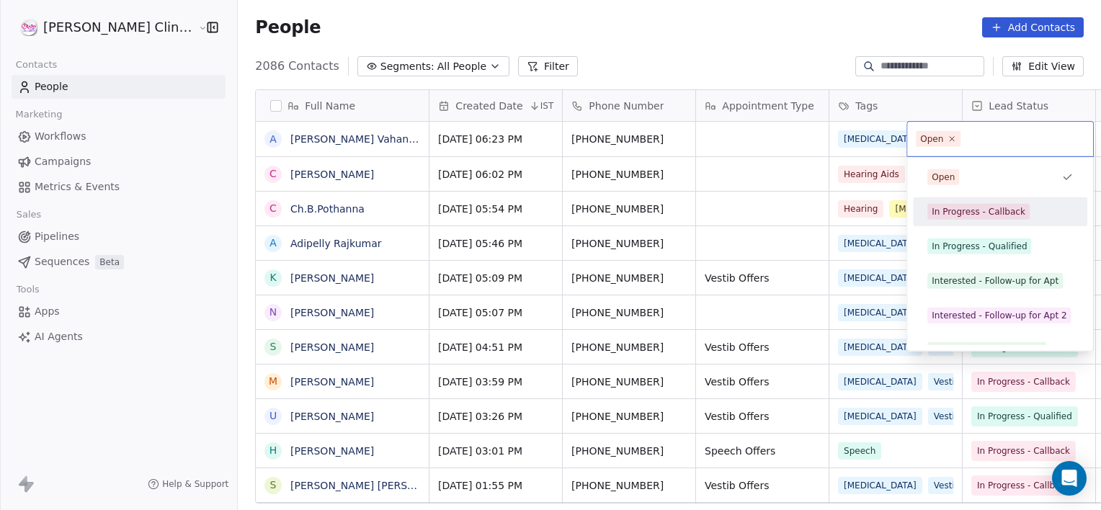
click at [986, 211] on div "In Progress - Callback" at bounding box center [979, 211] width 94 height 13
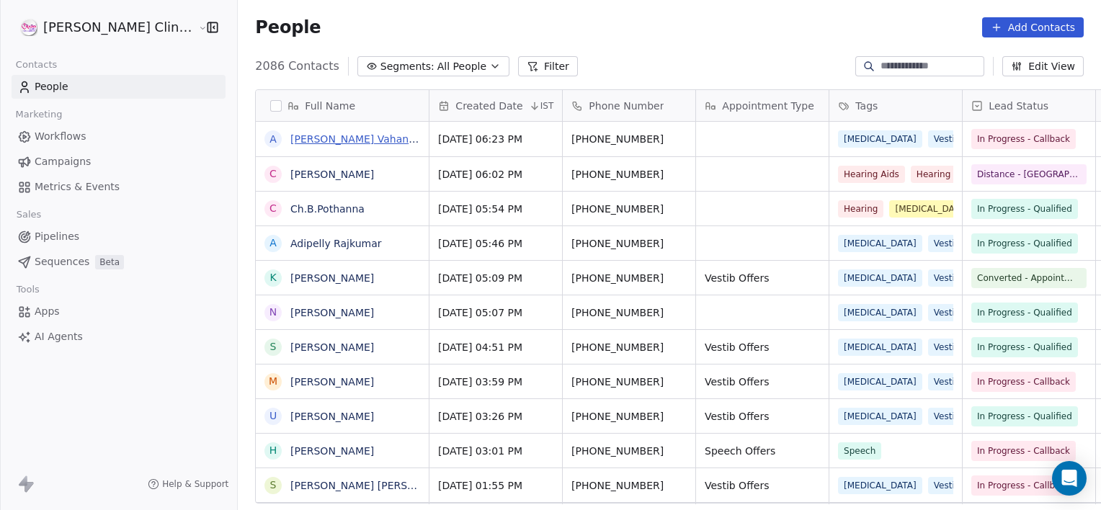
click at [359, 135] on link "[PERSON_NAME] Vahana [PERSON_NAME]" at bounding box center [395, 139] width 211 height 12
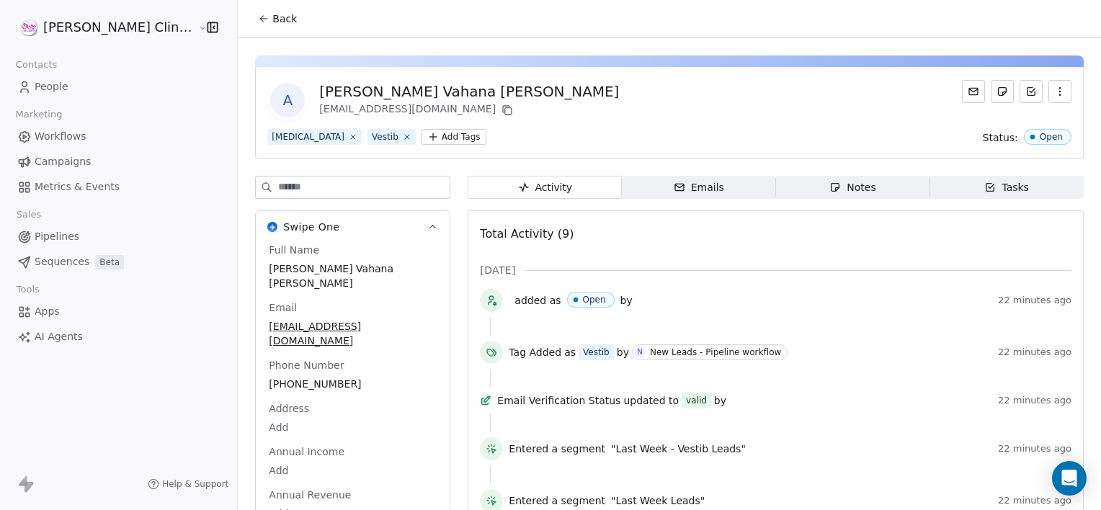
click at [830, 185] on div "Notes" at bounding box center [853, 187] width 46 height 15
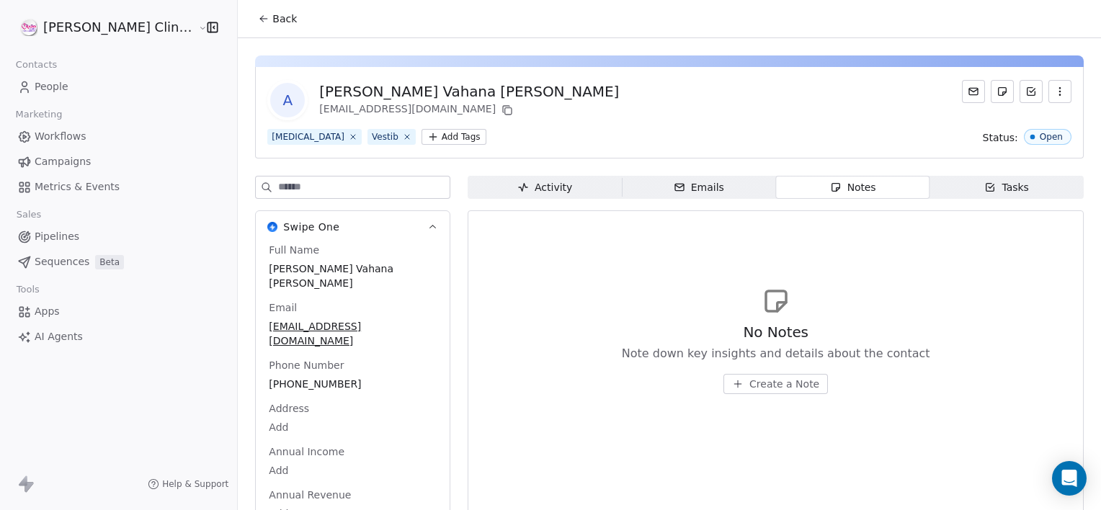
click at [724, 378] on button "Create a Note" at bounding box center [776, 384] width 105 height 20
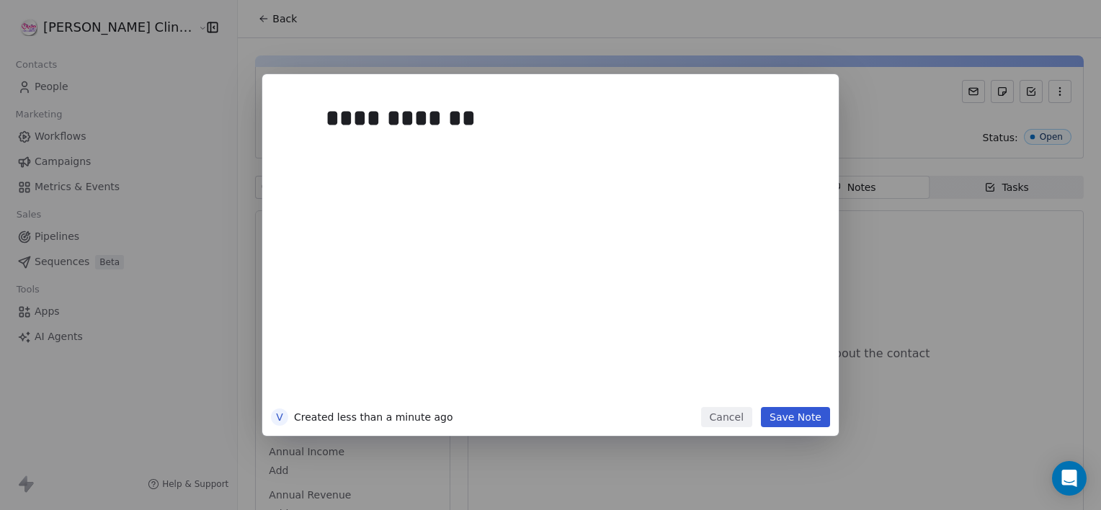
click at [770, 412] on button "Save Note" at bounding box center [795, 417] width 69 height 20
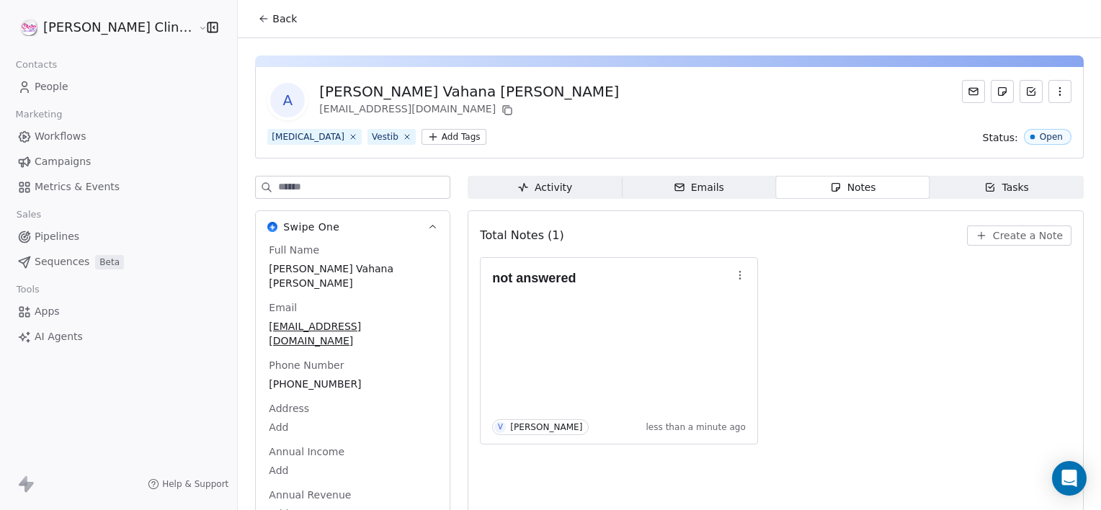
click at [272, 17] on span "Back" at bounding box center [284, 19] width 25 height 14
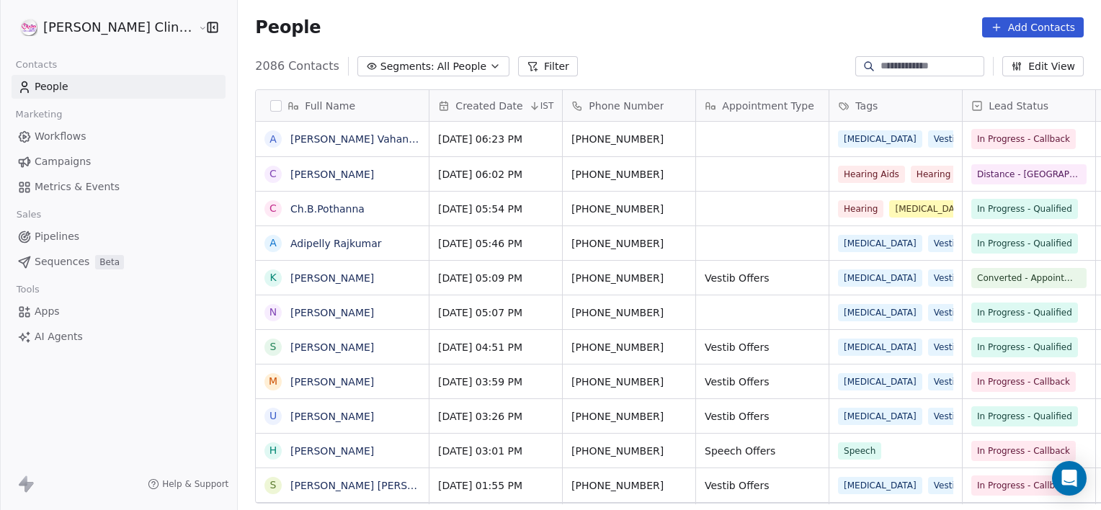
scroll to position [438, 895]
